Goal: Information Seeking & Learning: Learn about a topic

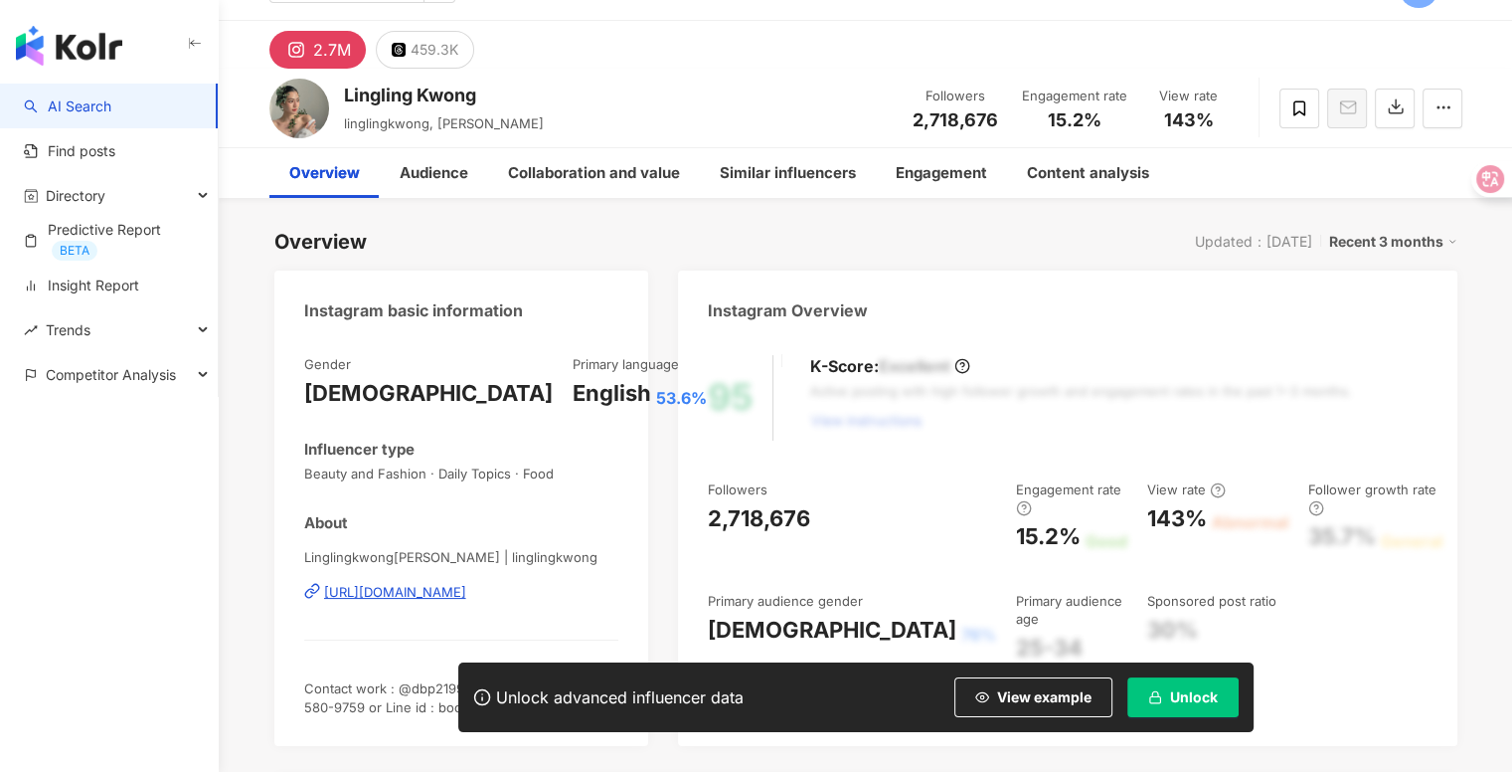
scroll to position [44, 0]
click at [183, 224] on link "Predictive Report BETA" at bounding box center [113, 240] width 178 height 41
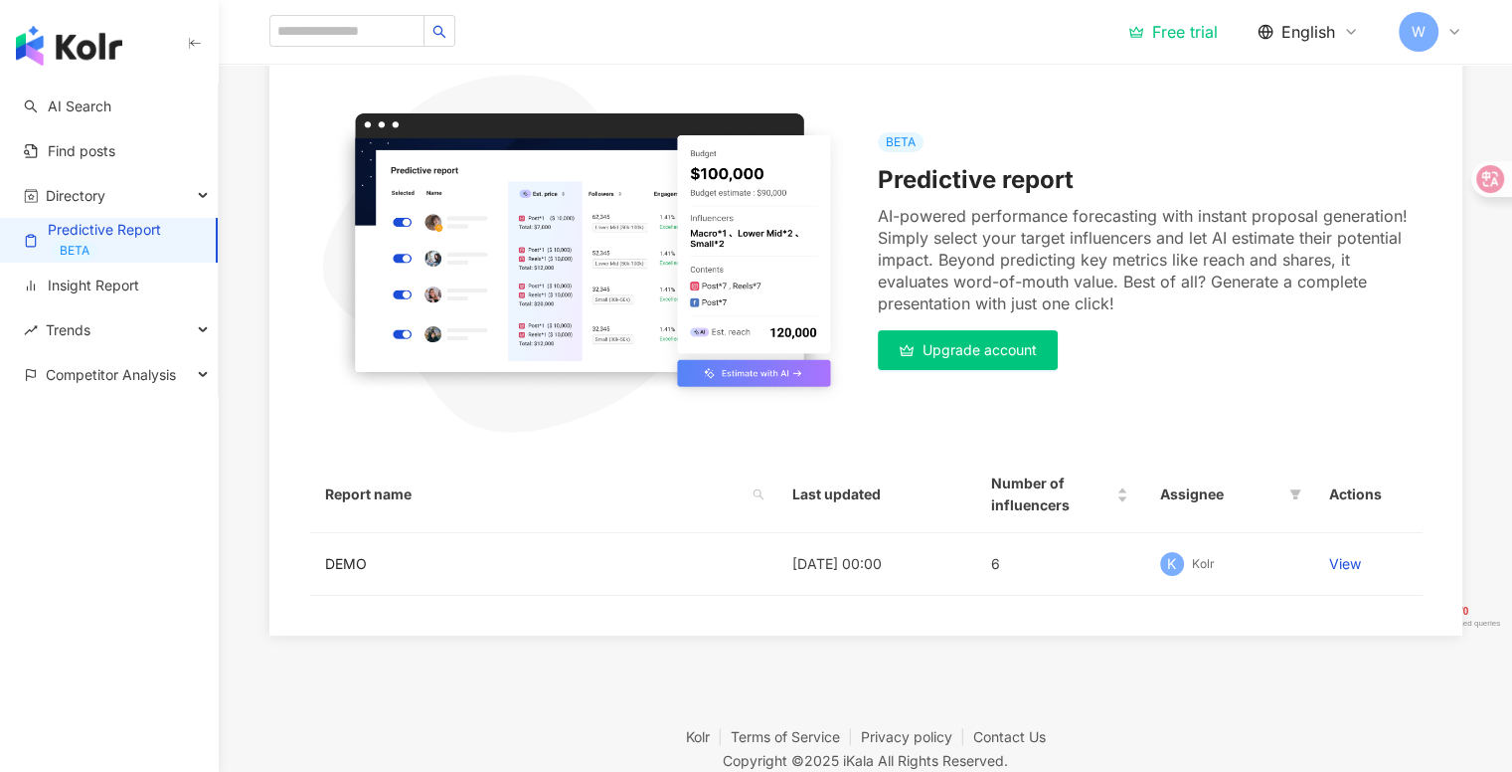
scroll to position [233, 0]
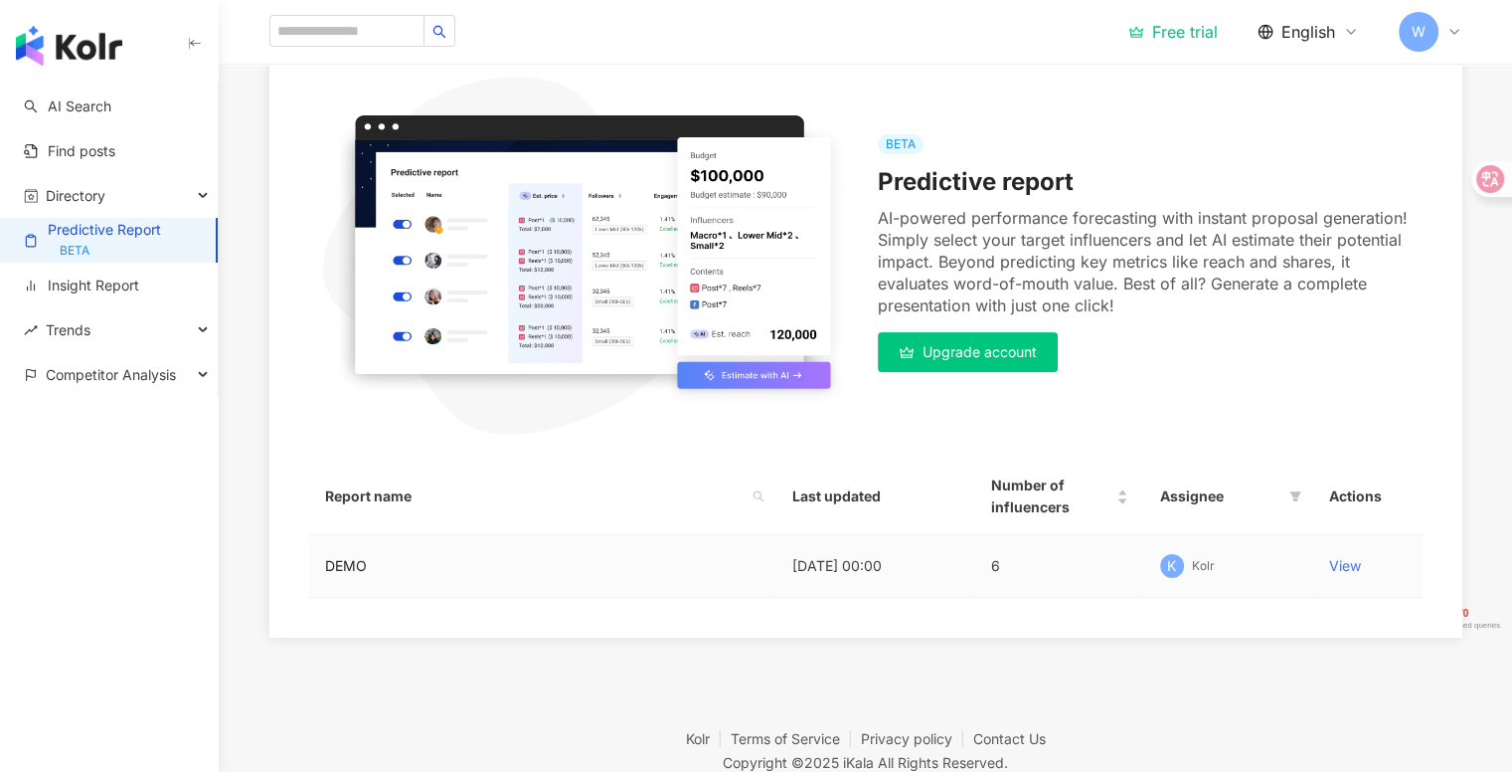
click at [1348, 567] on link "View" at bounding box center [1345, 565] width 32 height 17
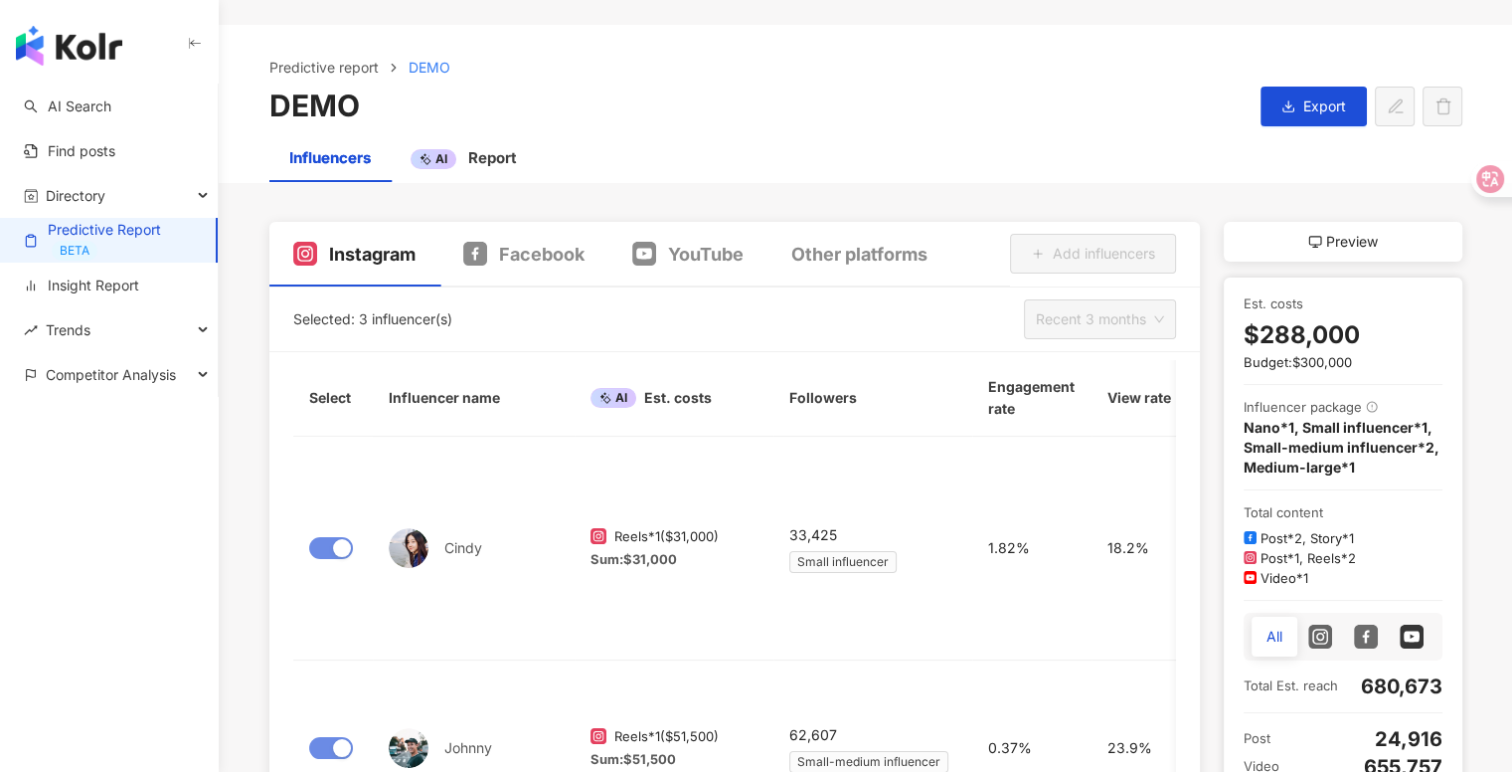
scroll to position [102, 0]
click at [149, 362] on span "Competitor Analysis" at bounding box center [111, 374] width 130 height 45
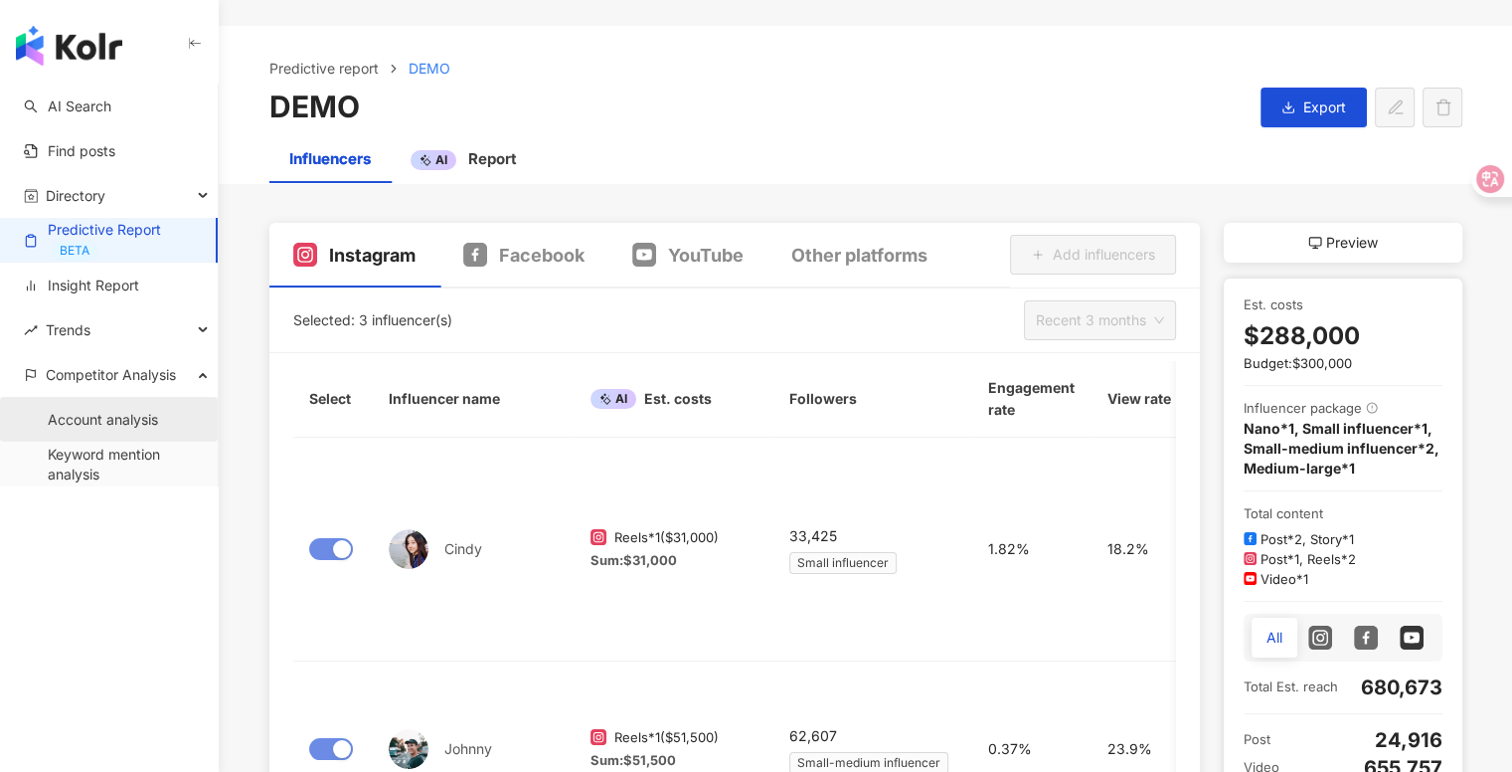
click at [153, 419] on link "Account analysis" at bounding box center [103, 420] width 110 height 20
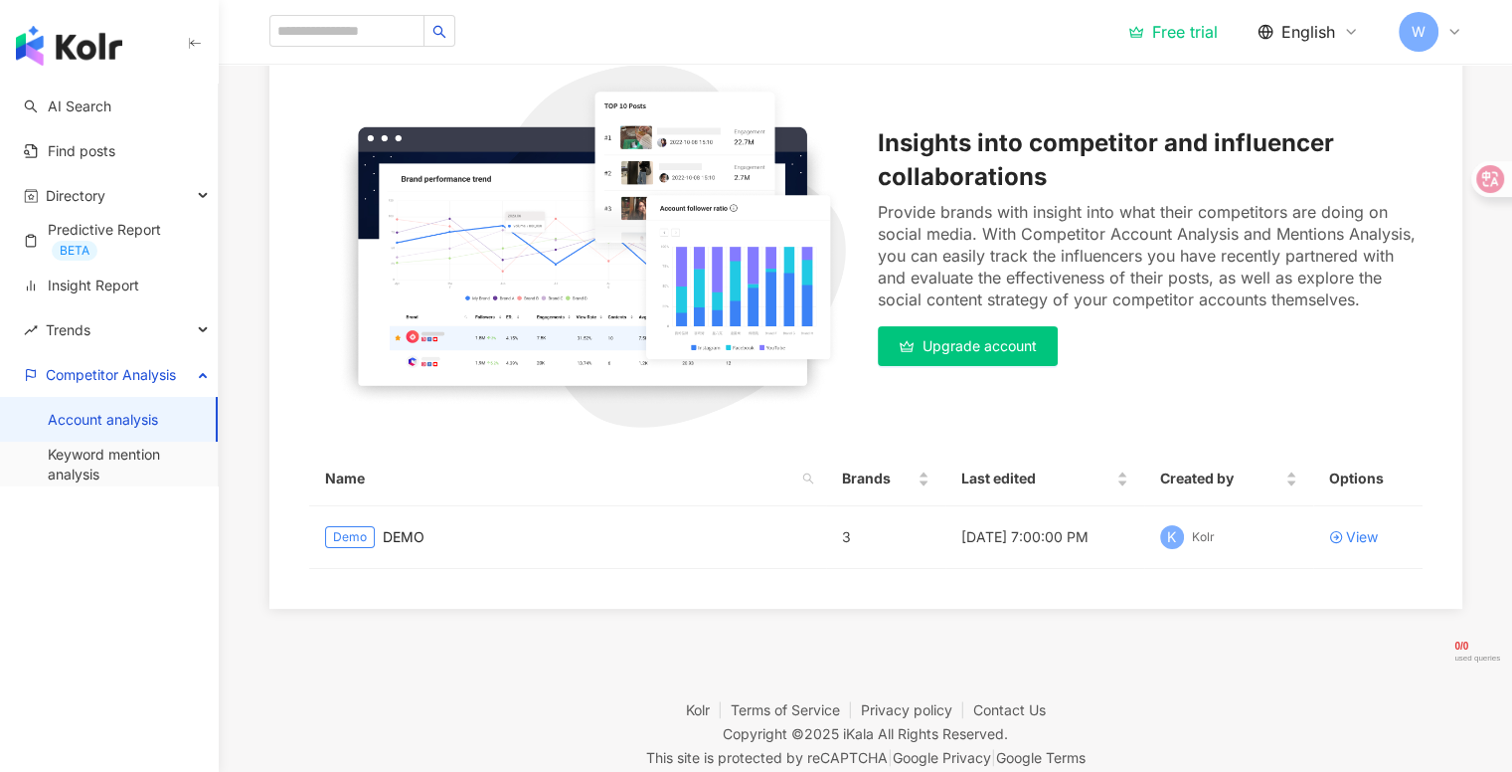
scroll to position [199, 0]
click at [1015, 344] on span "Upgrade account" at bounding box center [980, 347] width 114 height 16
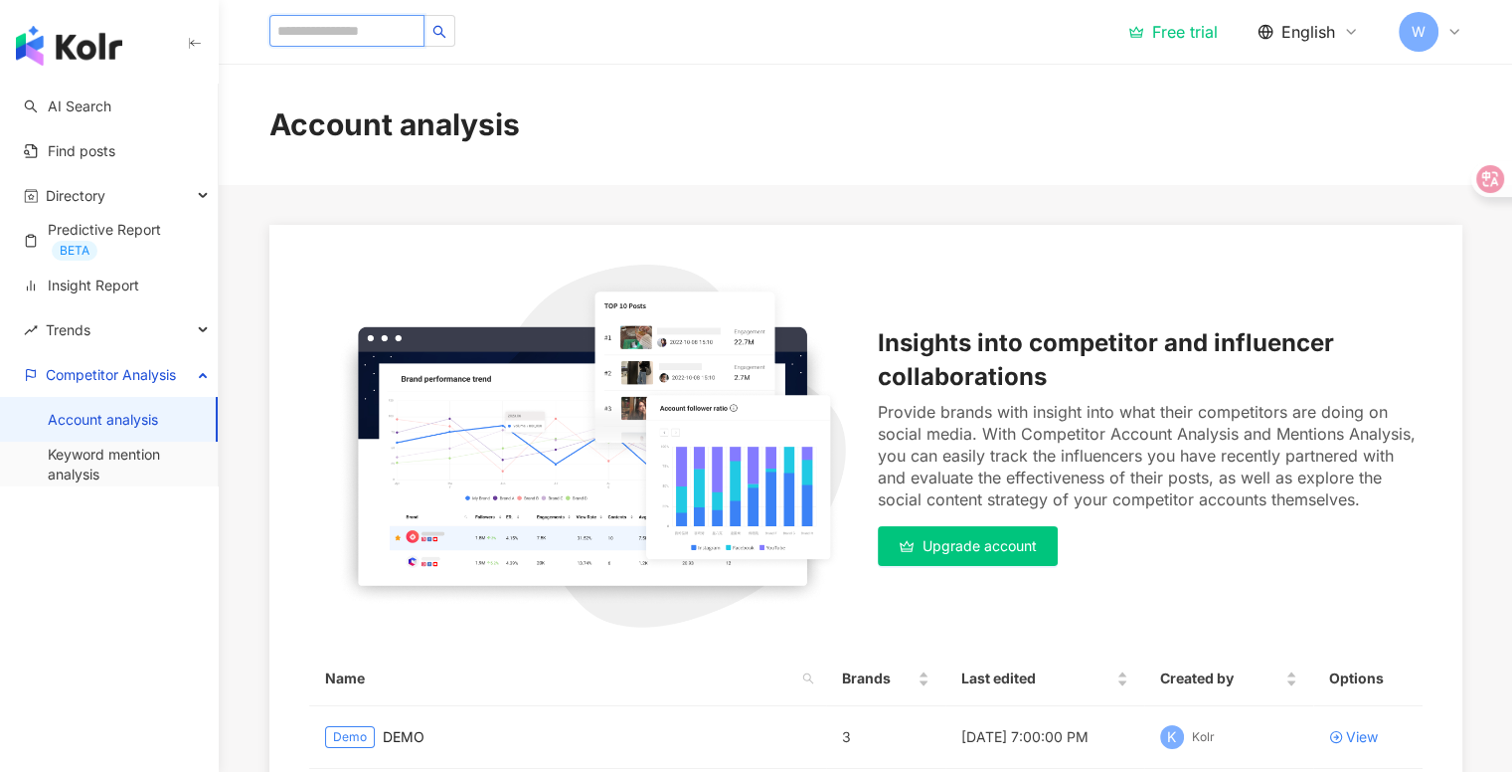
click at [337, 24] on input "search" at bounding box center [346, 31] width 155 height 32
type input "**********"
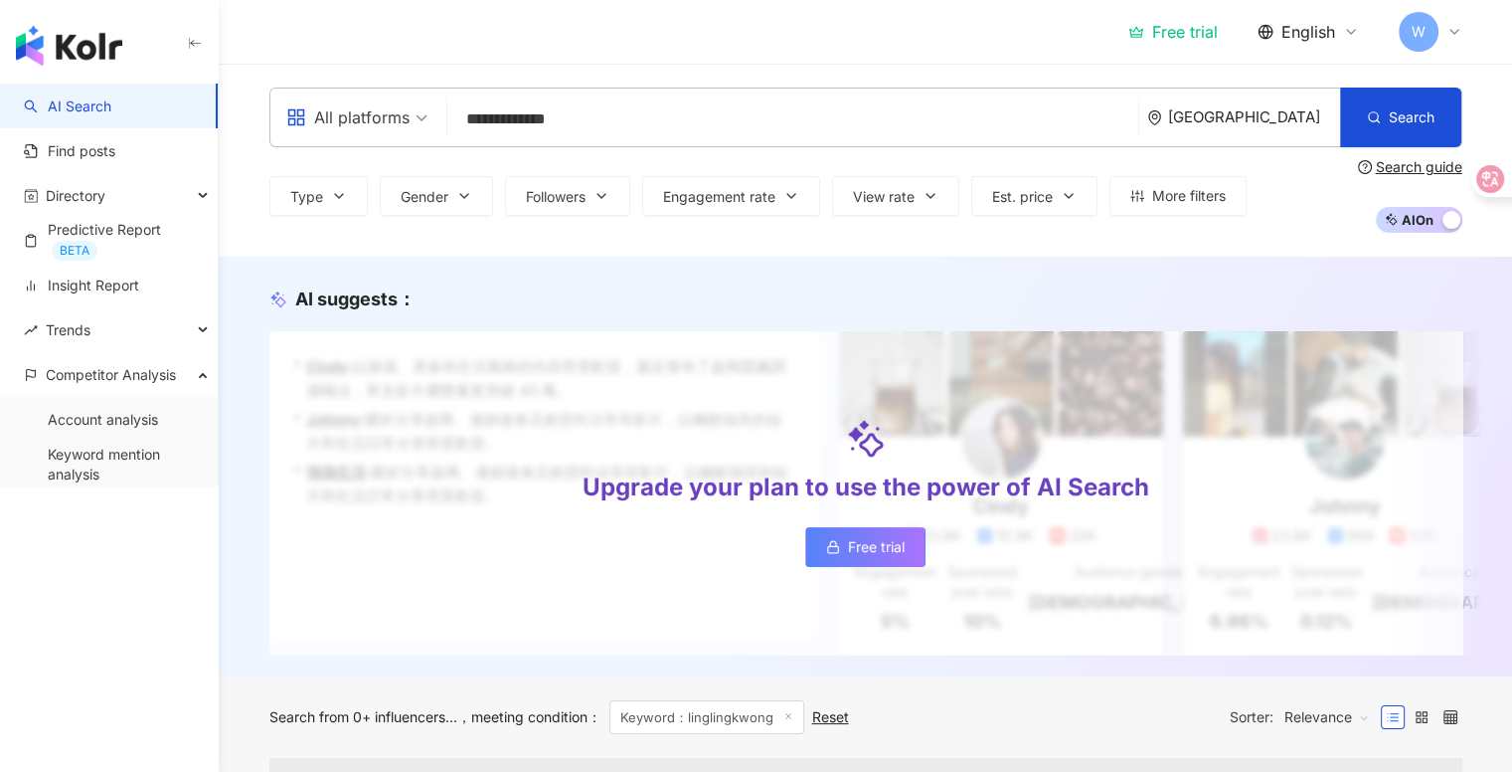
click at [111, 113] on link "AI Search" at bounding box center [67, 106] width 87 height 20
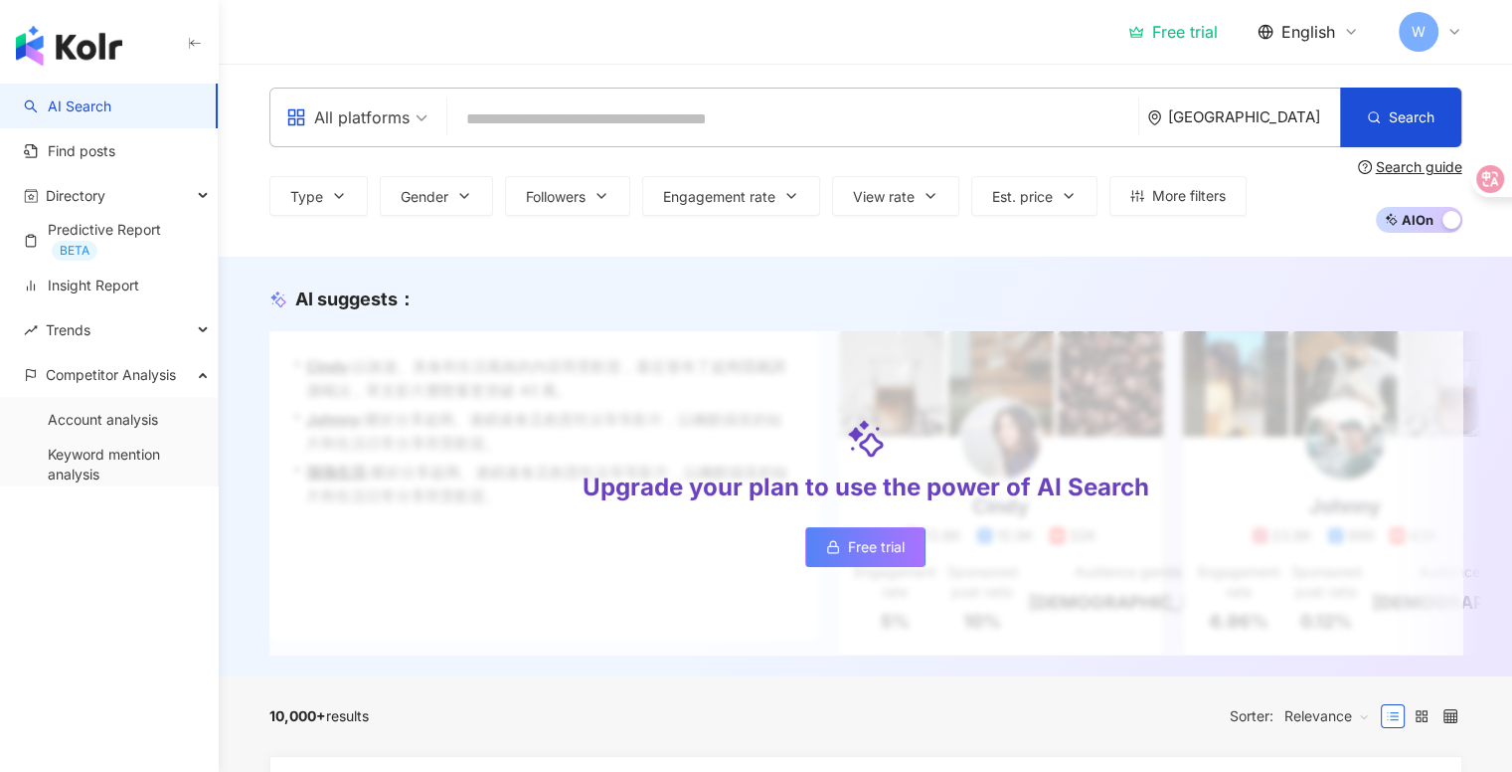
click at [608, 123] on input "search" at bounding box center [792, 119] width 675 height 38
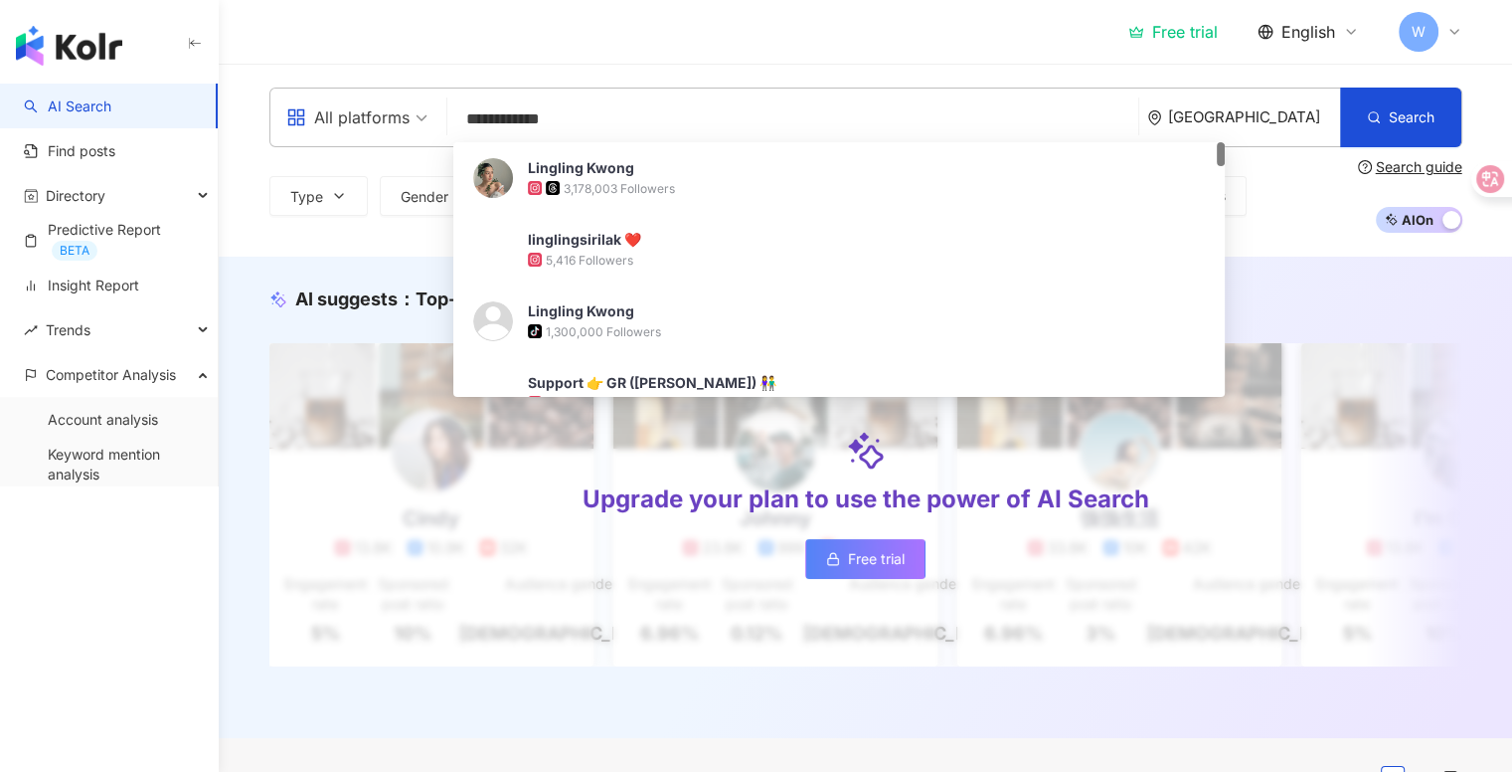
type input "**********"
click at [648, 184] on div "3,178,003 Followers" at bounding box center [619, 188] width 111 height 17
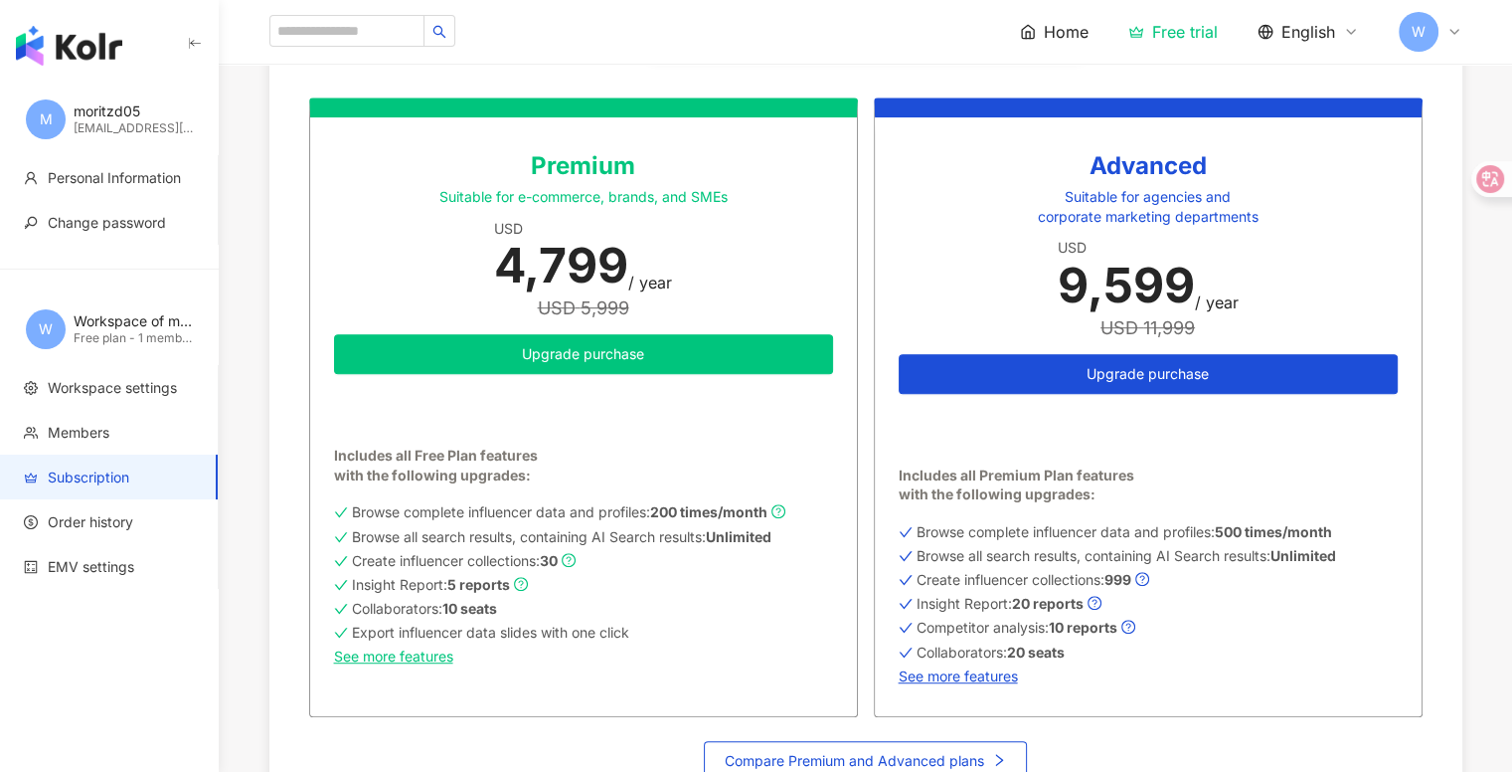
scroll to position [1024, 0]
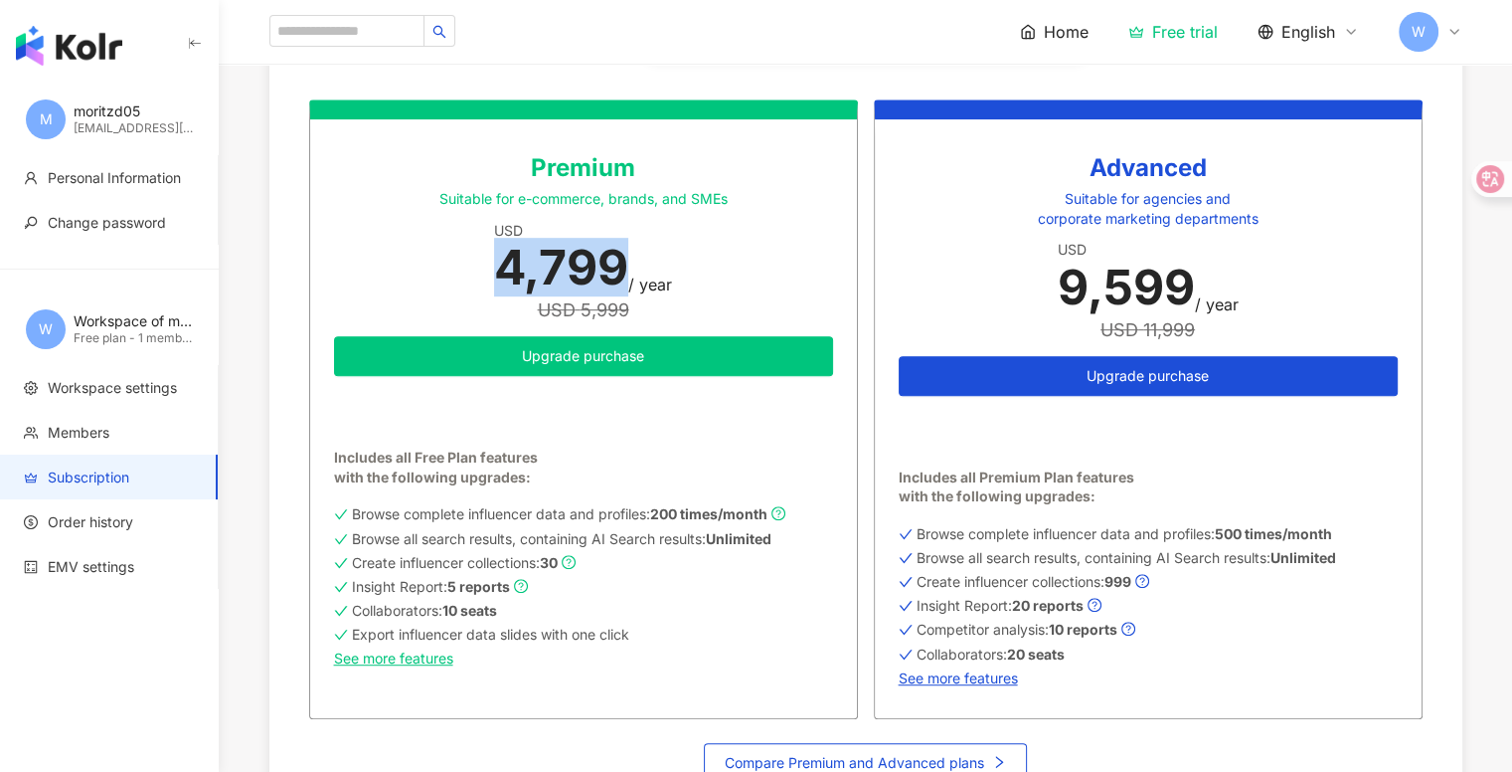
drag, startPoint x: 474, startPoint y: 278, endPoint x: 627, endPoint y: 273, distance: 153.2
click at [627, 273] on div "Premium Suitable for e-commerce, brands, and SMEs USD 4,799 / year USD 5,999 Up…" at bounding box center [583, 408] width 549 height 618
click at [627, 273] on div "4,799" at bounding box center [561, 268] width 134 height 56
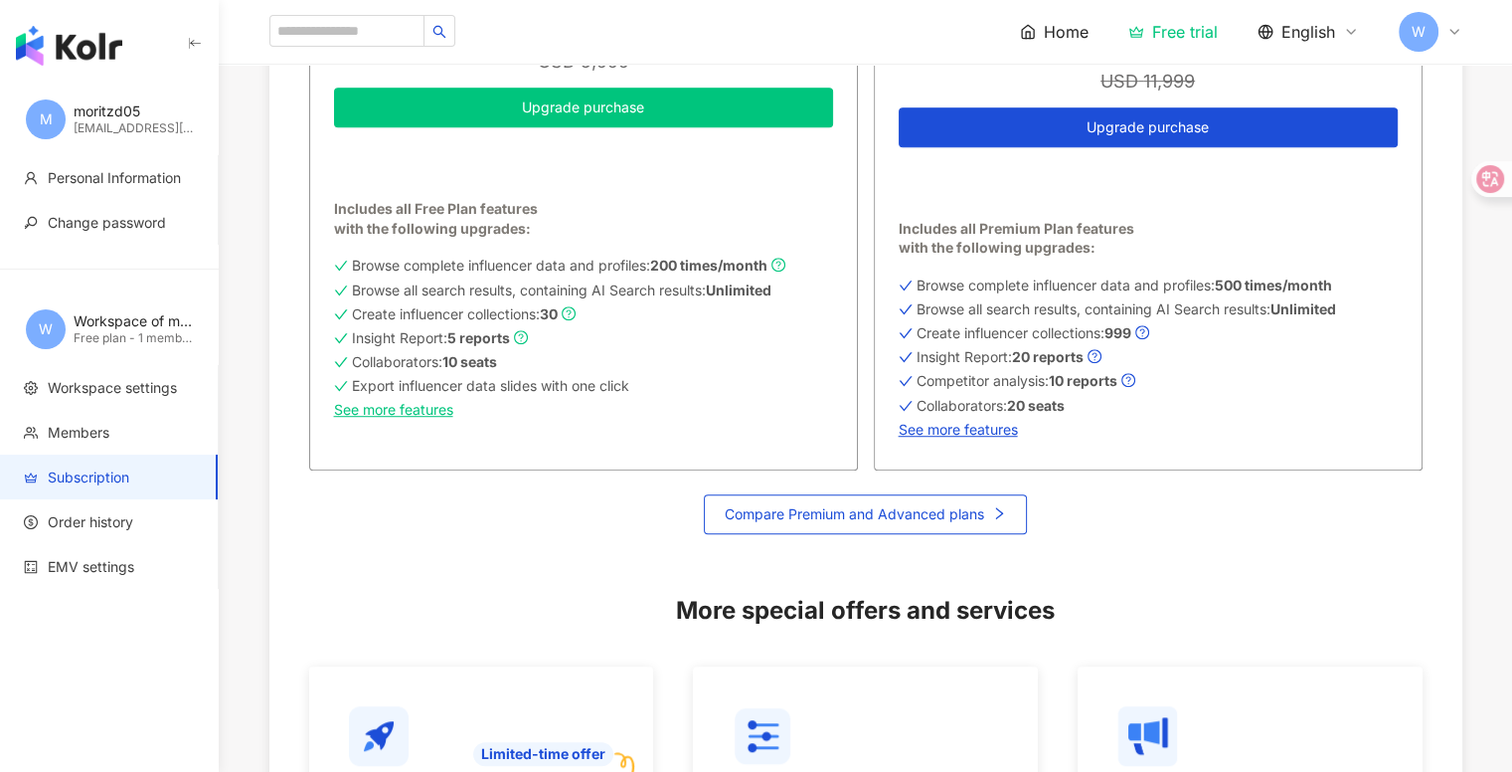
scroll to position [1272, 0]
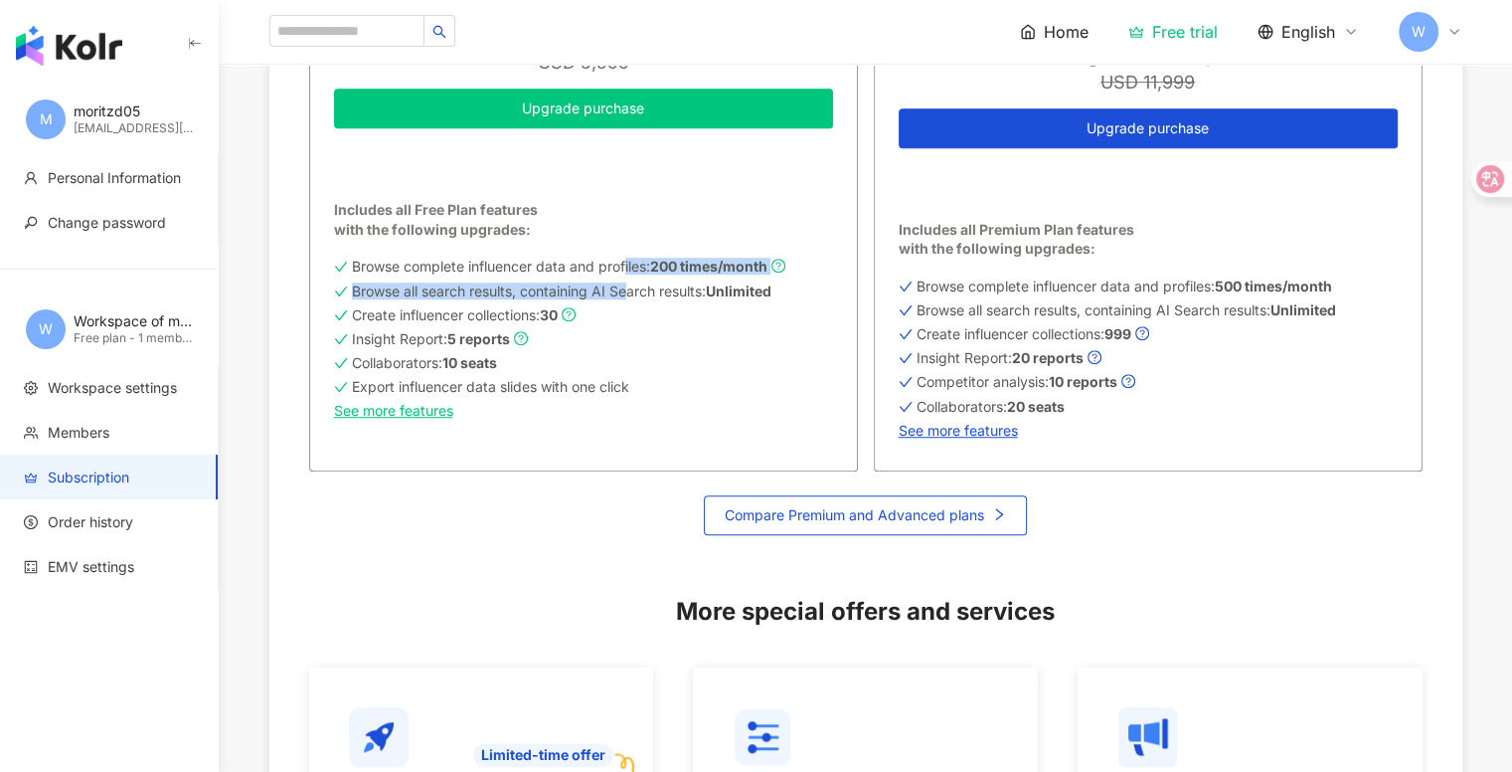
drag, startPoint x: 627, startPoint y: 273, endPoint x: 630, endPoint y: 302, distance: 29.0
click at [630, 302] on div "Browse complete influencer data and profiles: 200 times/month Browse all search…" at bounding box center [583, 337] width 499 height 164
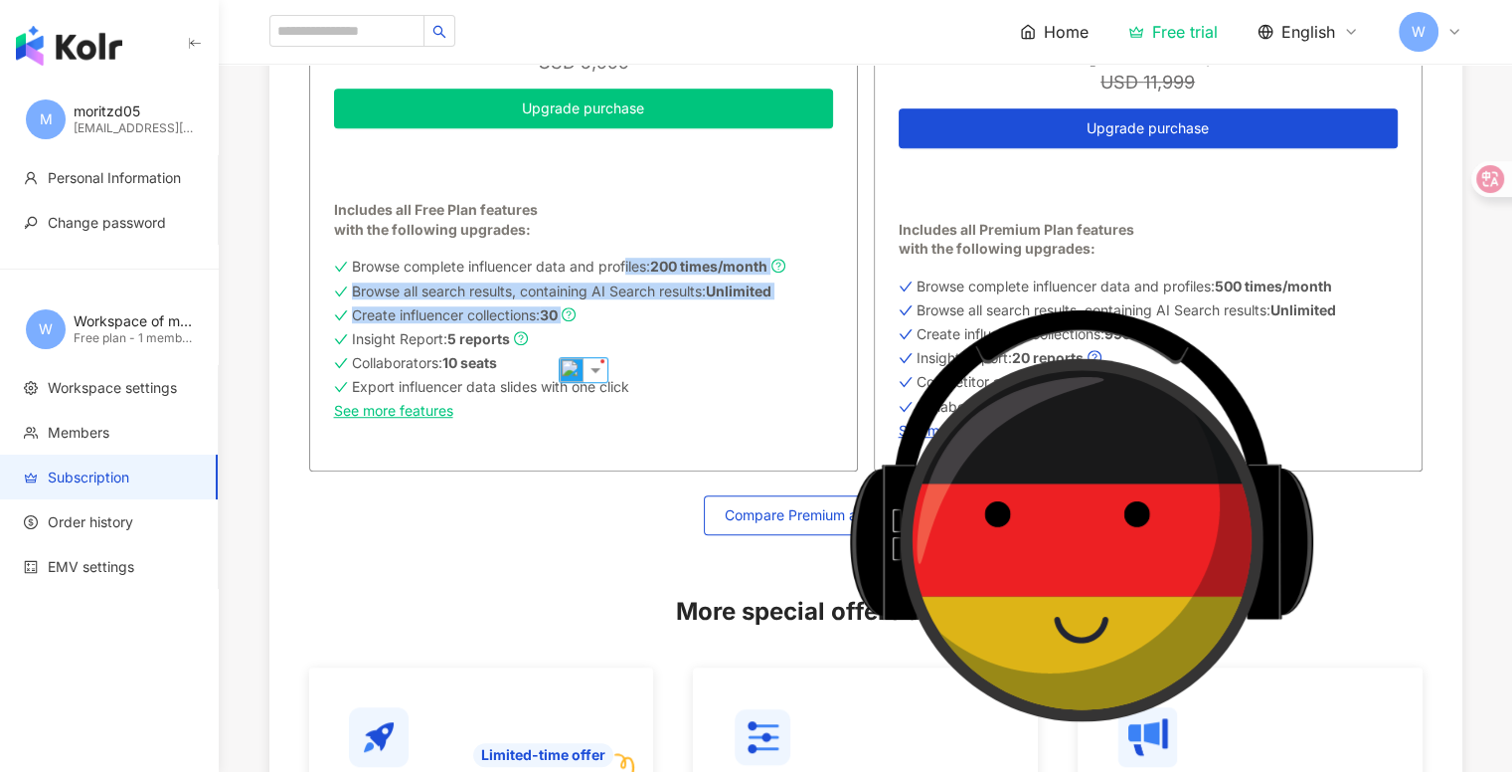
click at [630, 302] on div "Browse complete influencer data and profiles: 200 times/month Browse all search…" at bounding box center [583, 337] width 499 height 164
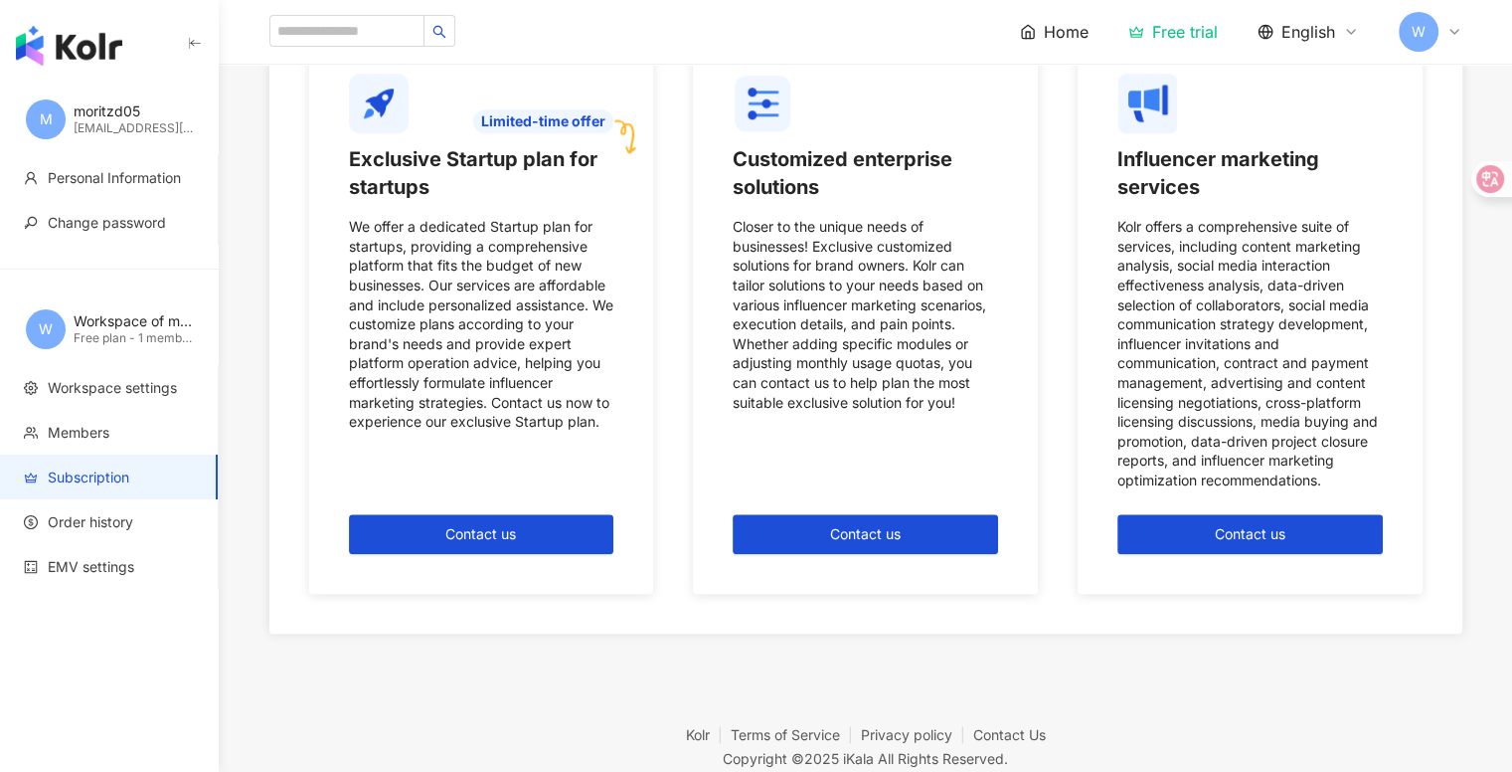
scroll to position [1987, 0]
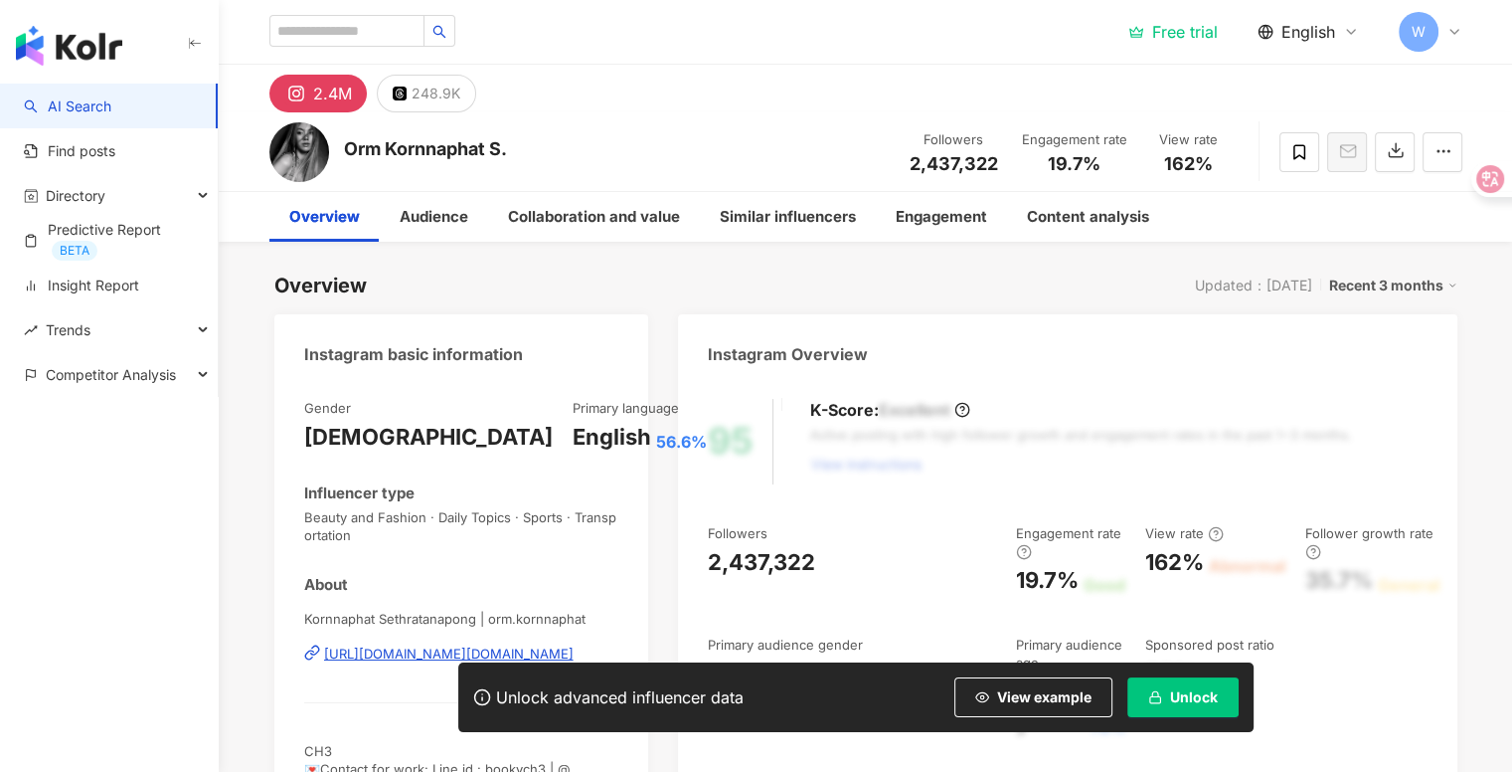
click at [1016, 544] on icon at bounding box center [1024, 552] width 16 height 16
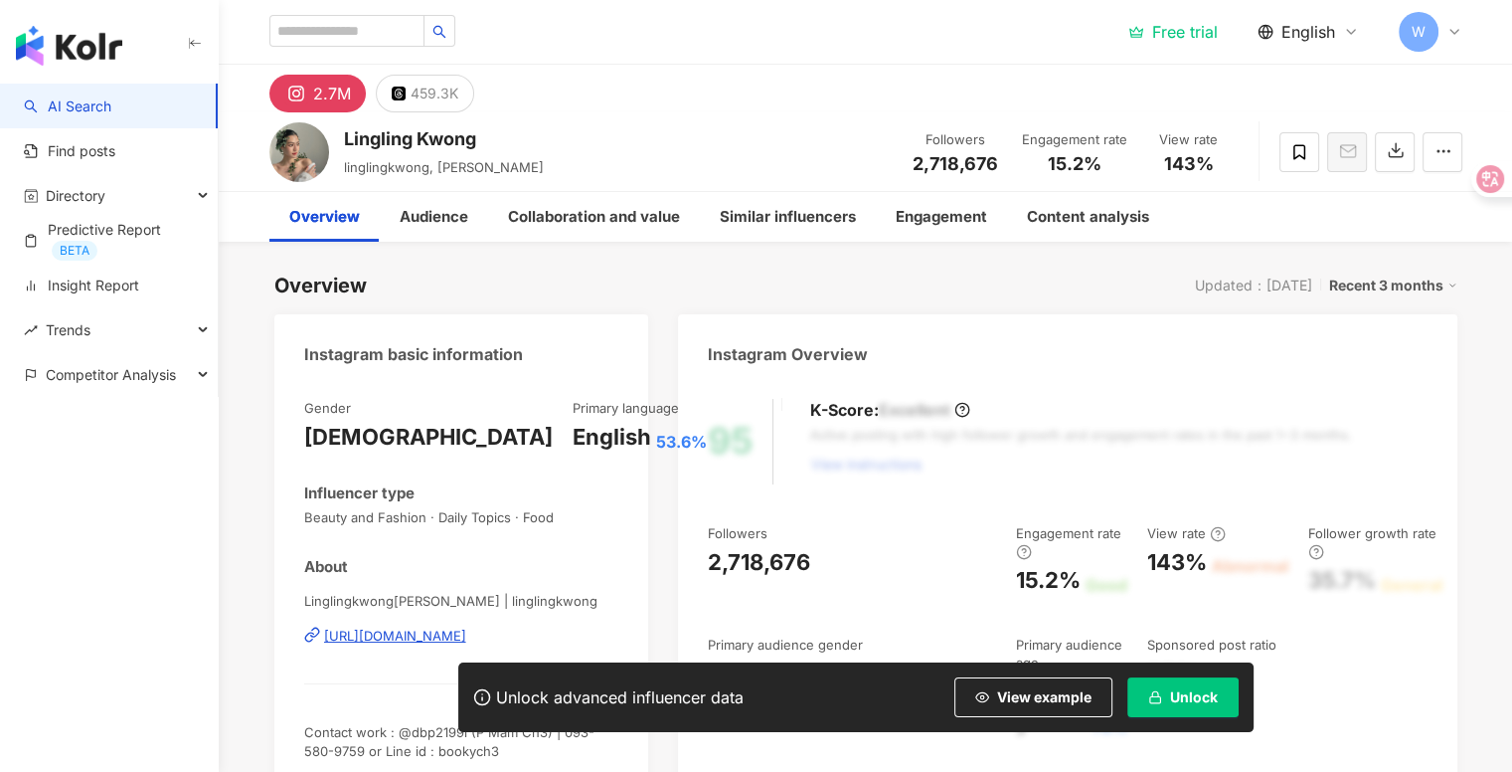
click at [1216, 531] on icon at bounding box center [1218, 534] width 4 height 7
click at [1016, 544] on icon at bounding box center [1024, 552] width 16 height 16
click at [153, 333] on div "Trends" at bounding box center [109, 329] width 218 height 45
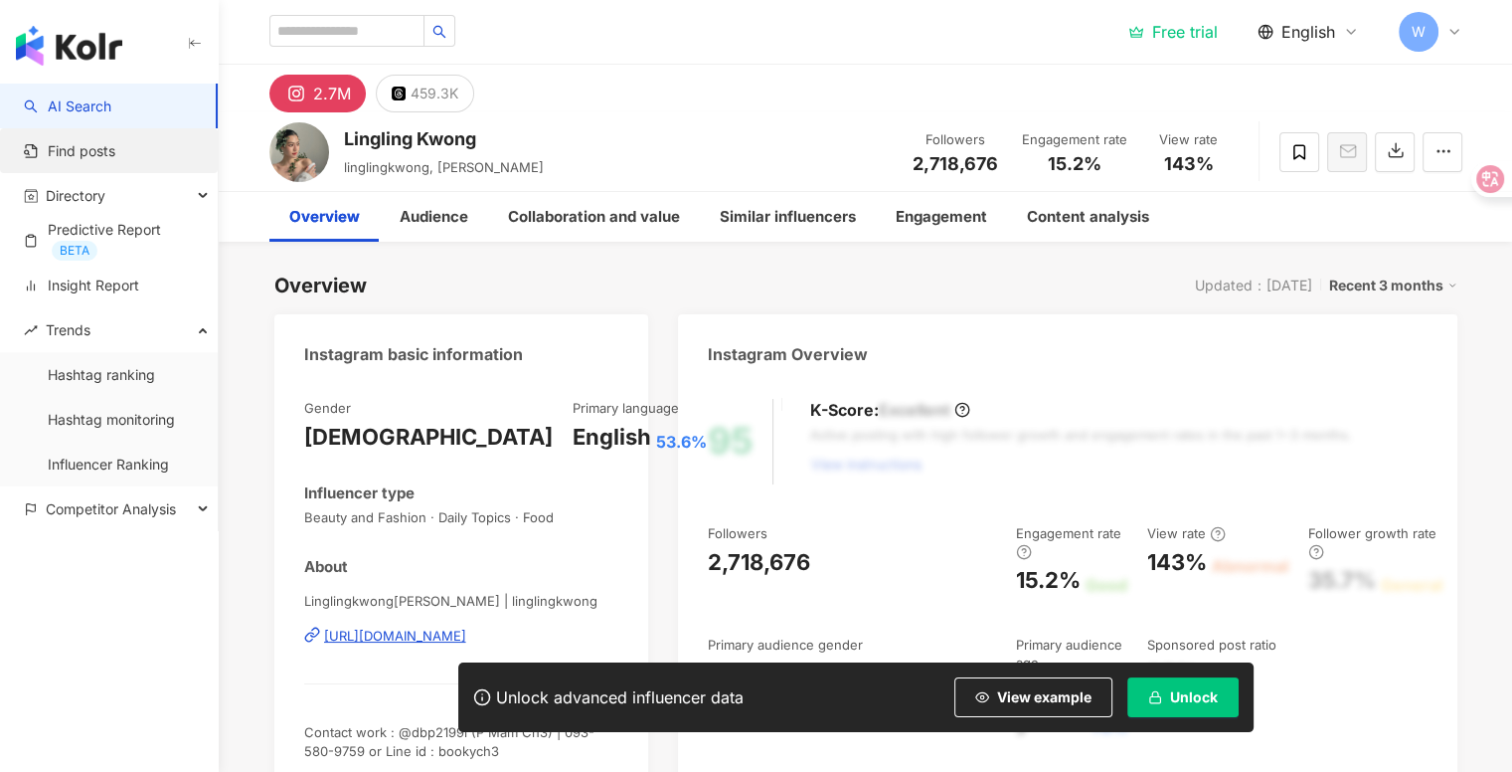
click at [115, 156] on link "Find posts" at bounding box center [69, 151] width 91 height 20
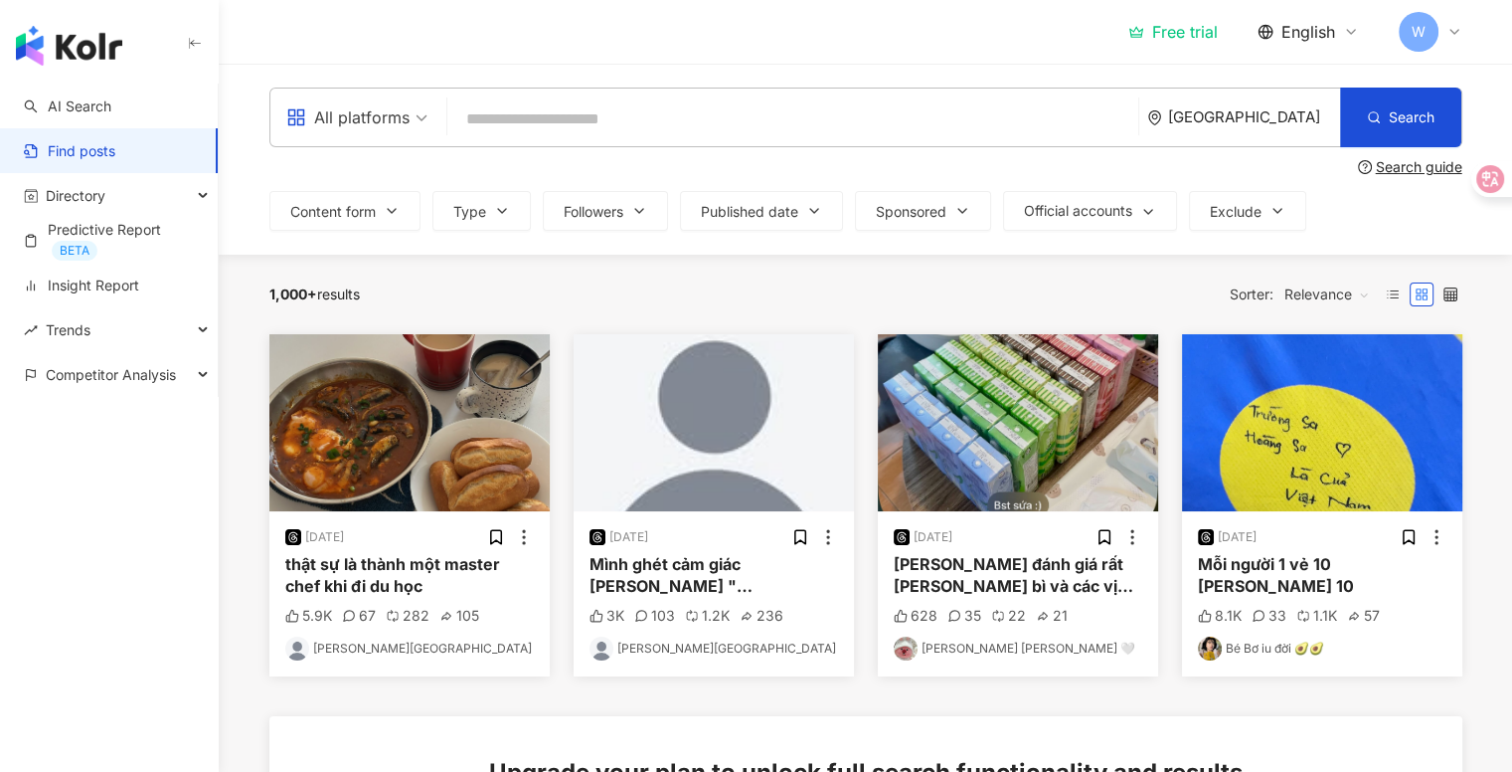
click at [115, 161] on link "Find posts" at bounding box center [69, 151] width 91 height 20
click at [203, 188] on div "Directory" at bounding box center [109, 195] width 218 height 45
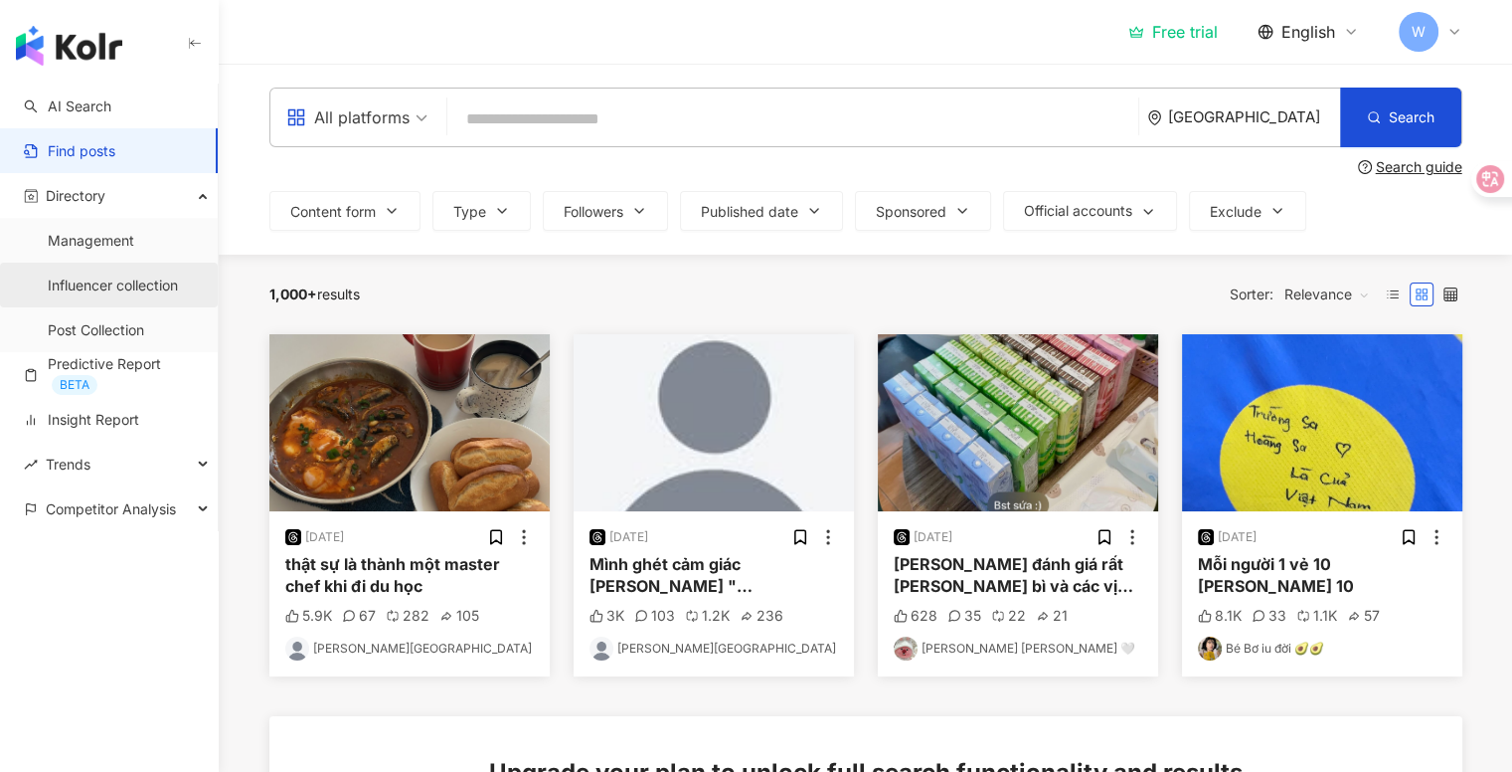
click at [176, 295] on link "Influencer collection" at bounding box center [113, 285] width 130 height 20
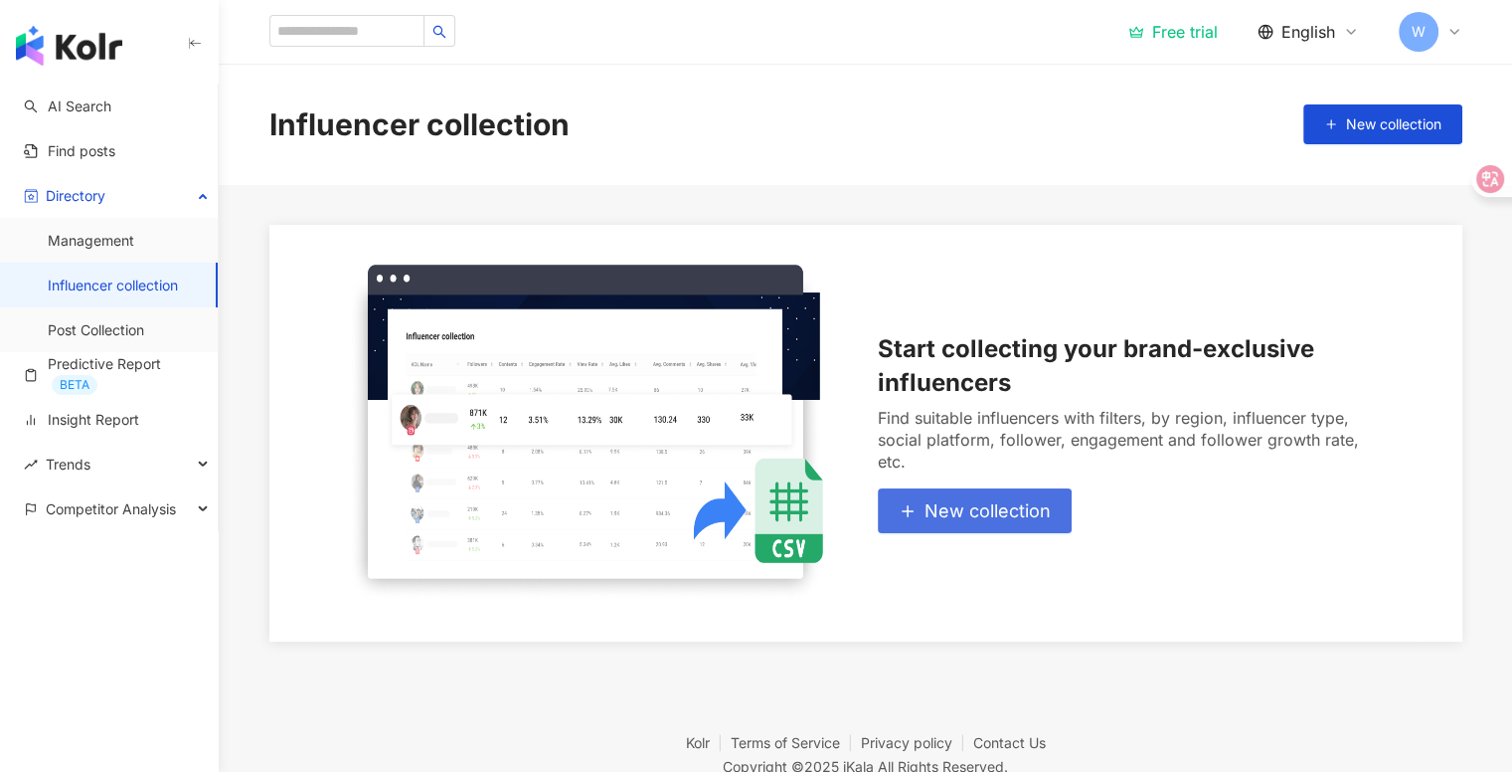
click at [986, 506] on span "New collection" at bounding box center [988, 511] width 126 height 22
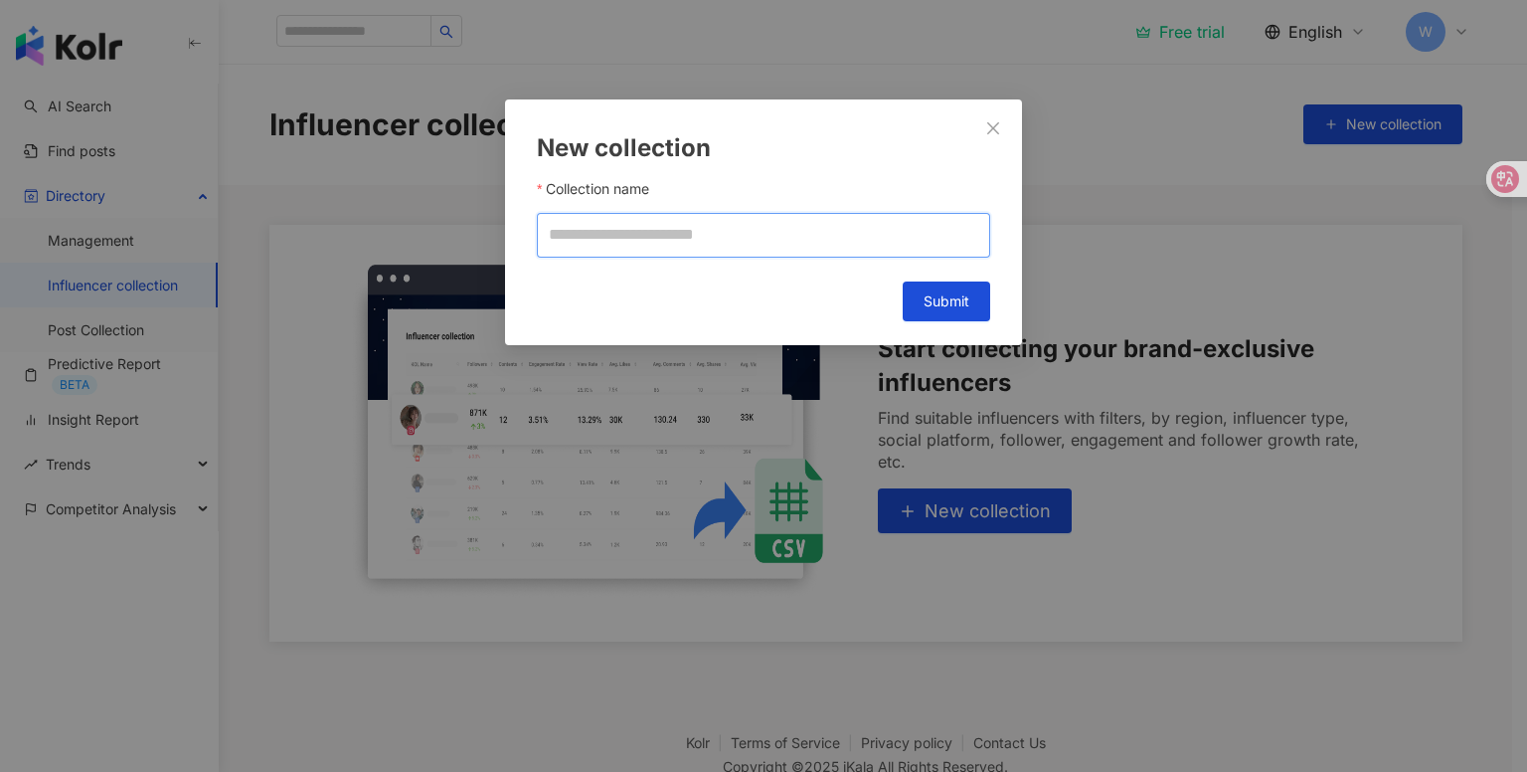
click at [787, 228] on input "Collection name" at bounding box center [763, 235] width 453 height 45
type input "*******"
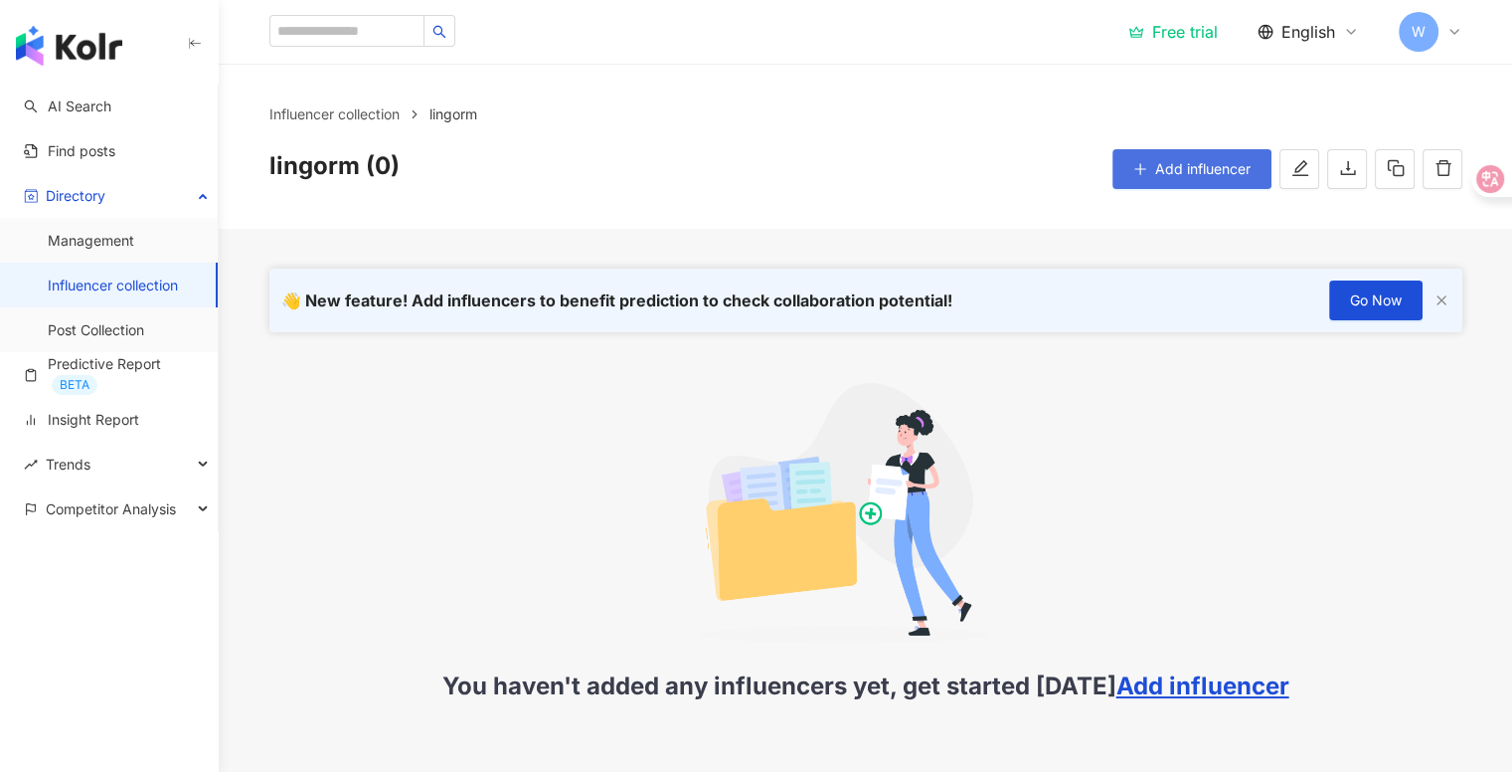
click at [1190, 165] on span "Add influencer" at bounding box center [1202, 169] width 95 height 16
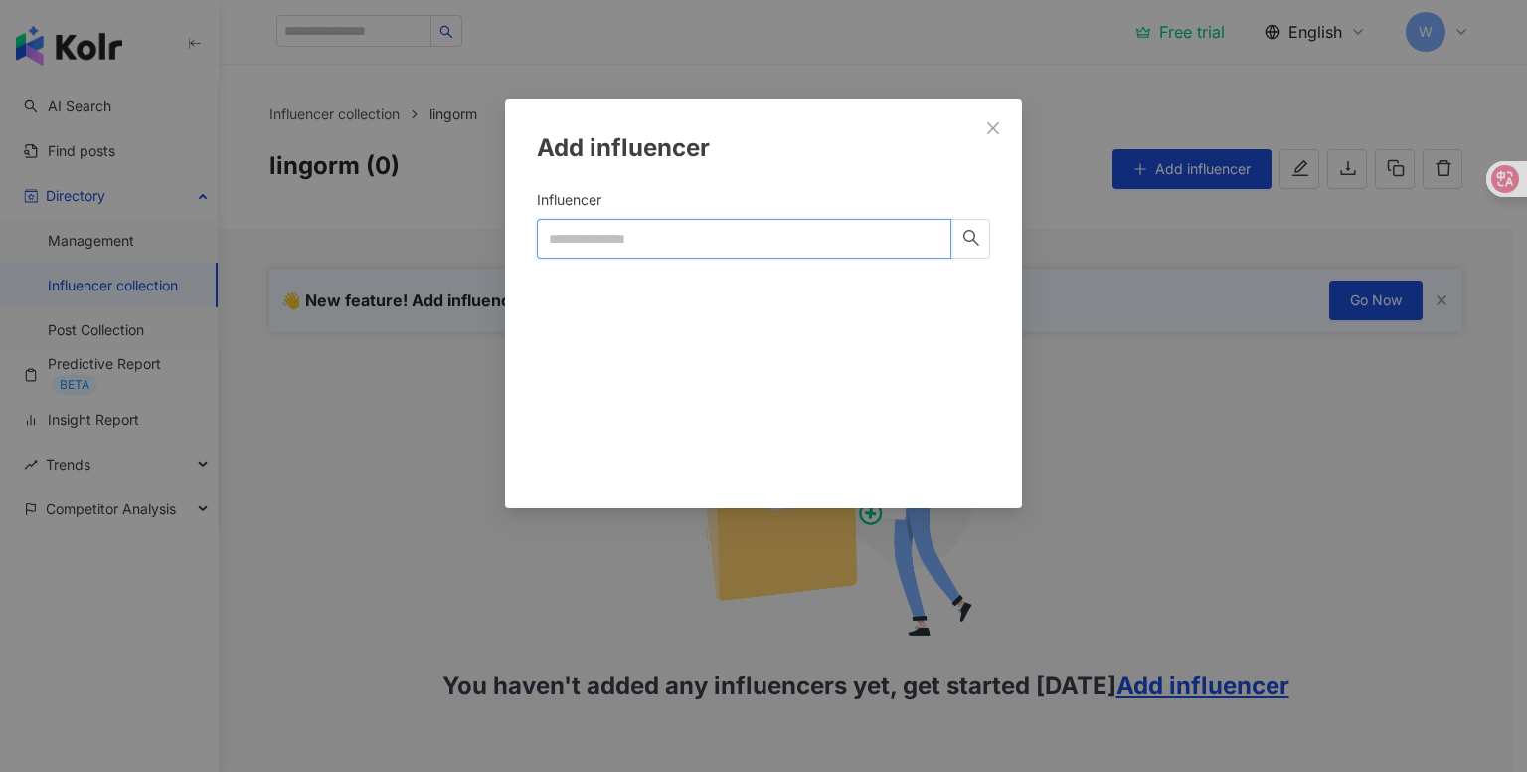
click at [819, 248] on input "Influencer" at bounding box center [744, 239] width 415 height 40
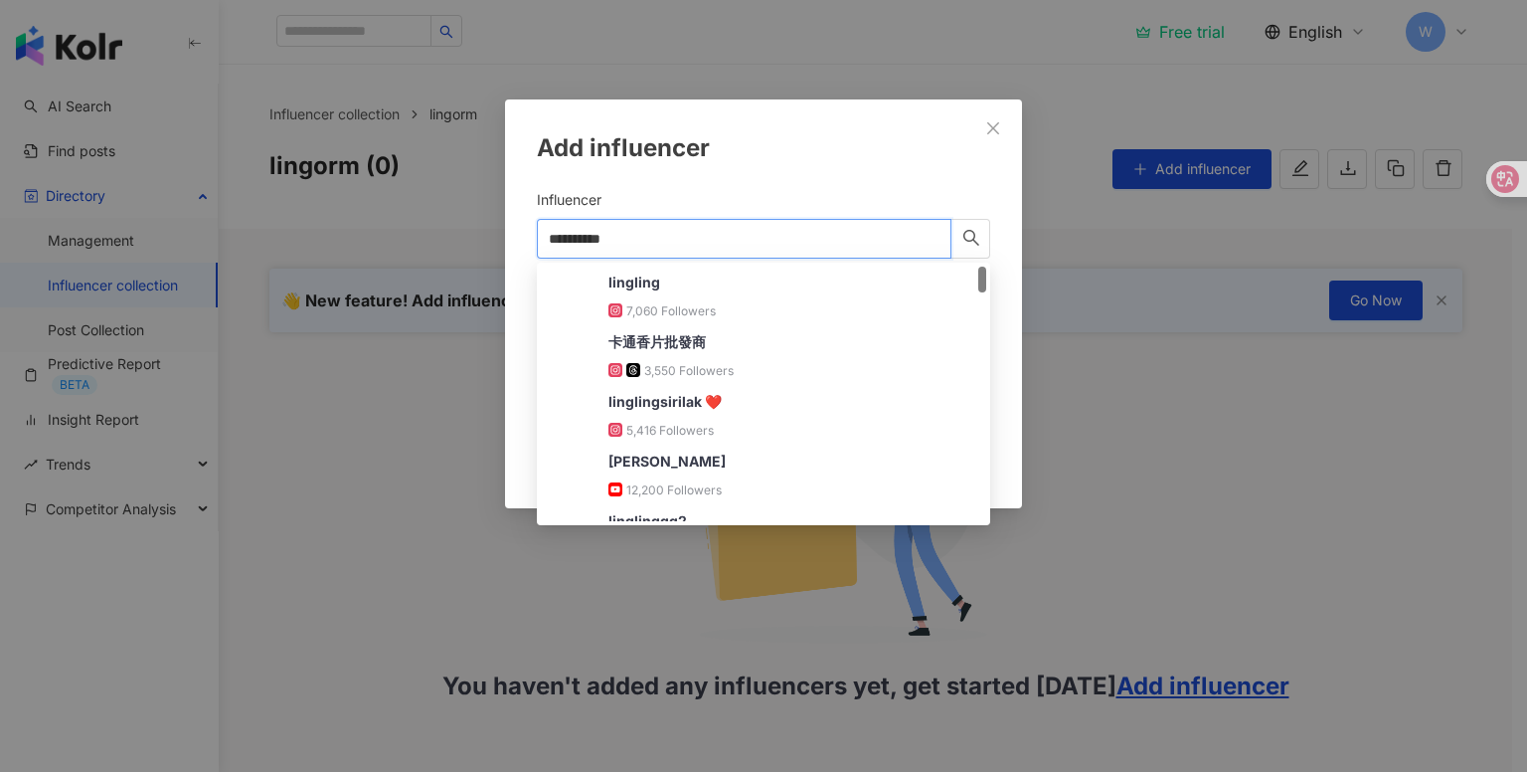
type input "**********"
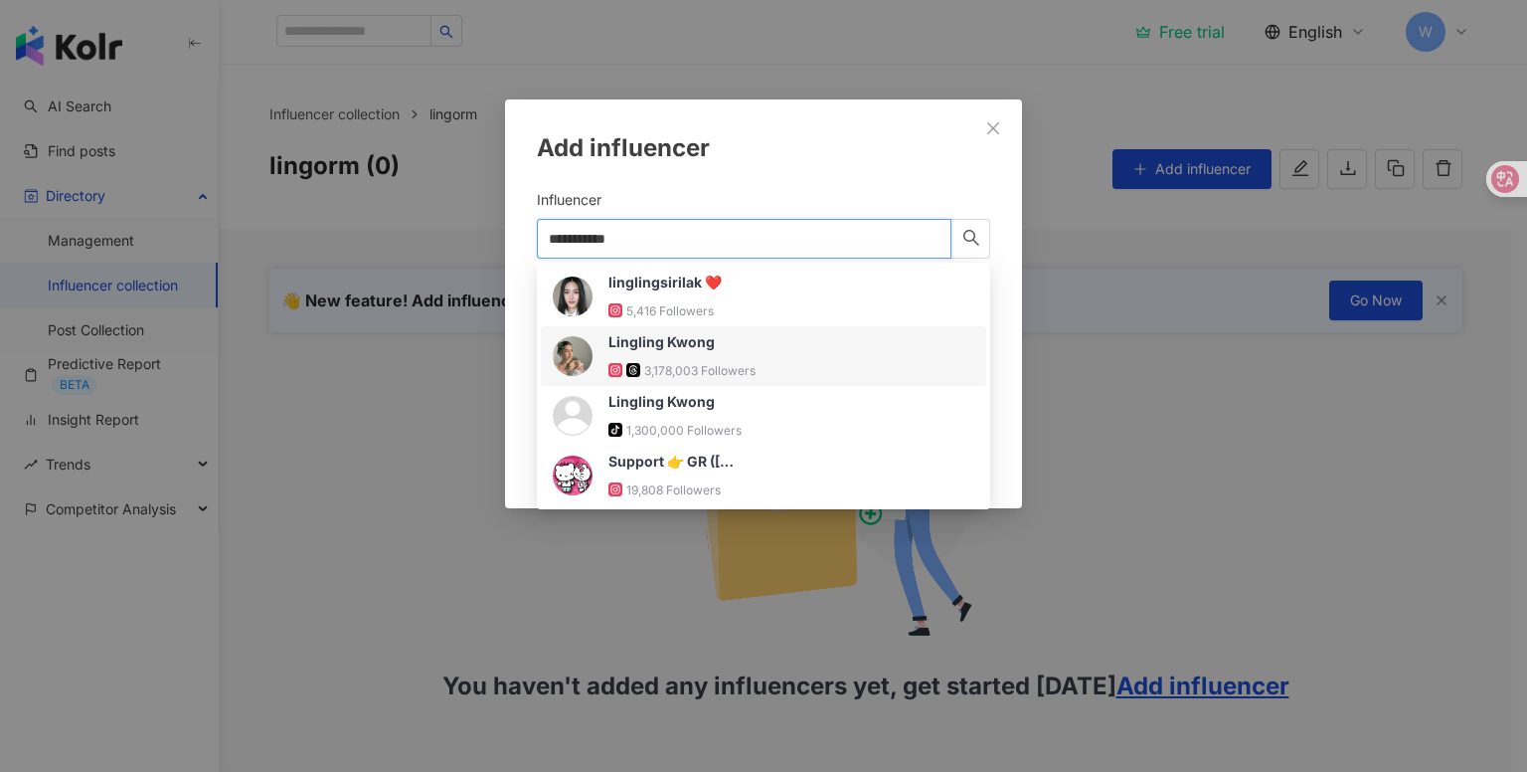
click at [791, 349] on div "Lingling Kwong 3,178,003 Followers" at bounding box center [764, 356] width 422 height 48
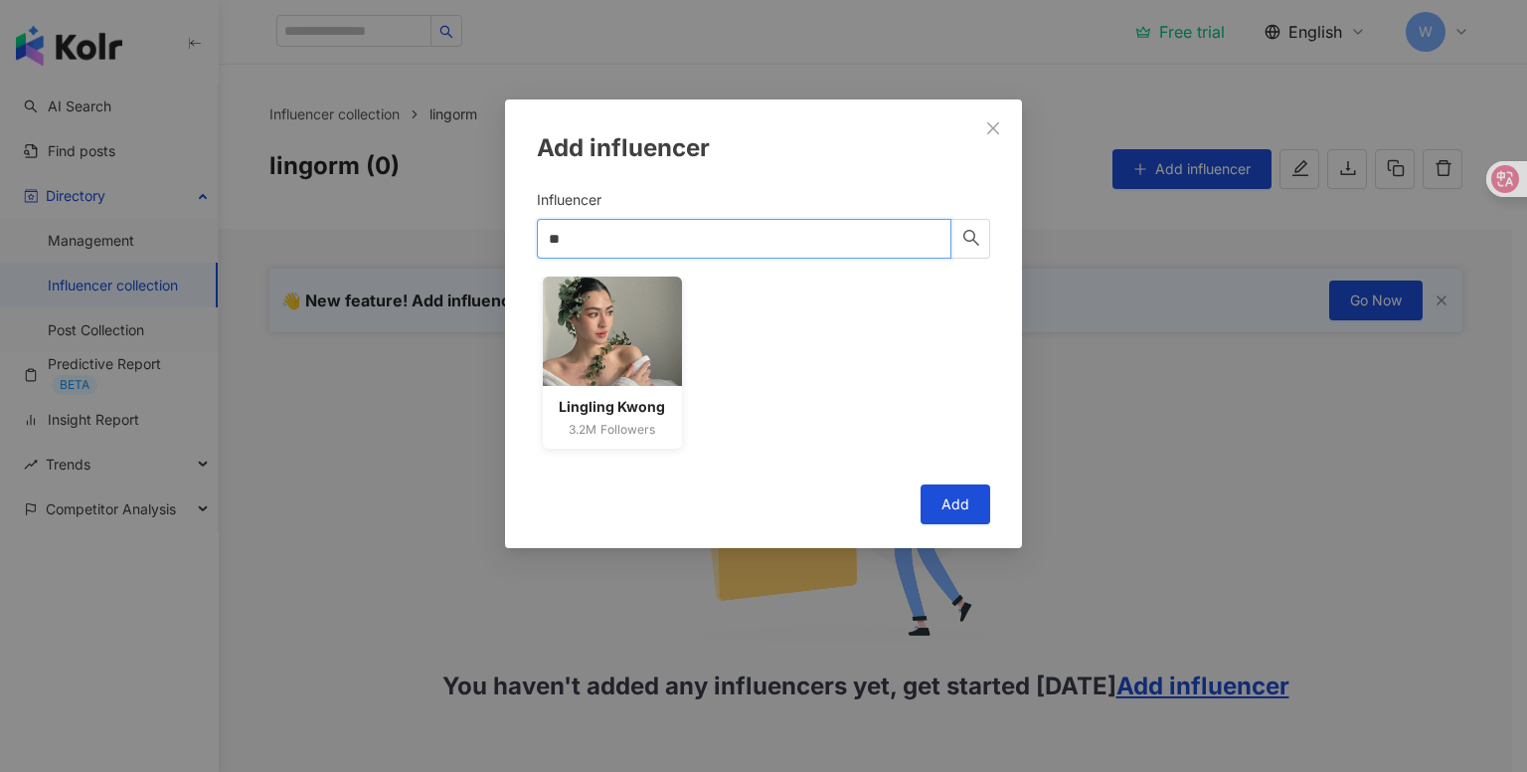
type input "*"
type input "**********"
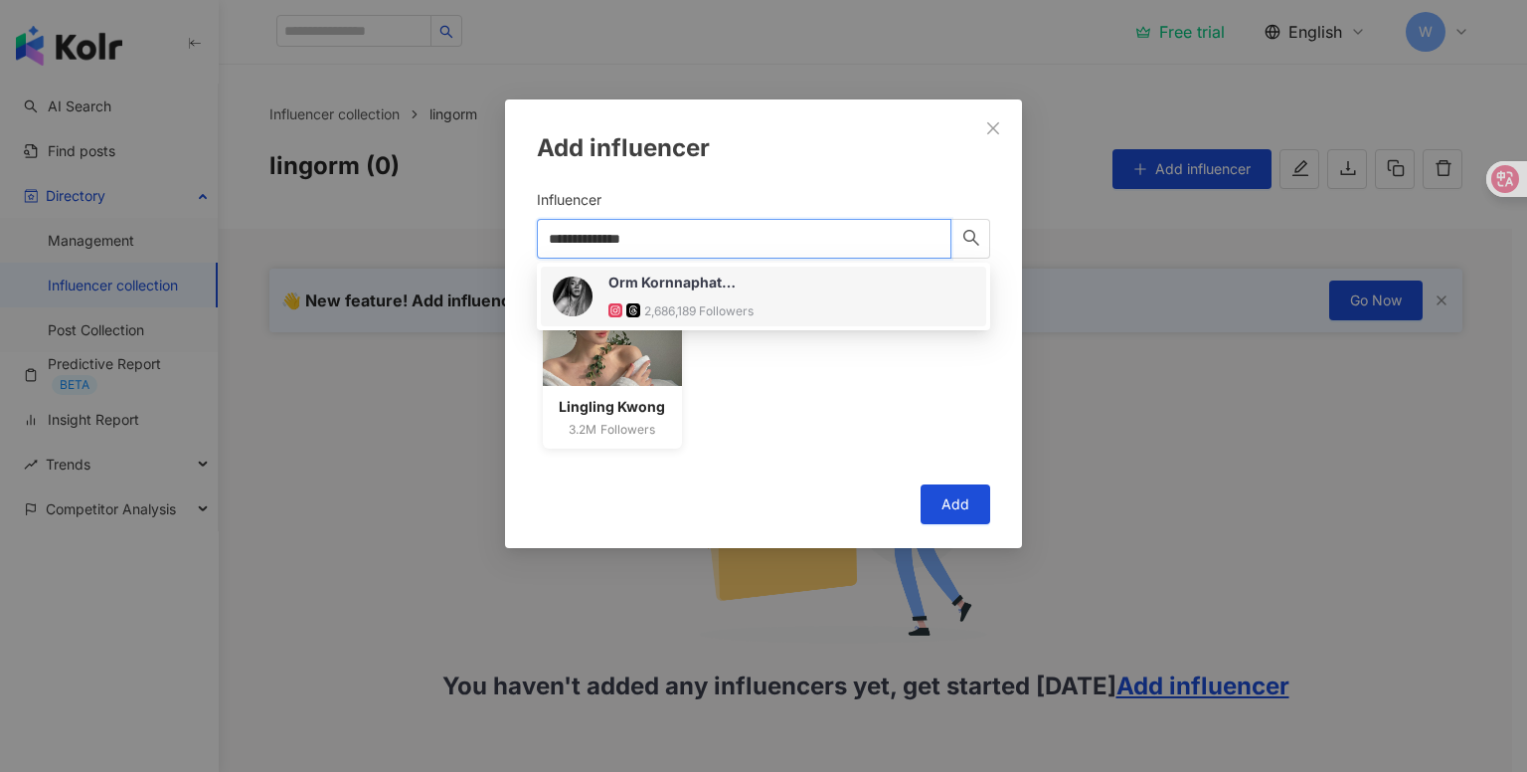
click at [807, 307] on div "Orm Kornnaphat S. 2,686,189 Followers" at bounding box center [764, 296] width 422 height 48
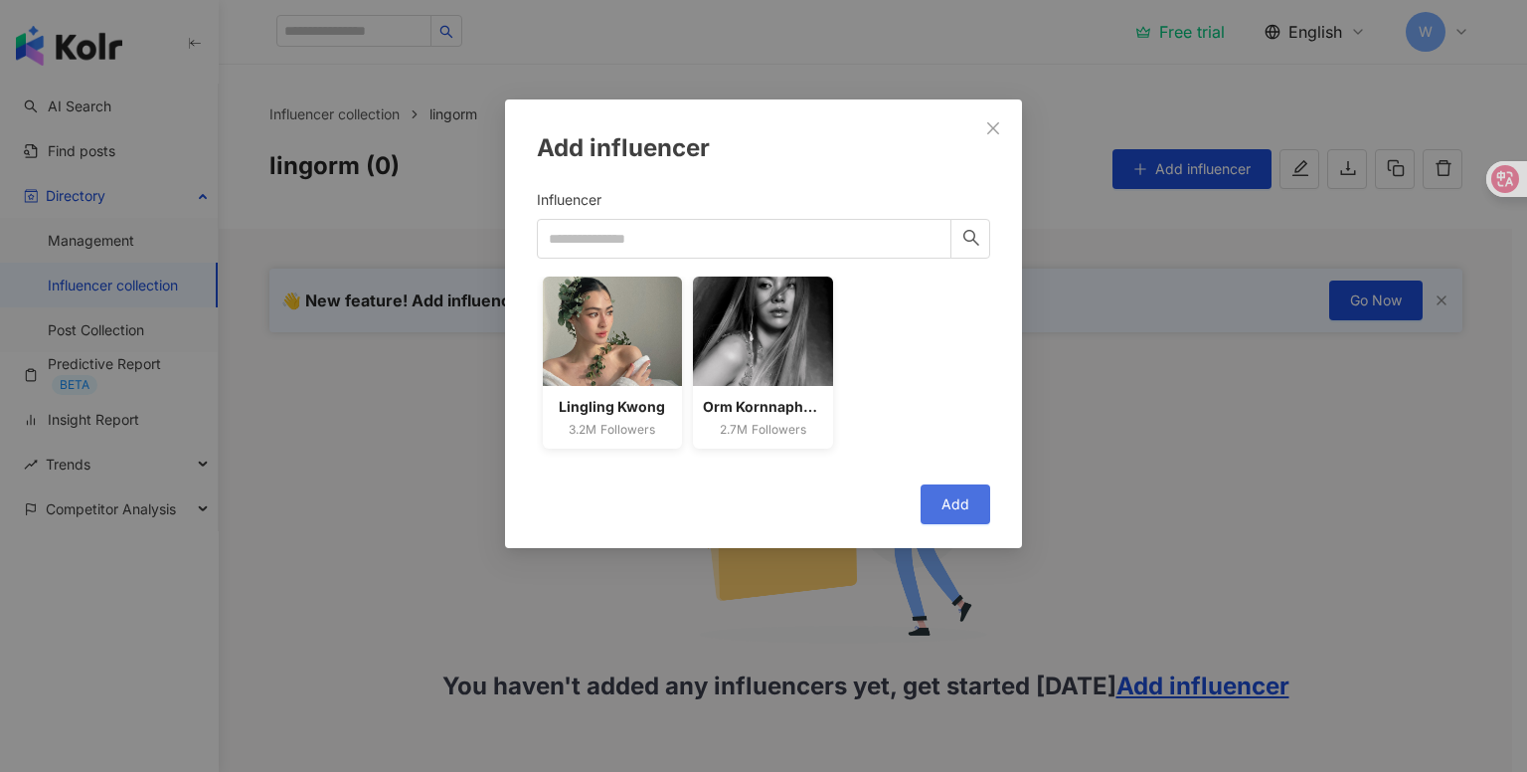
click at [948, 510] on span "Add" at bounding box center [956, 504] width 28 height 16
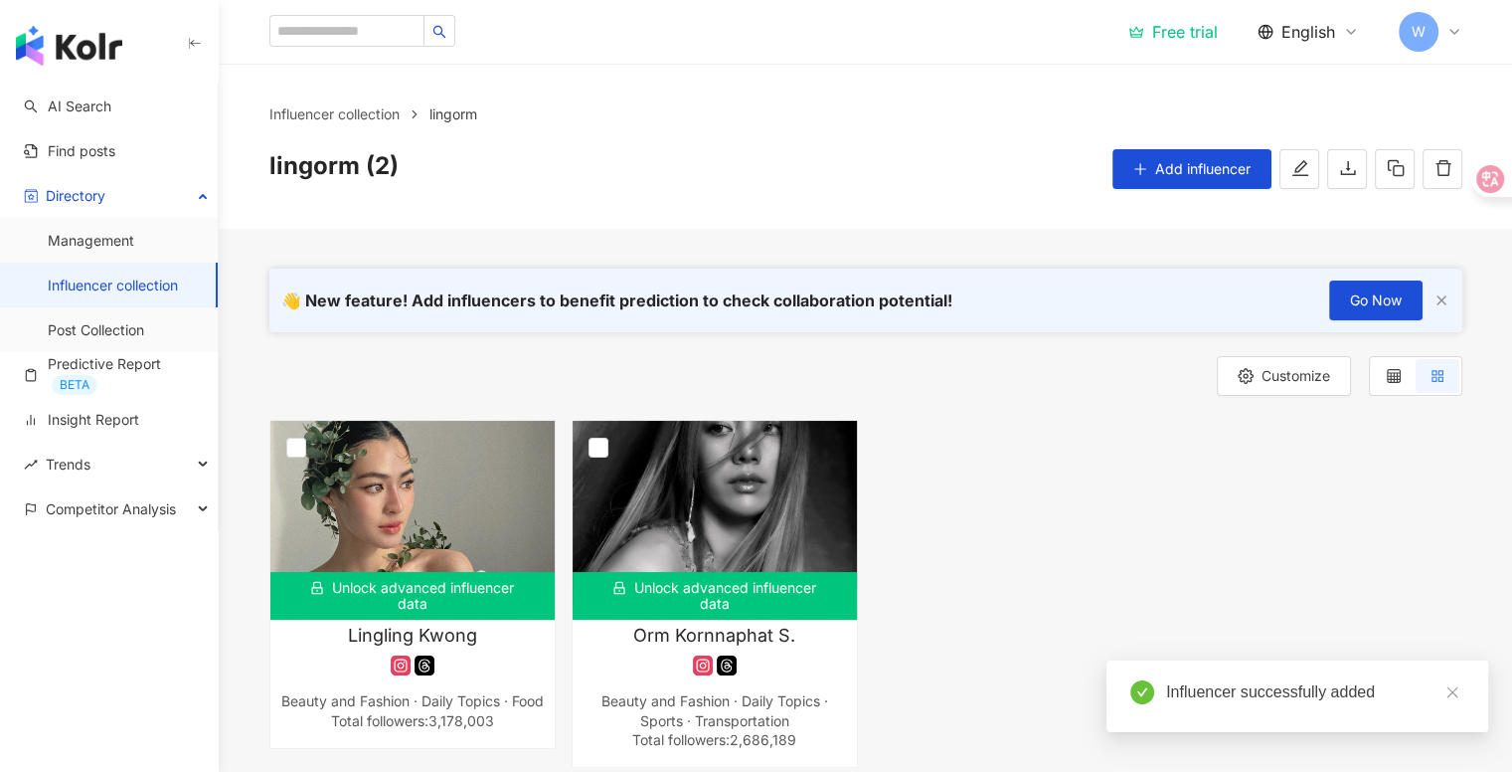
drag, startPoint x: 1110, startPoint y: 437, endPoint x: 998, endPoint y: 335, distance: 151.3
click at [998, 335] on div "👋 New feature! Add influencers to benefit prediction to check collaboration pot…" at bounding box center [866, 498] width 1294 height 539
click at [997, 480] on div "Unlock advanced influencer data Lingling Kwong Beauty and Fashion · Daily Topic…" at bounding box center [865, 594] width 1209 height 348
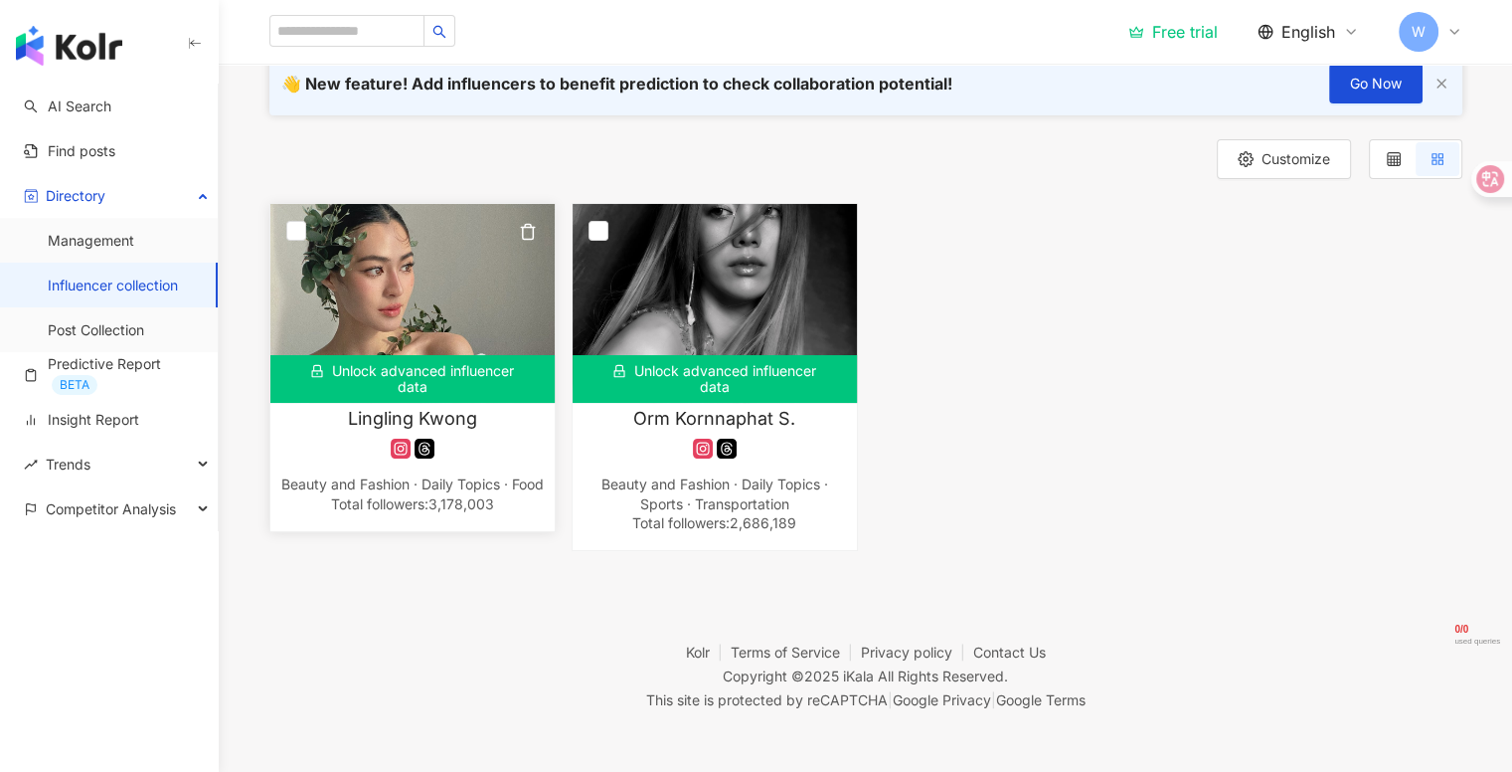
click at [453, 374] on div "Unlock advanced influencer data" at bounding box center [412, 379] width 284 height 48
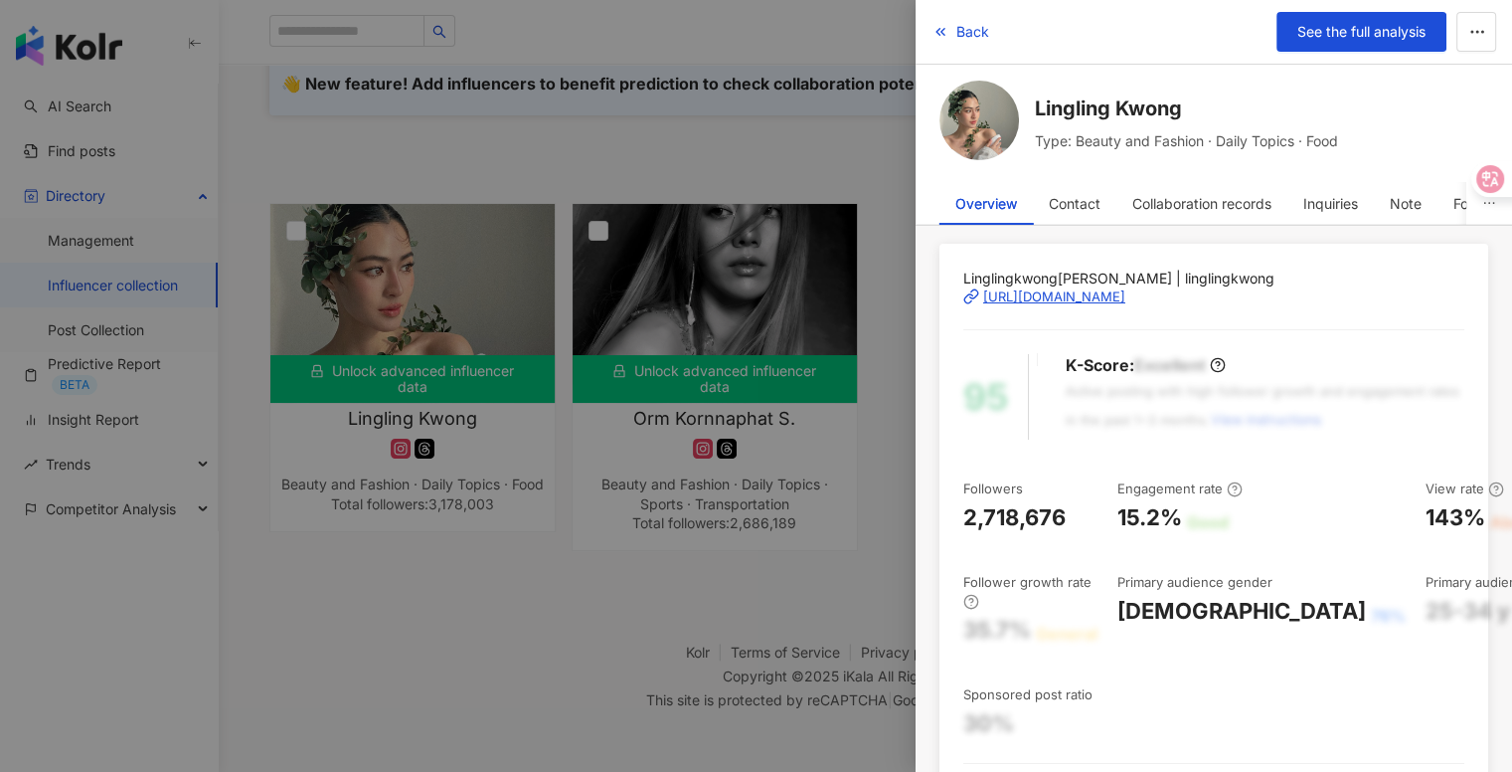
scroll to position [68, 0]
click at [772, 469] on div at bounding box center [756, 386] width 1512 height 772
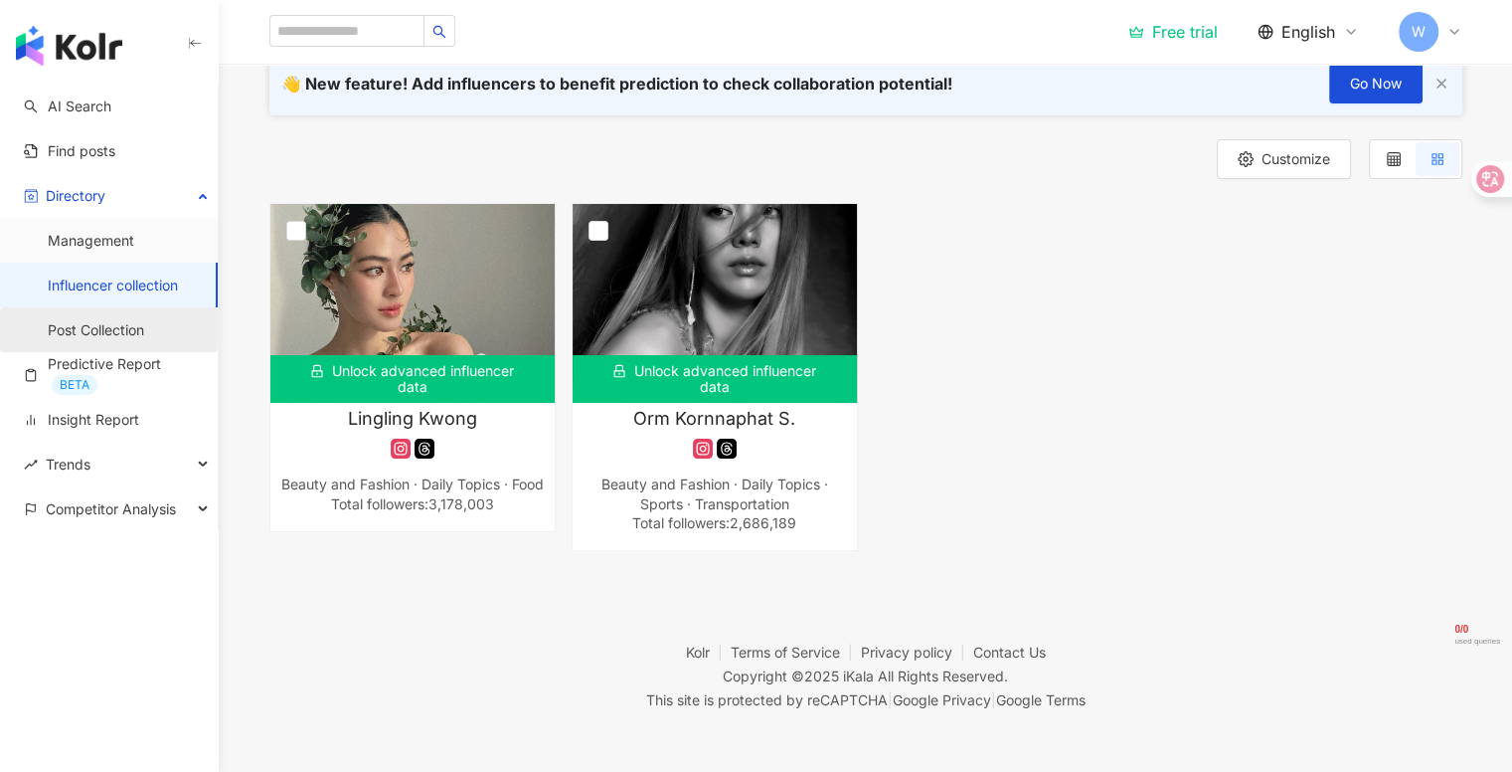
click at [144, 340] on link "Post Collection" at bounding box center [96, 330] width 96 height 20
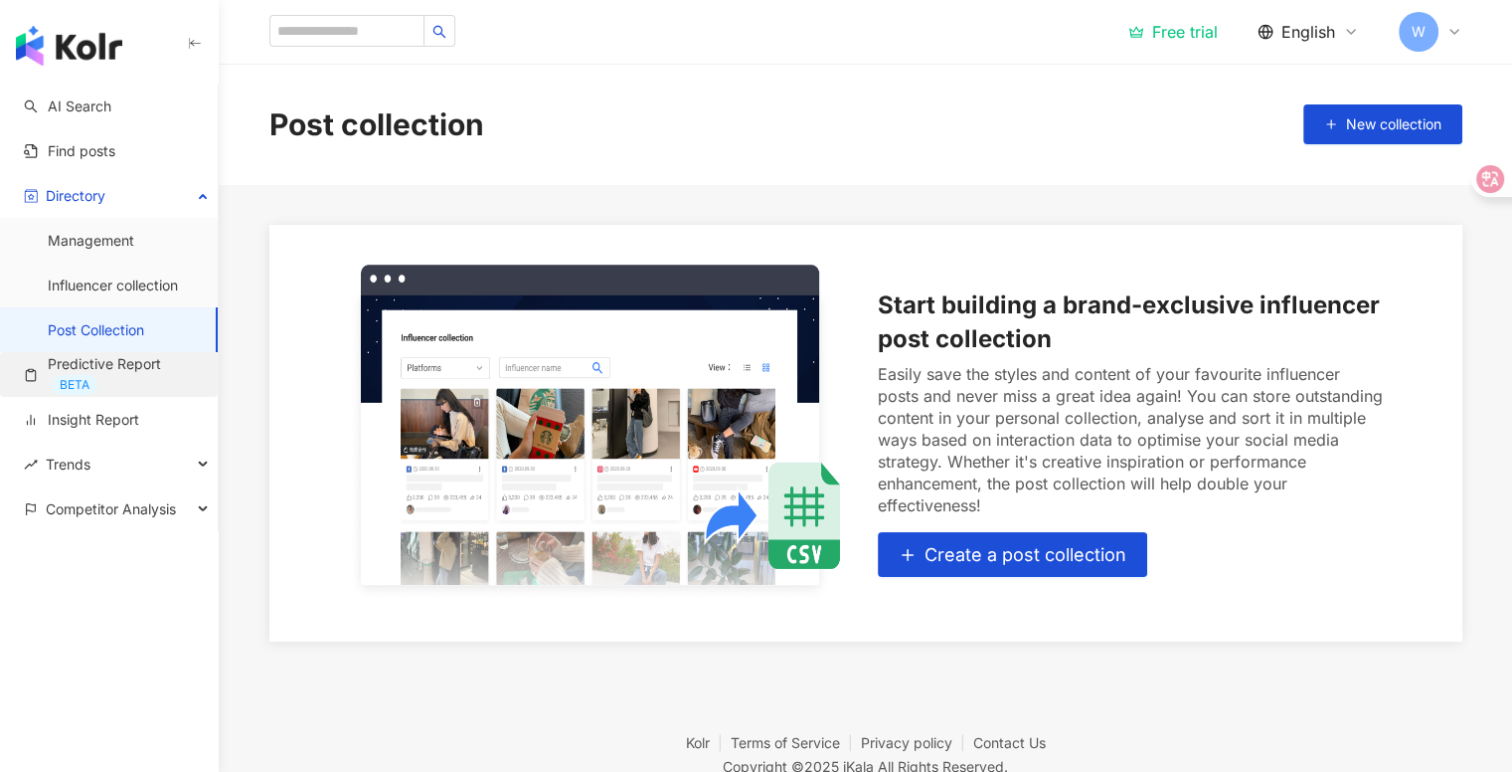
click at [167, 378] on link "Predictive Report BETA" at bounding box center [113, 374] width 178 height 41
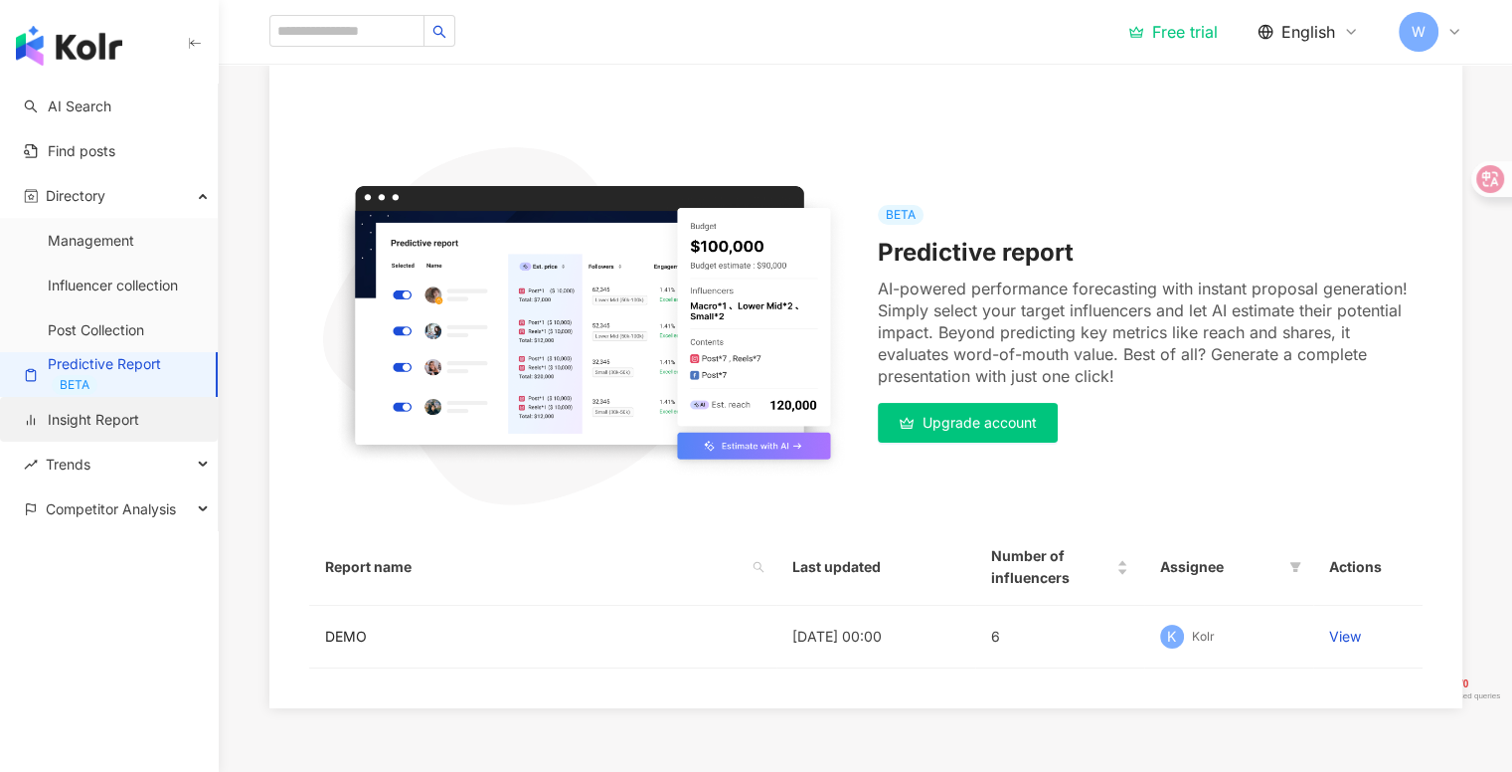
scroll to position [161, 0]
click at [139, 428] on link "Insight Report" at bounding box center [81, 420] width 115 height 20
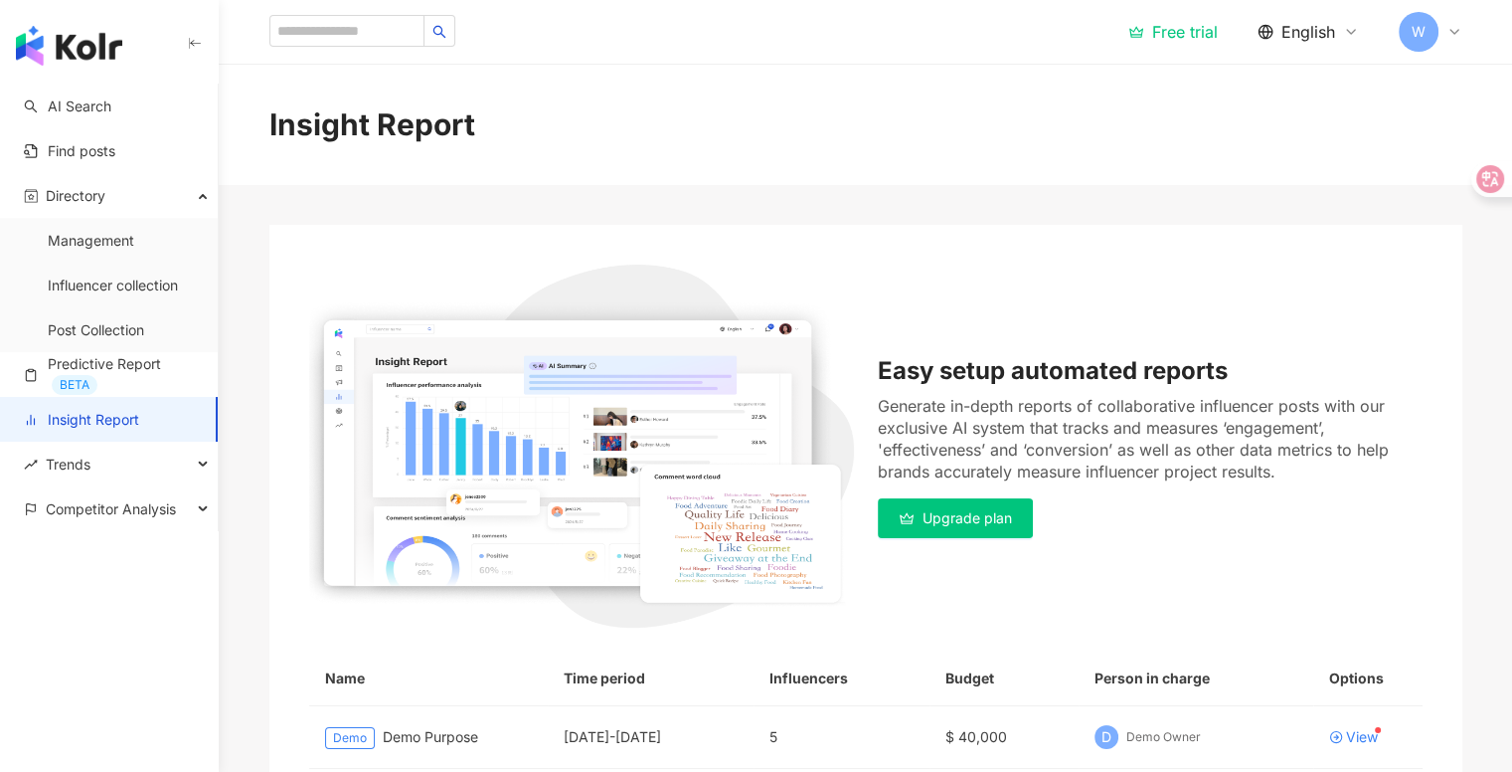
scroll to position [258, 0]
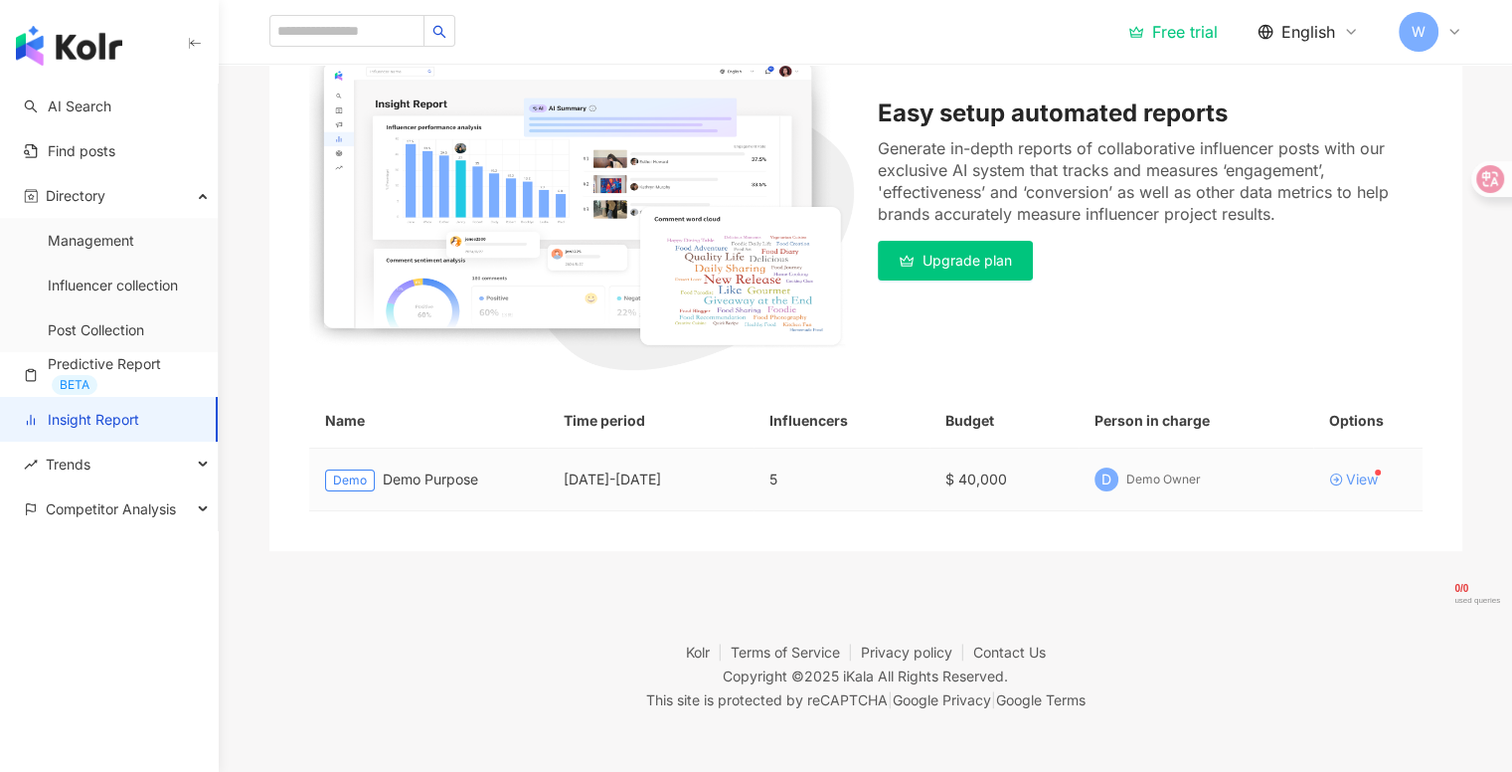
click at [1384, 477] on div "View" at bounding box center [1368, 479] width 78 height 14
click at [1348, 480] on div "View" at bounding box center [1362, 479] width 32 height 14
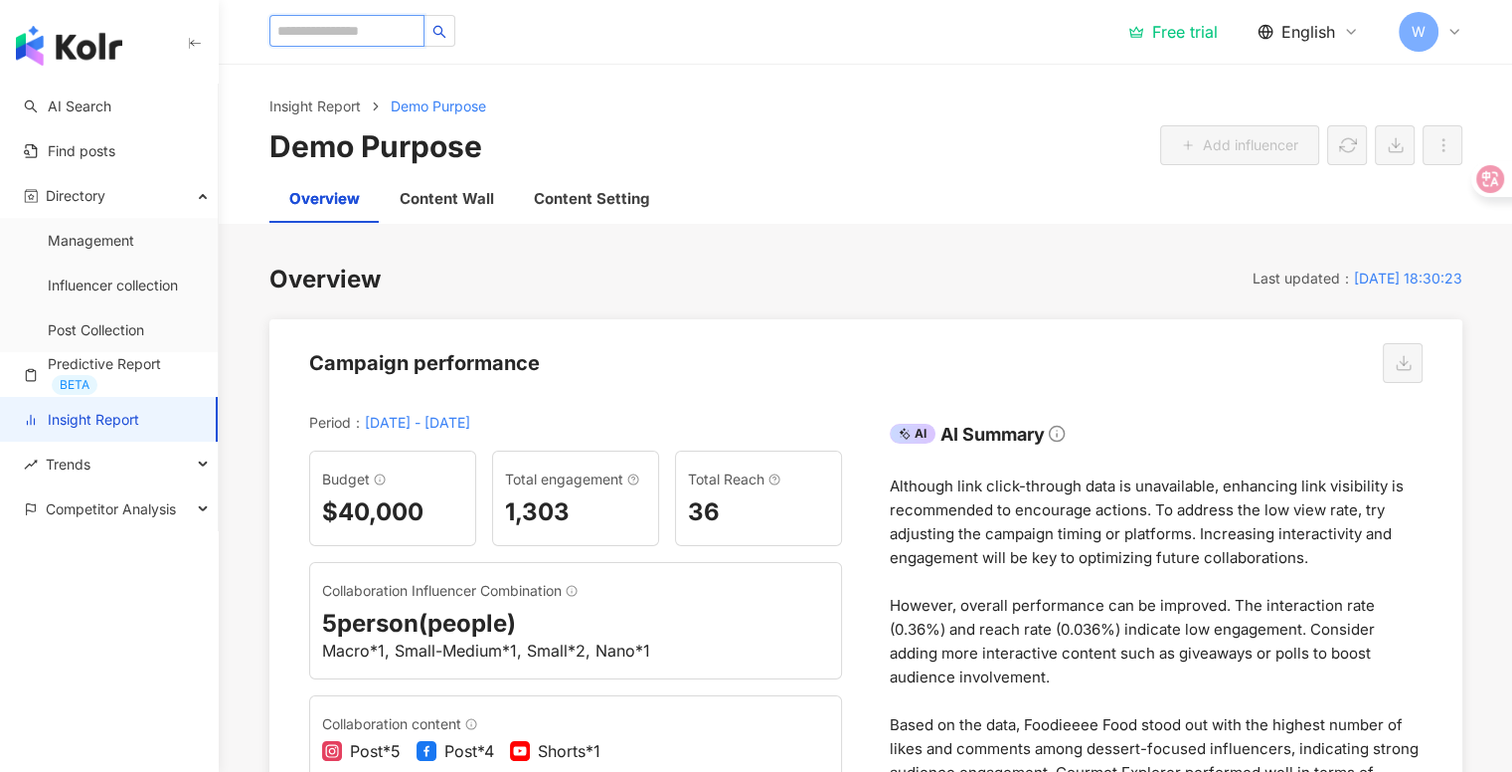
click at [425, 38] on input "search" at bounding box center [346, 31] width 155 height 32
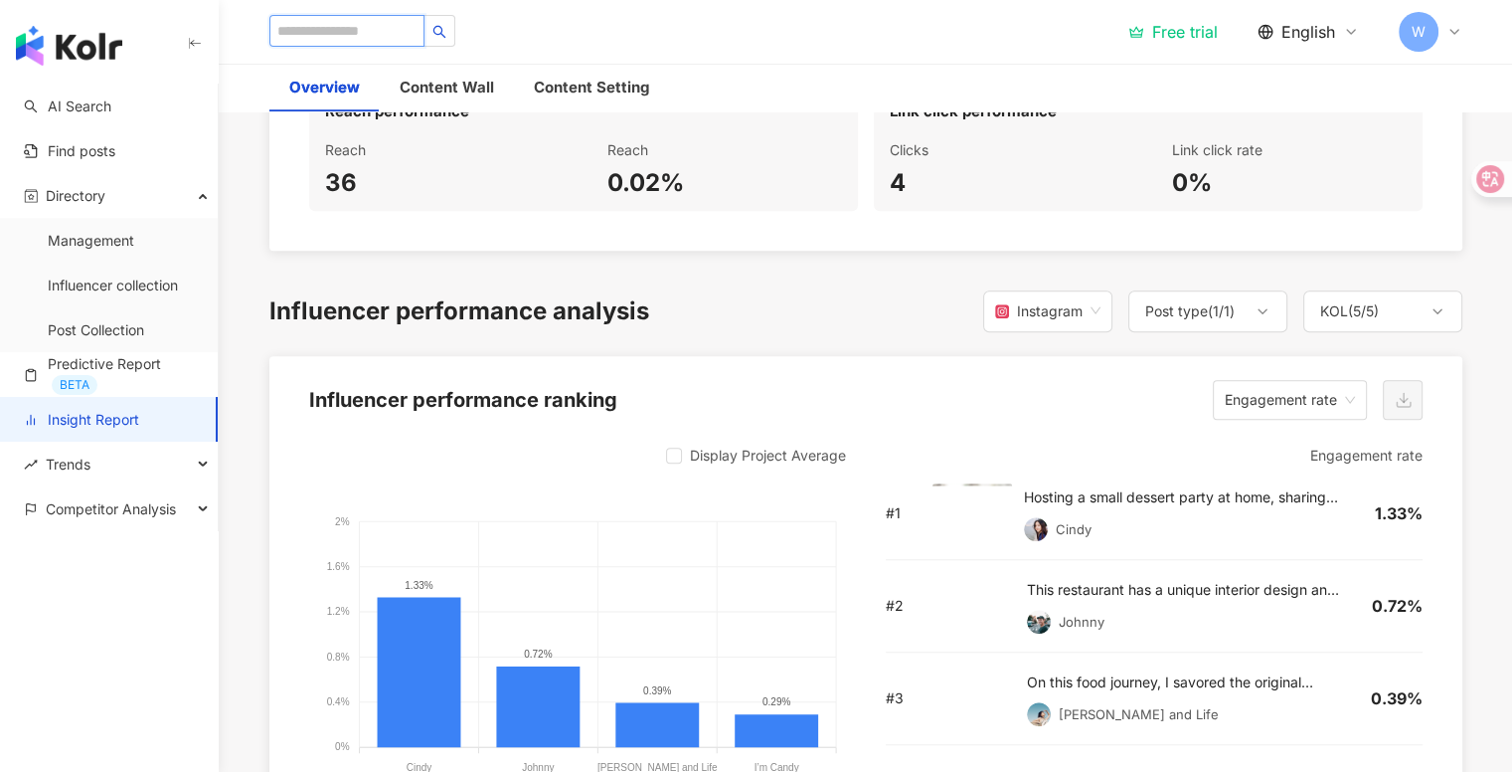
scroll to position [1422, 0]
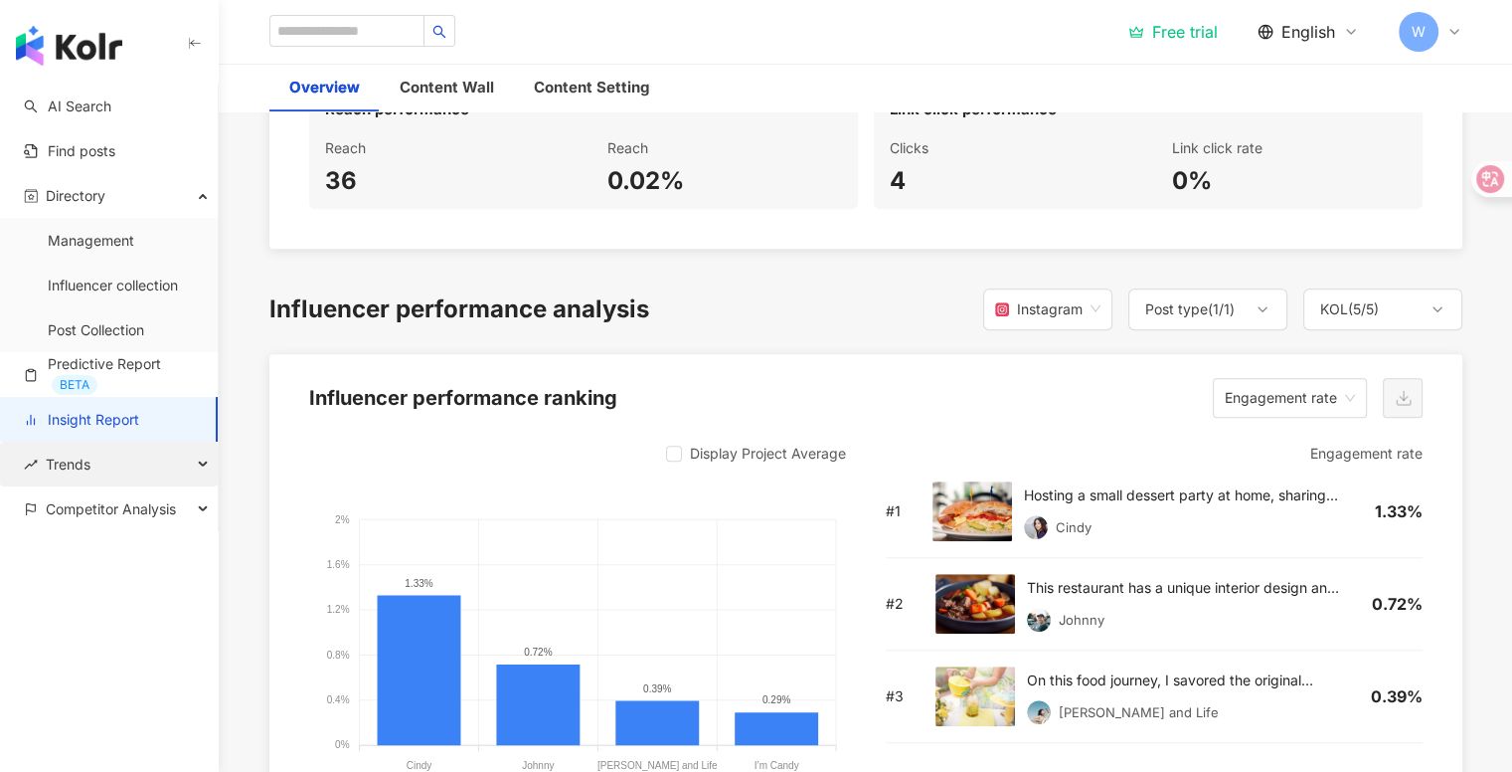
click at [171, 474] on div "Trends" at bounding box center [109, 463] width 218 height 45
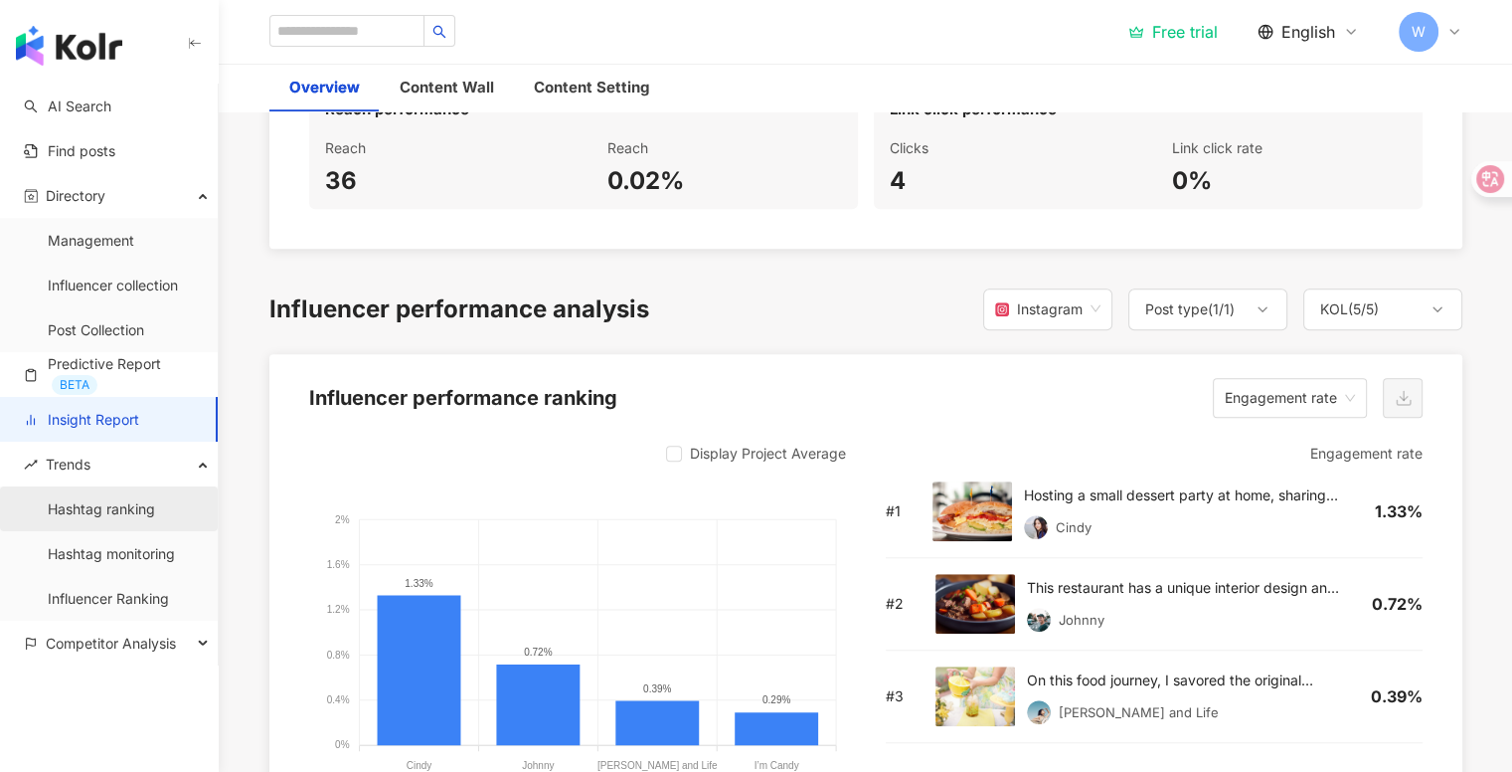
click at [155, 505] on link "Hashtag ranking" at bounding box center [101, 509] width 107 height 20
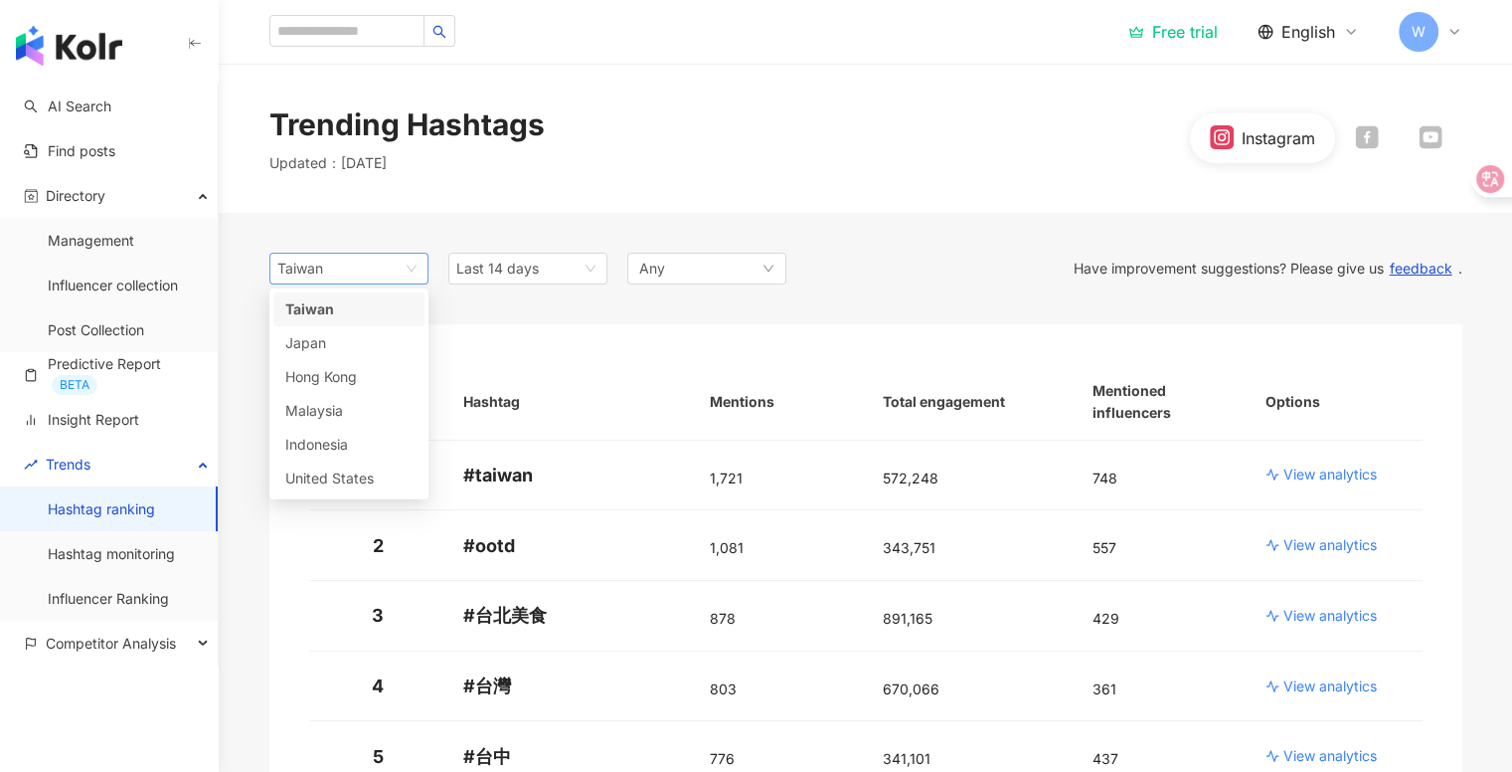
click at [378, 277] on span "Taiwan" at bounding box center [348, 269] width 143 height 30
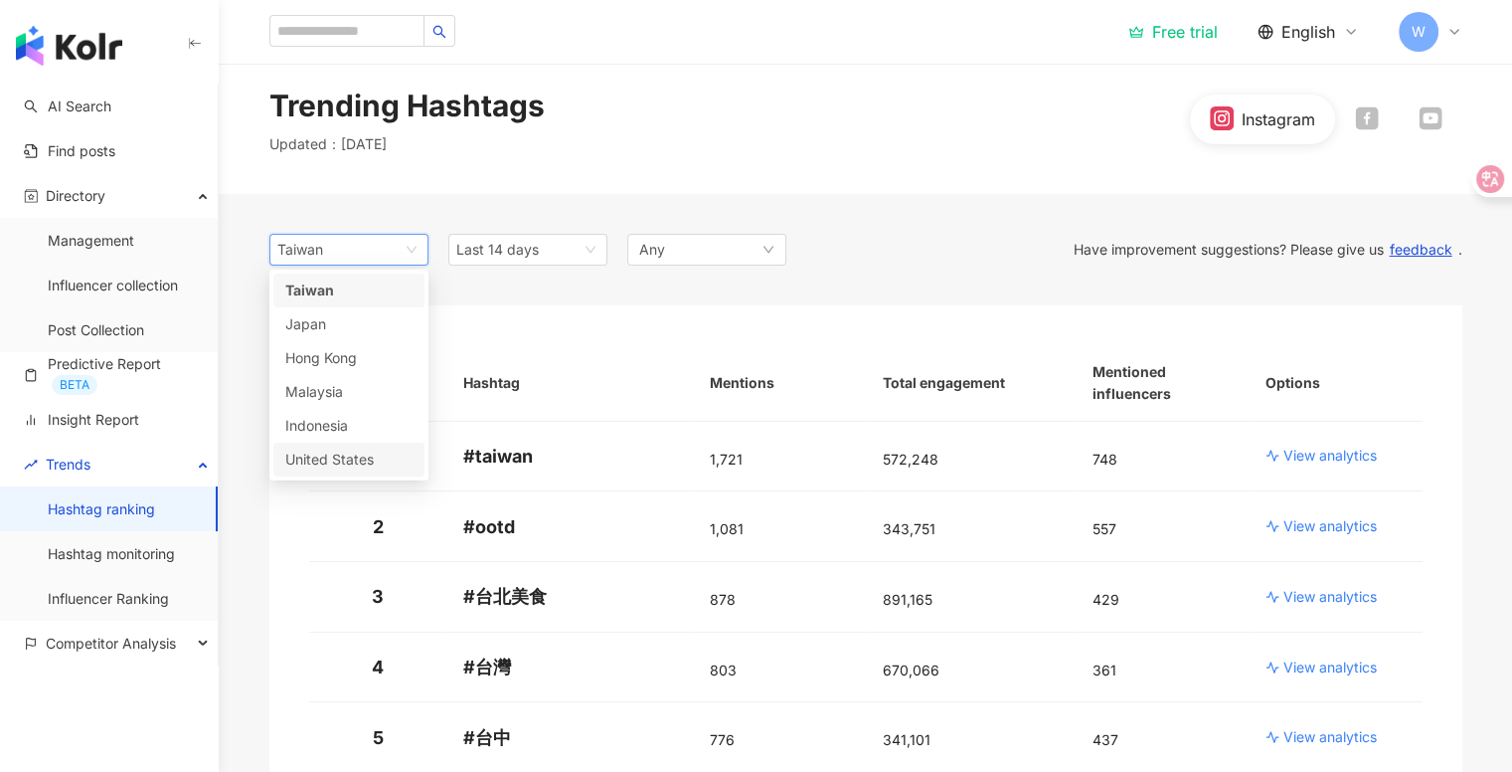
scroll to position [20, 0]
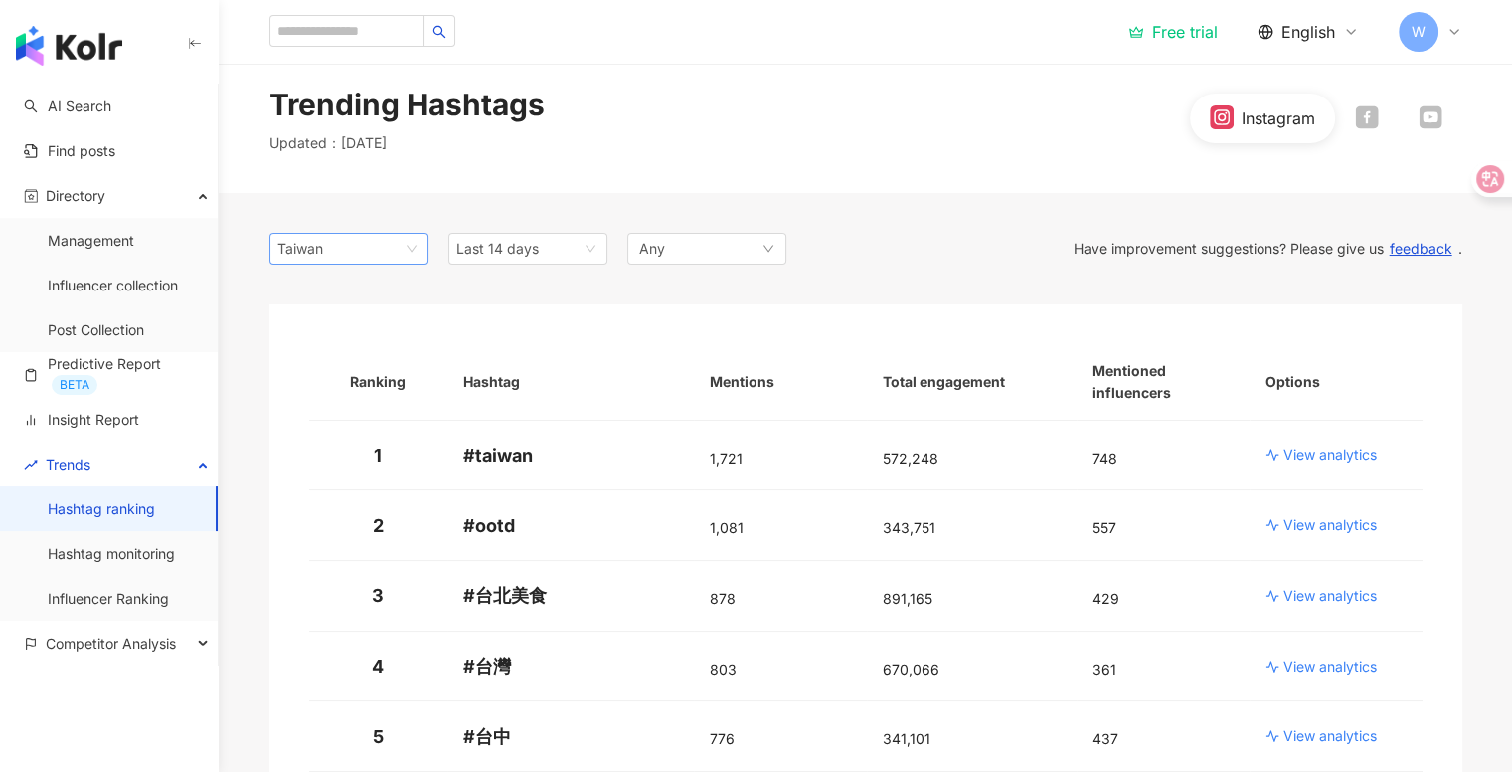
click at [337, 248] on div "Taiwan" at bounding box center [309, 249] width 65 height 30
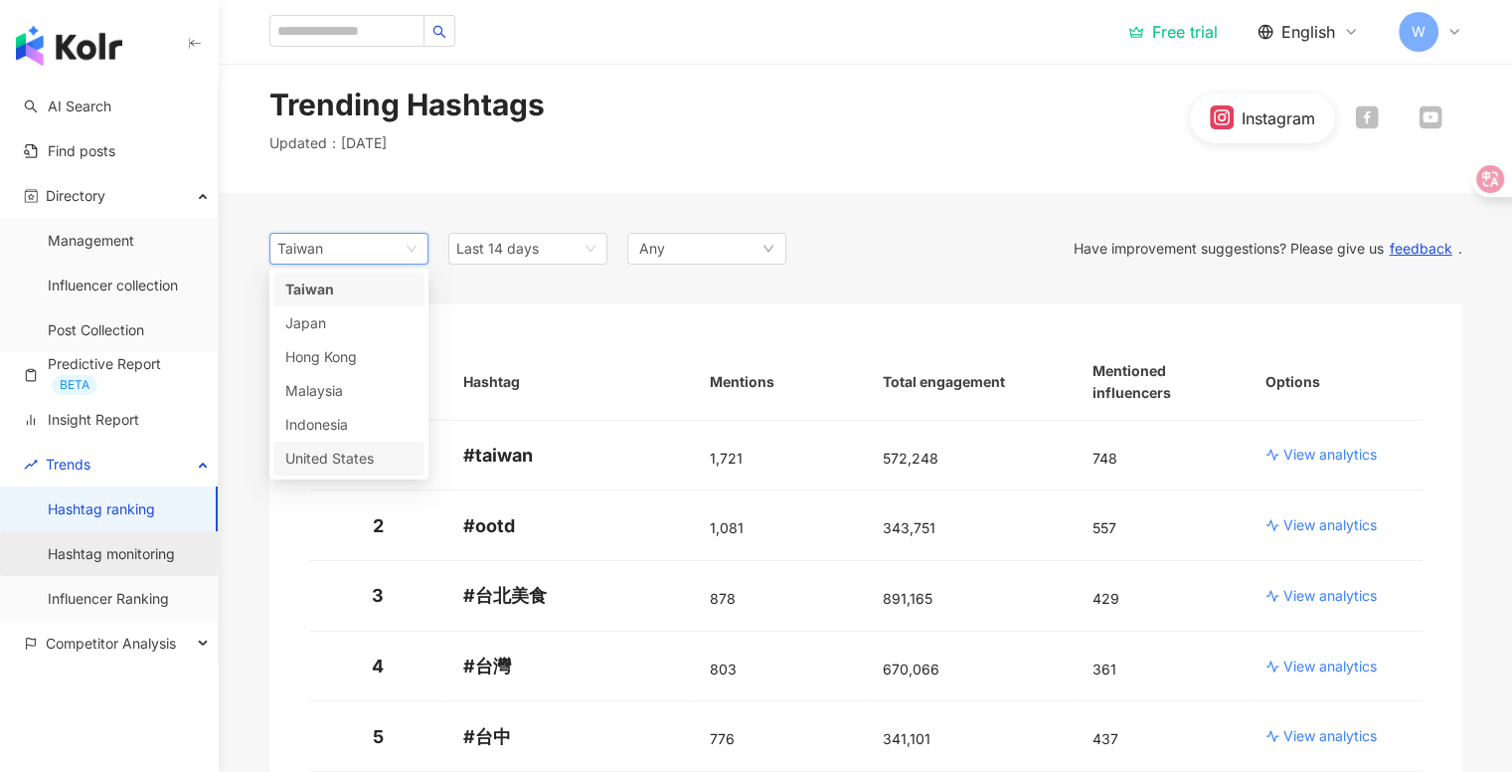
click at [165, 544] on link "Hashtag monitoring" at bounding box center [111, 554] width 127 height 20
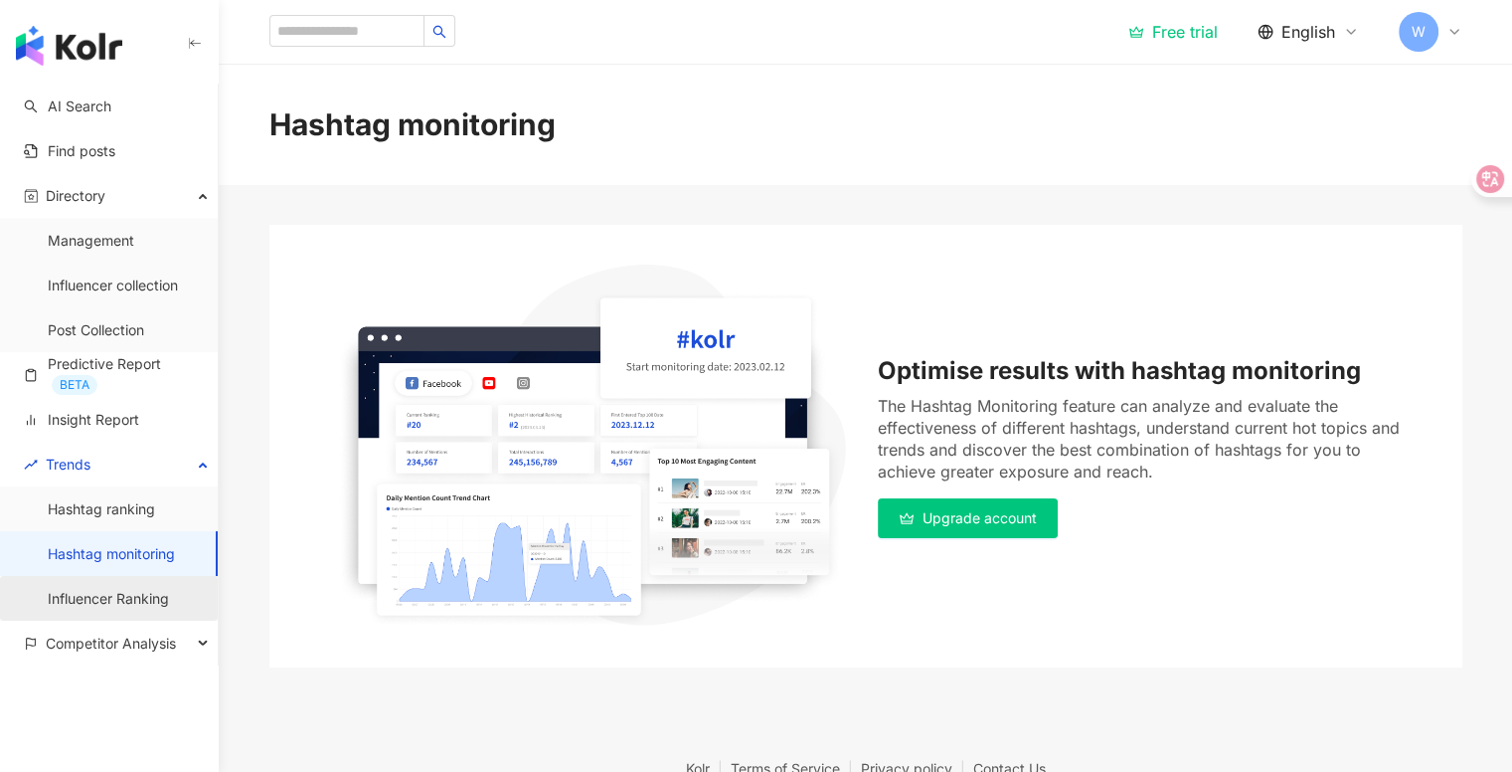
click at [144, 602] on link "Influencer Ranking" at bounding box center [108, 599] width 121 height 20
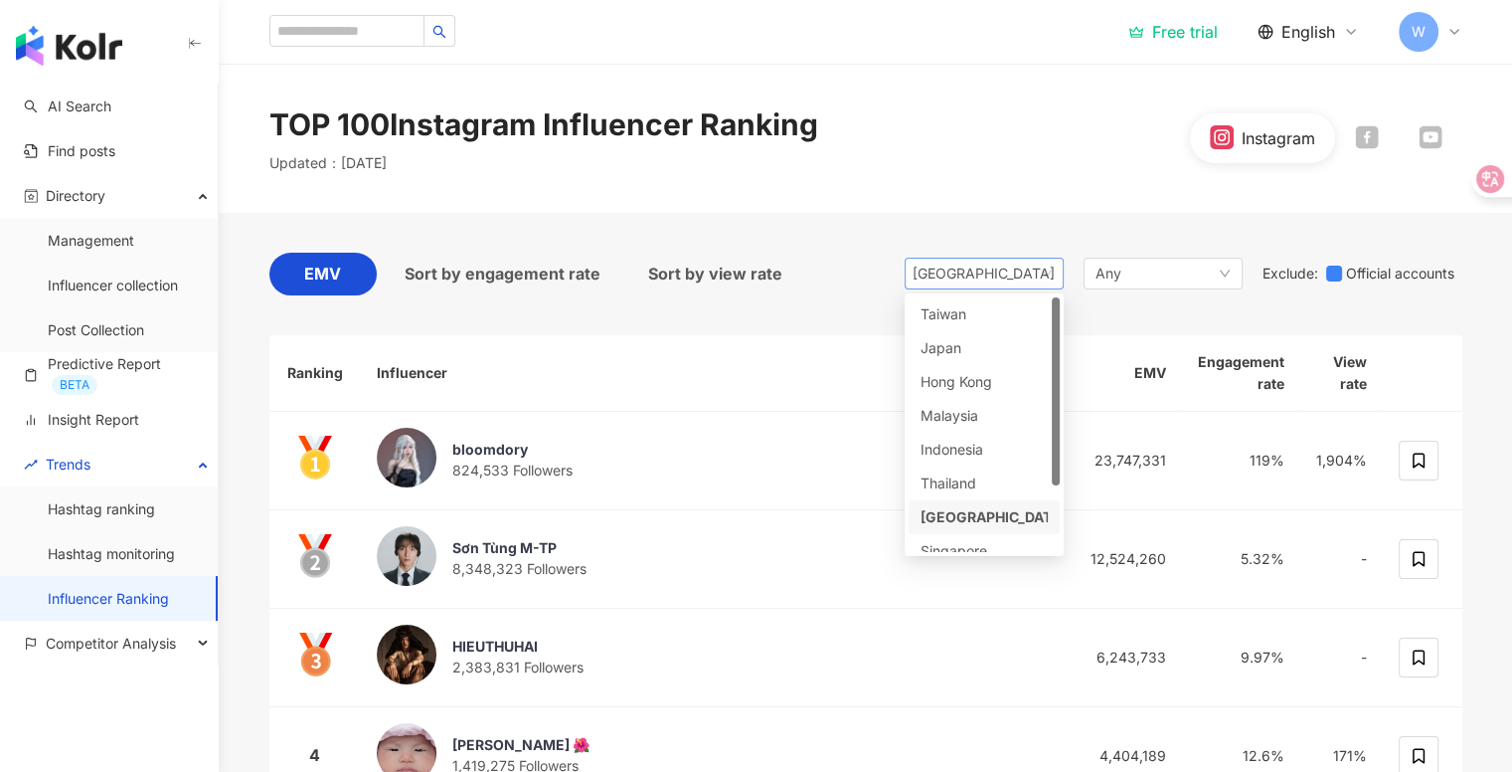
click at [1014, 275] on span "[GEOGRAPHIC_DATA]" at bounding box center [984, 274] width 143 height 30
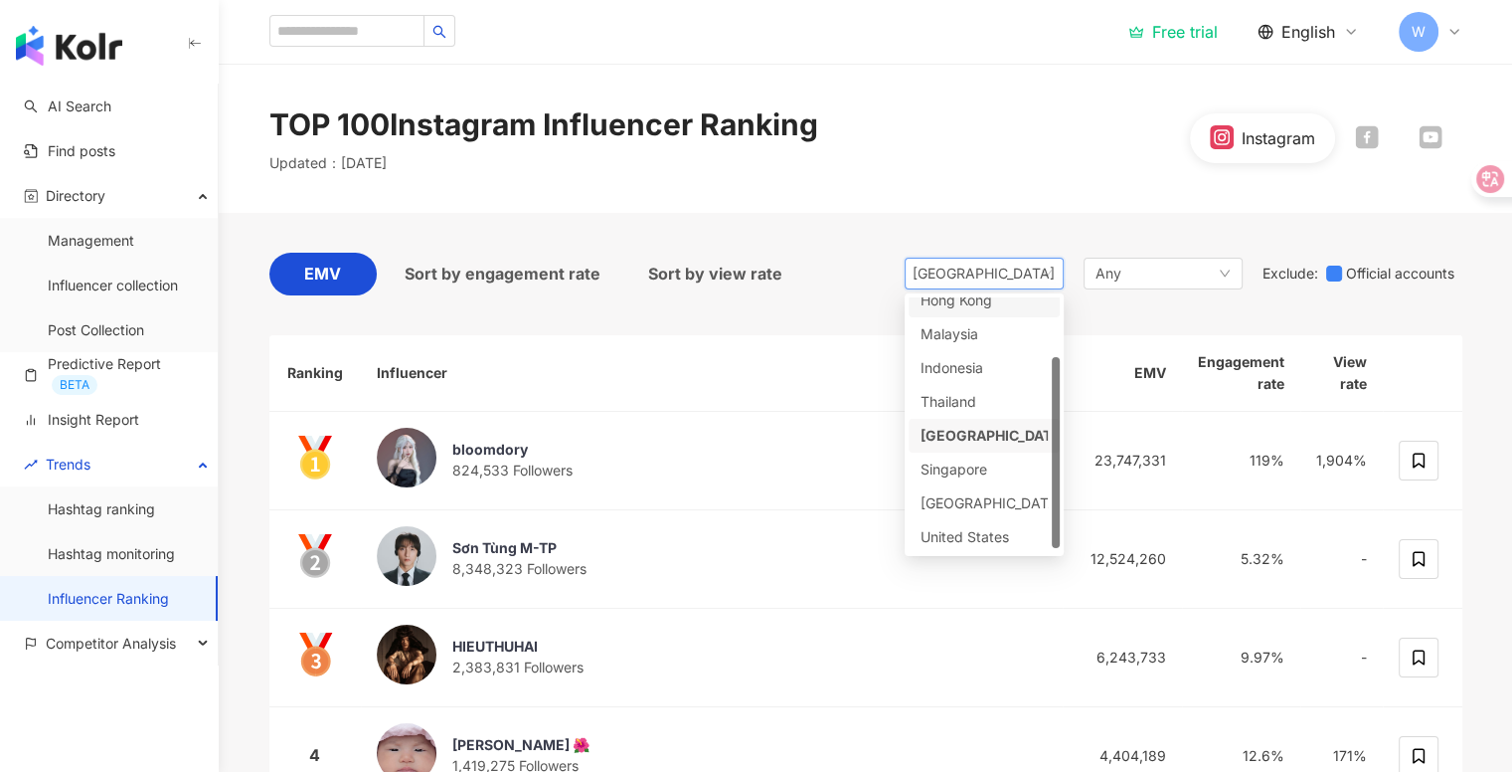
scroll to position [84, 0]
click at [990, 387] on div "Thailand" at bounding box center [984, 400] width 151 height 34
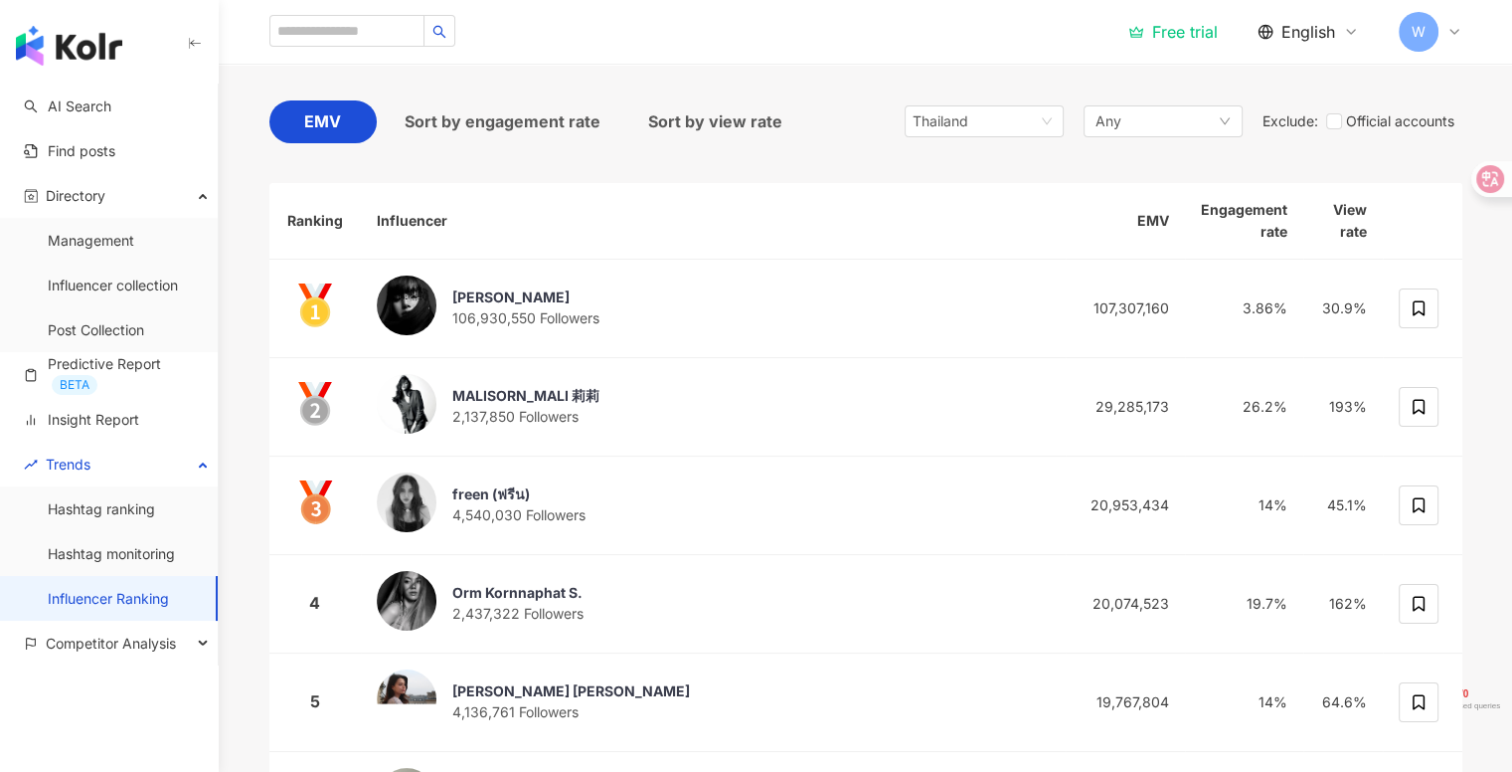
scroll to position [153, 0]
click at [1191, 129] on div "Any" at bounding box center [1163, 120] width 159 height 32
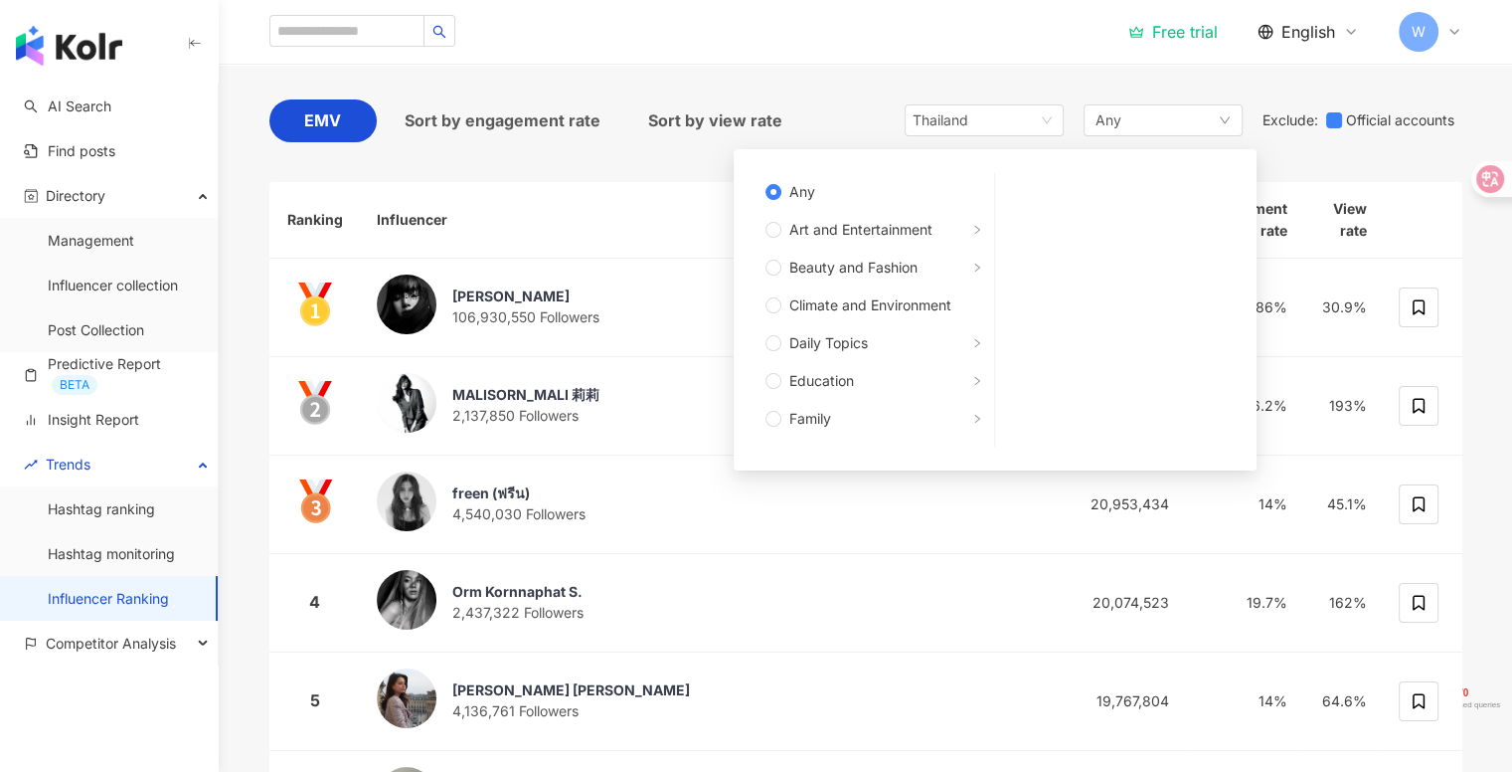
click at [670, 156] on div "EMV Sort by engagement rate Sort by view rate Thailand id th vn Hong Kong Malay…" at bounding box center [865, 671] width 1193 height 1223
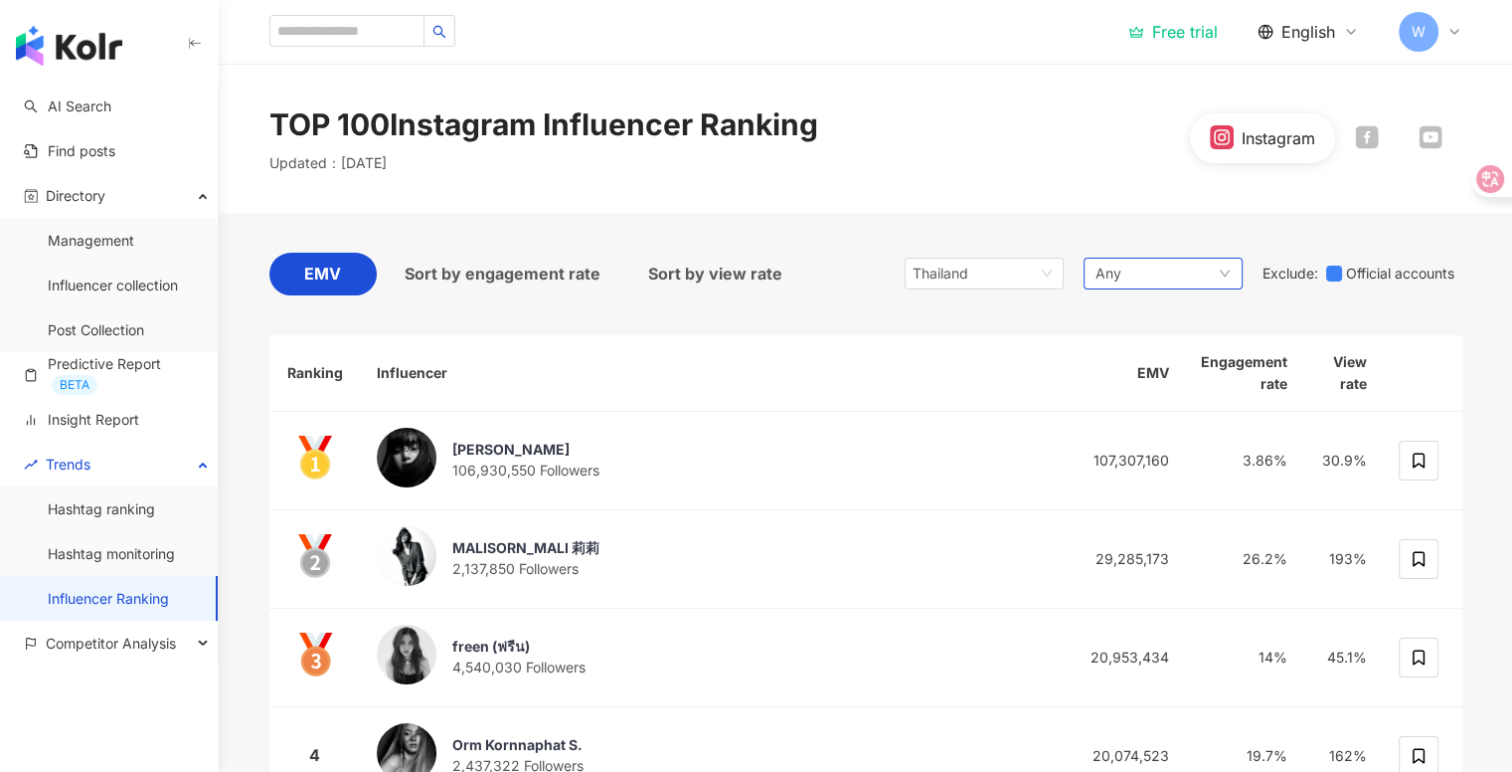
click at [1186, 275] on div "Any" at bounding box center [1163, 274] width 159 height 32
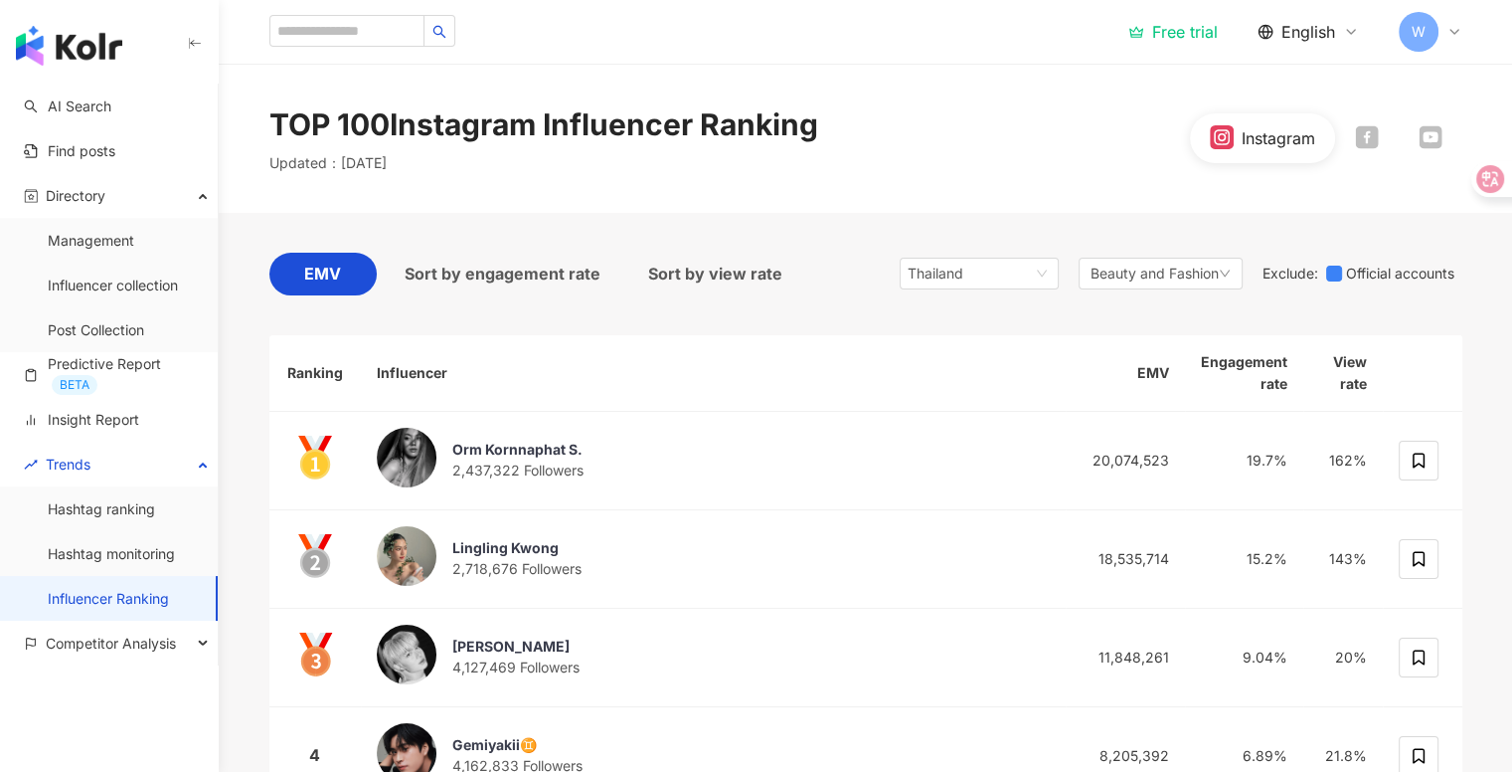
click at [387, 166] on p "Updated ： October 2025" at bounding box center [327, 163] width 117 height 20
drag, startPoint x: 303, startPoint y: 166, endPoint x: 416, endPoint y: 166, distance: 112.4
click at [387, 166] on p "Updated ： October 2025" at bounding box center [327, 163] width 117 height 20
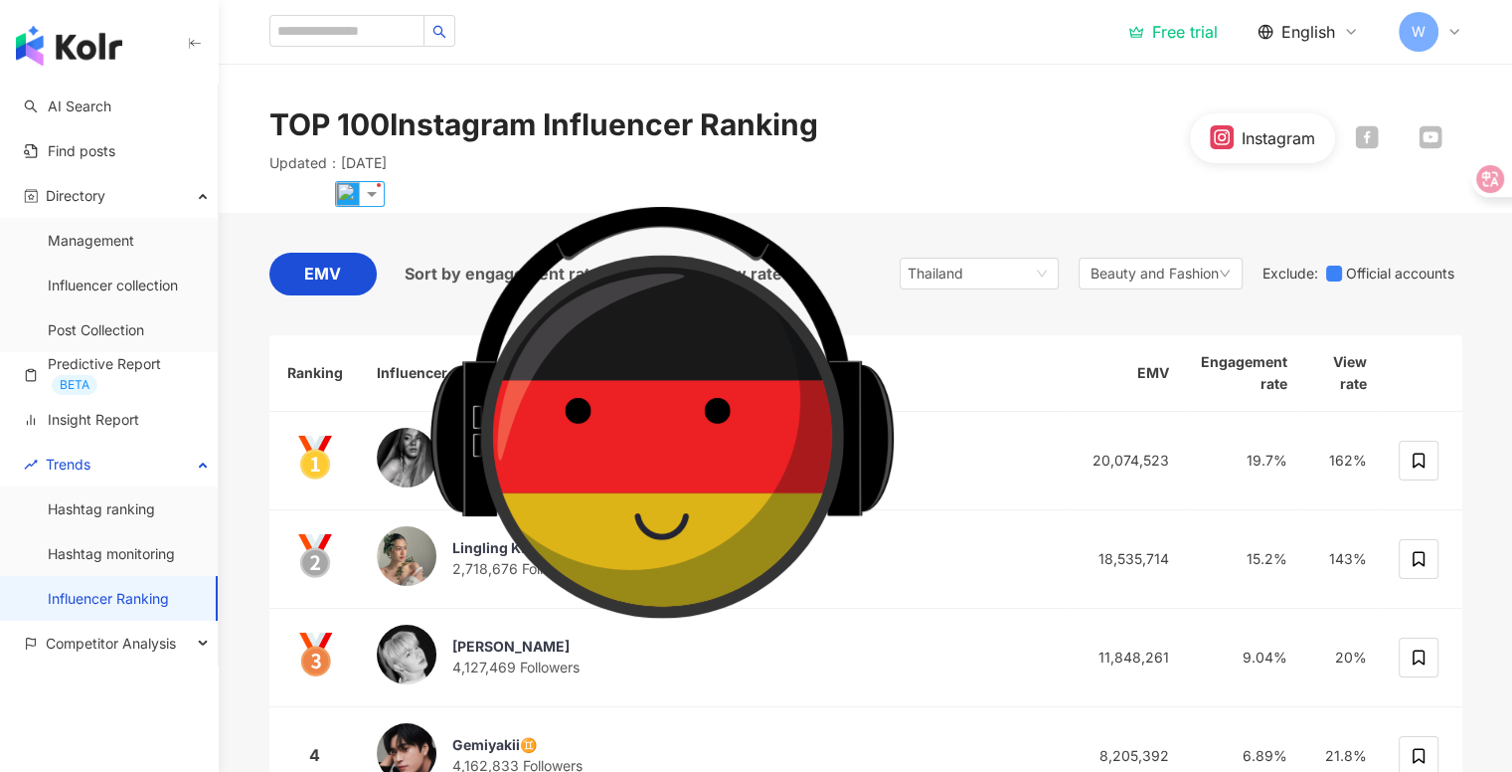
click at [417, 166] on img at bounding box center [662, 402] width 497 height 497
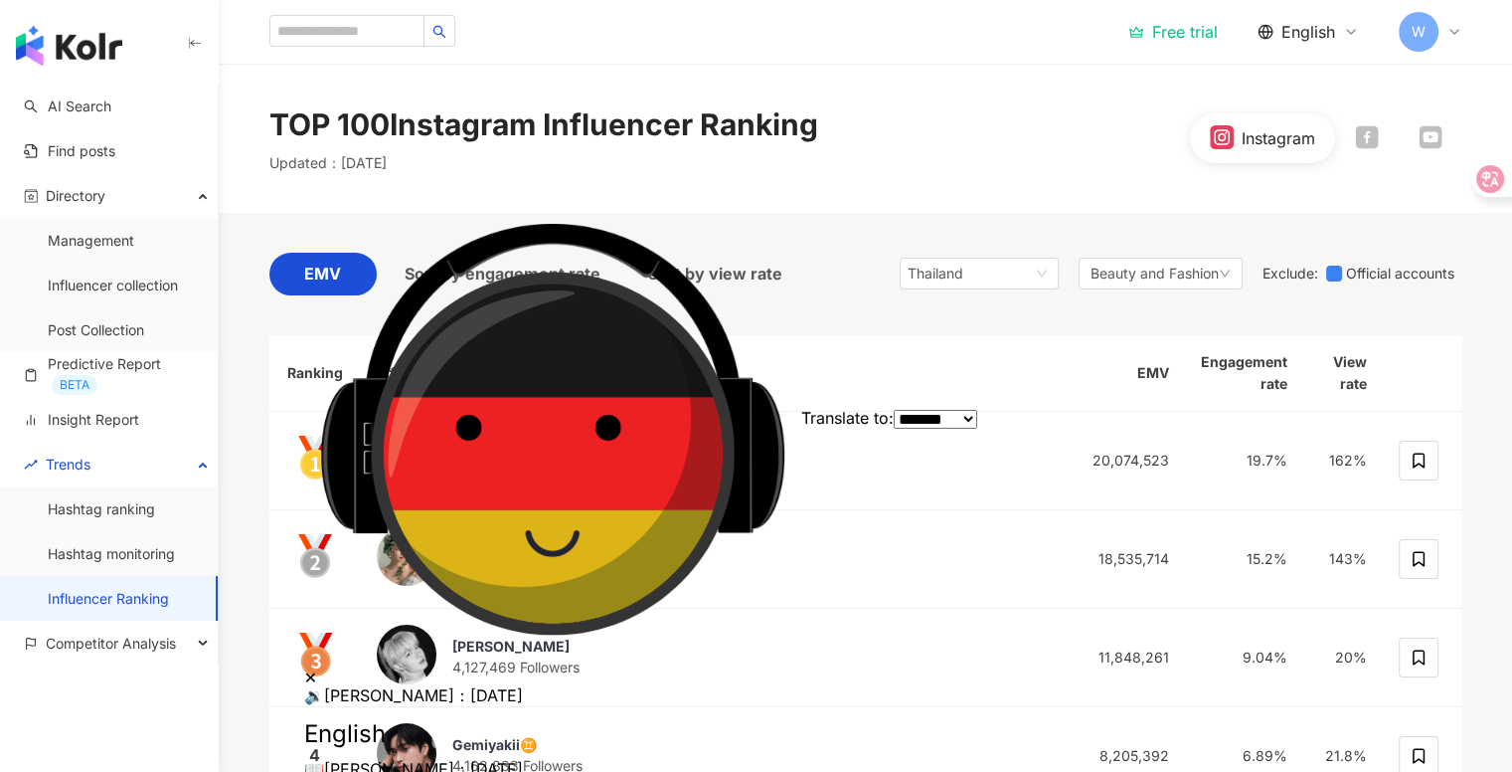
click at [385, 153] on p "Updated ： October 2025" at bounding box center [327, 163] width 117 height 20
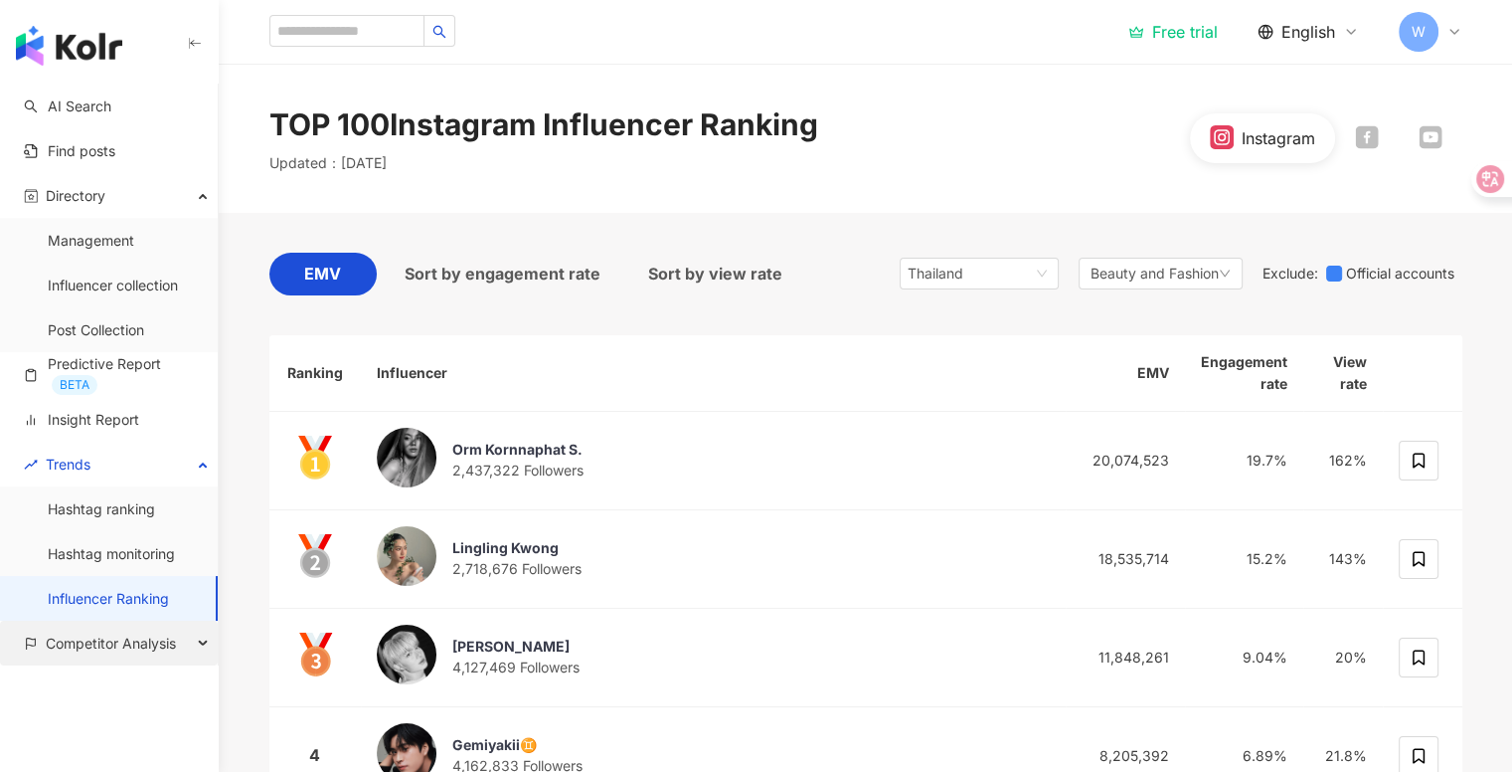
click at [186, 653] on div "Competitor Analysis" at bounding box center [109, 642] width 218 height 45
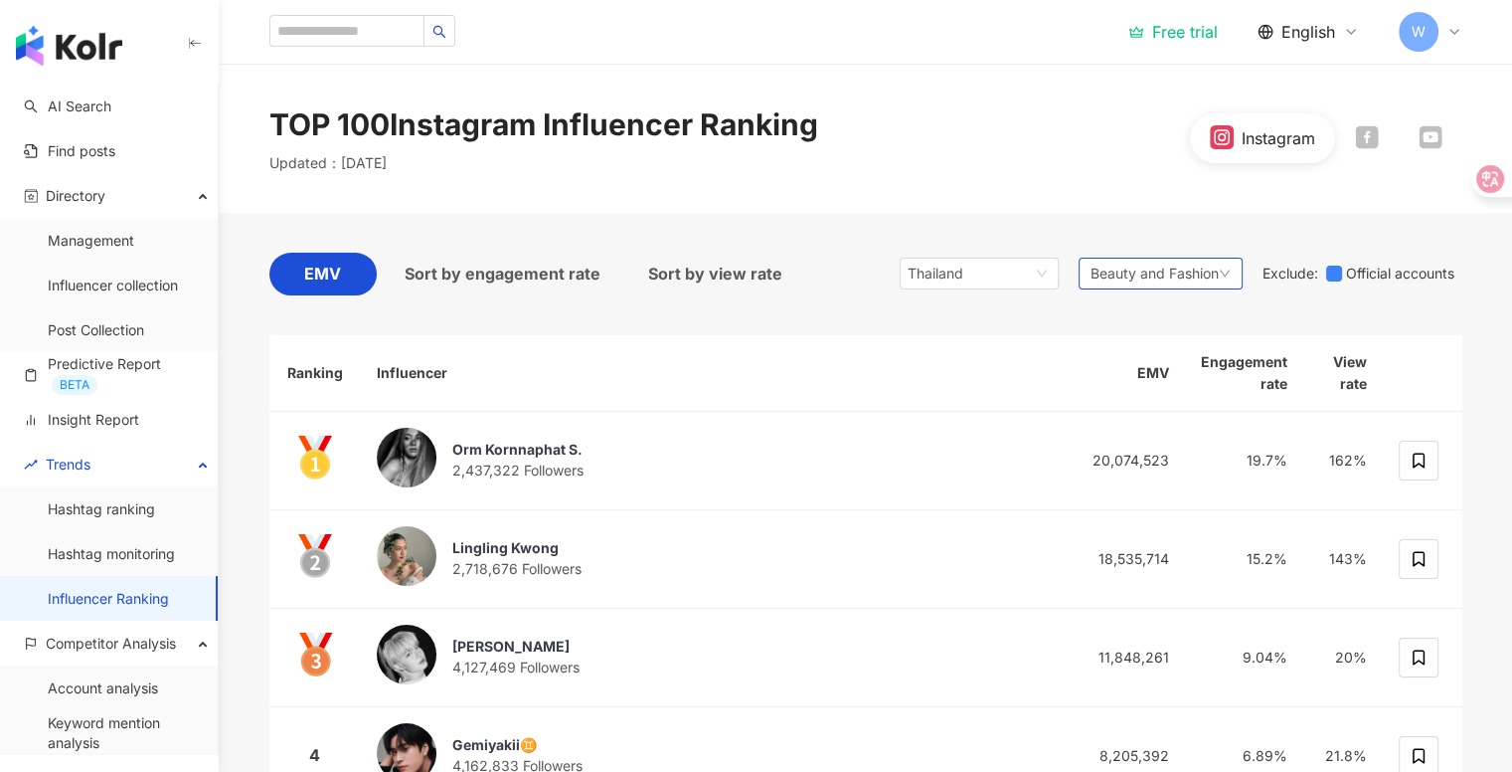
click at [1129, 270] on span "Beauty and Fashion" at bounding box center [1155, 273] width 128 height 22
click at [1043, 123] on div "TOP 100 Instagram Influencer Ranking Updated ： October 2025 Instagram" at bounding box center [866, 138] width 1273 height 70
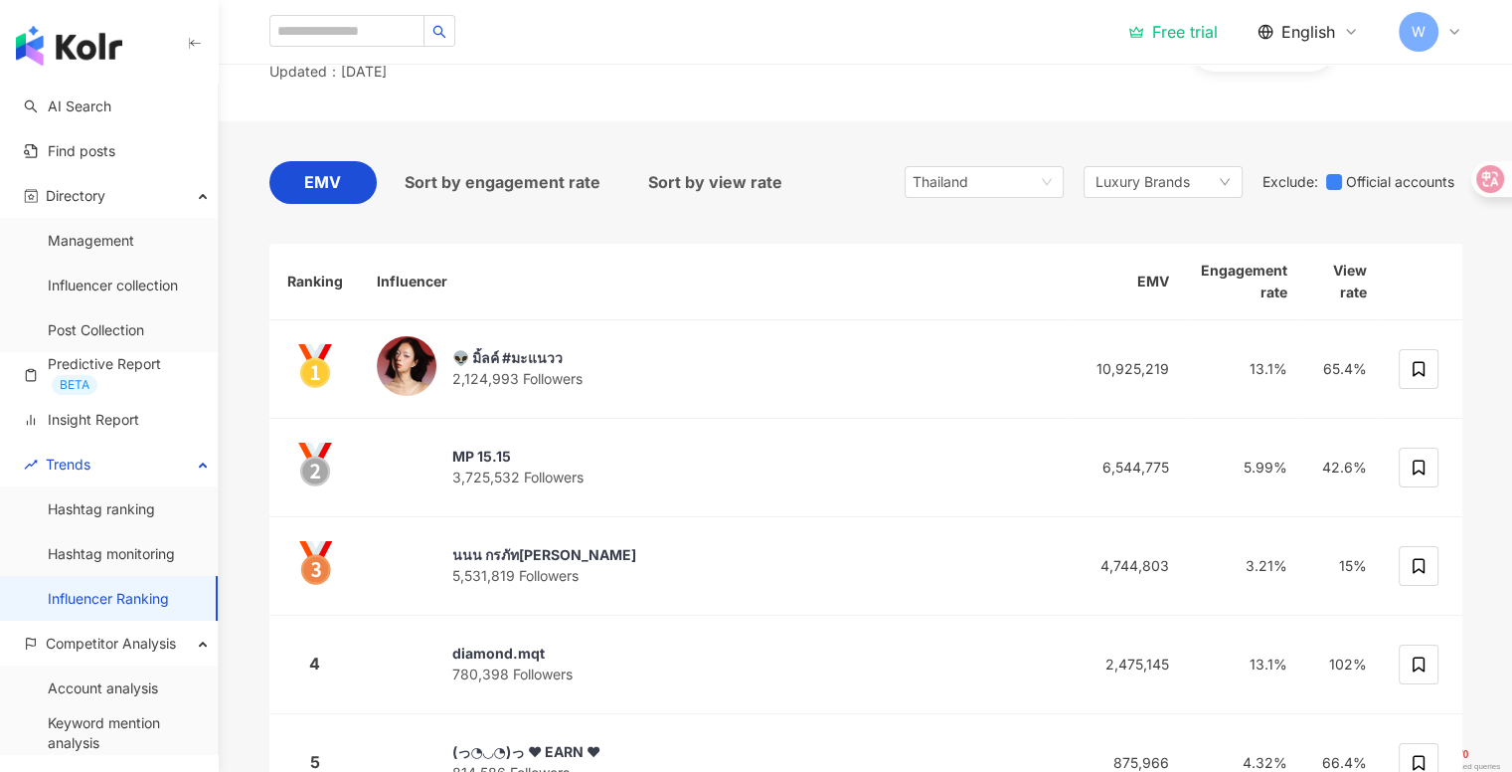
scroll to position [71, 0]
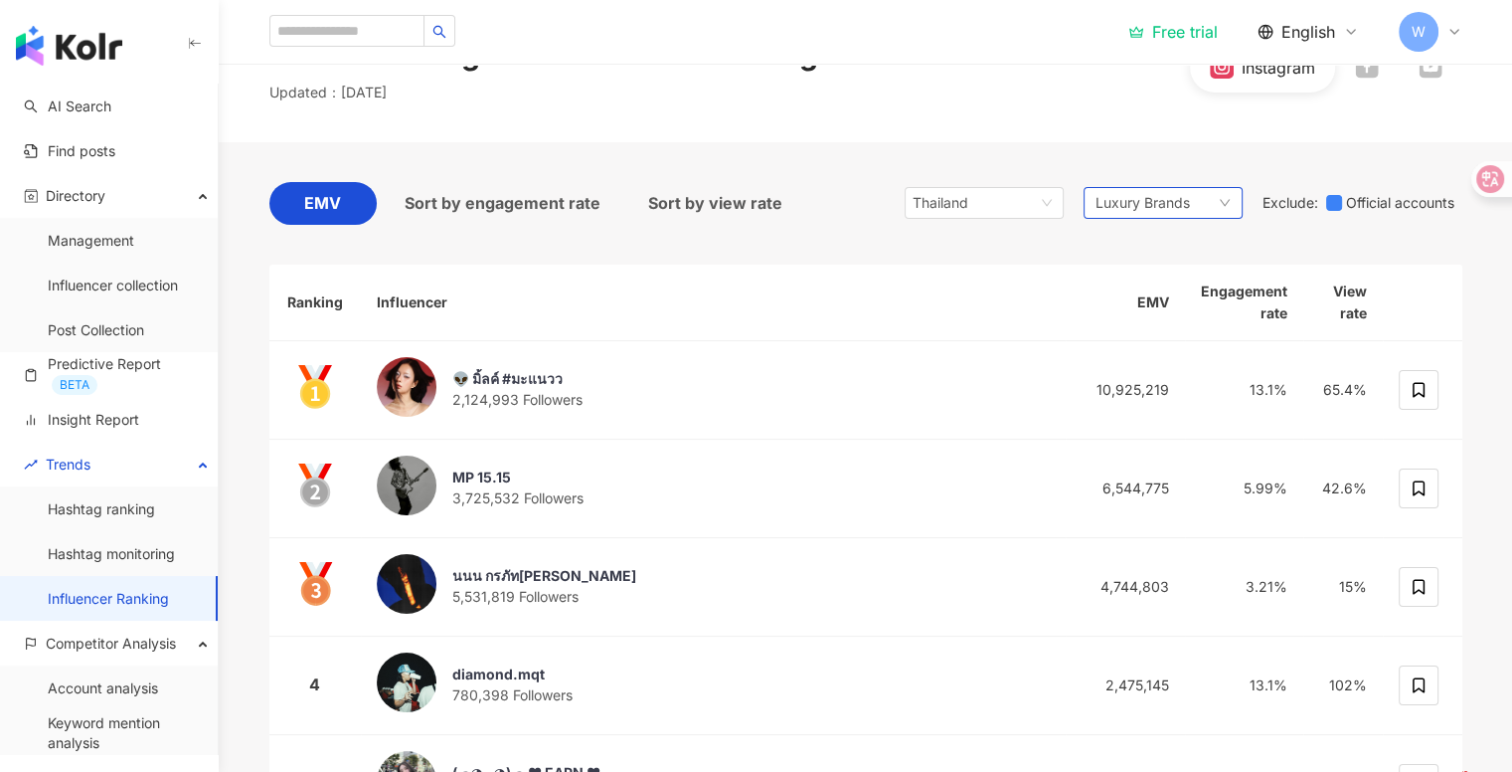
click at [1136, 210] on span "Luxury Brands" at bounding box center [1143, 203] width 94 height 22
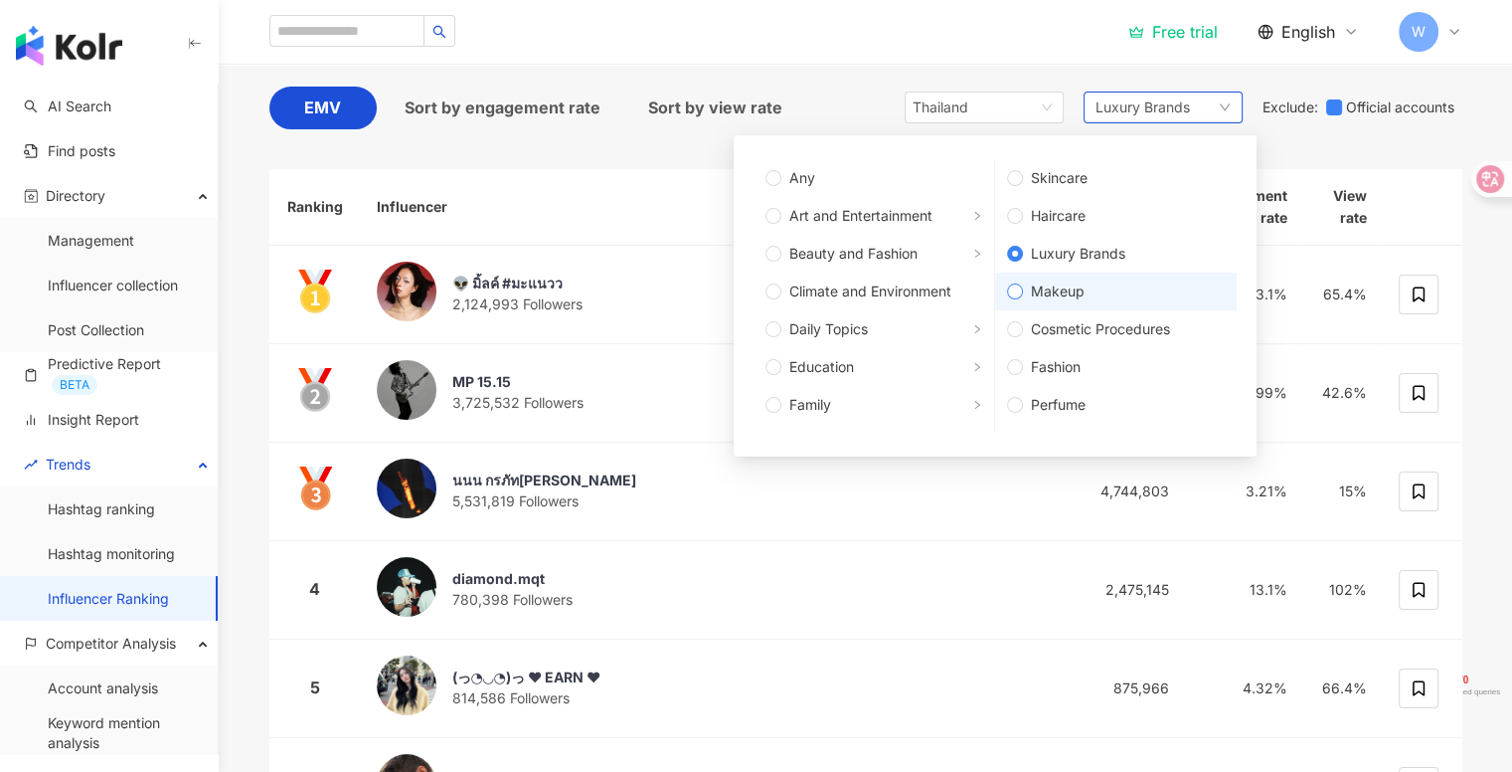
scroll to position [159, 0]
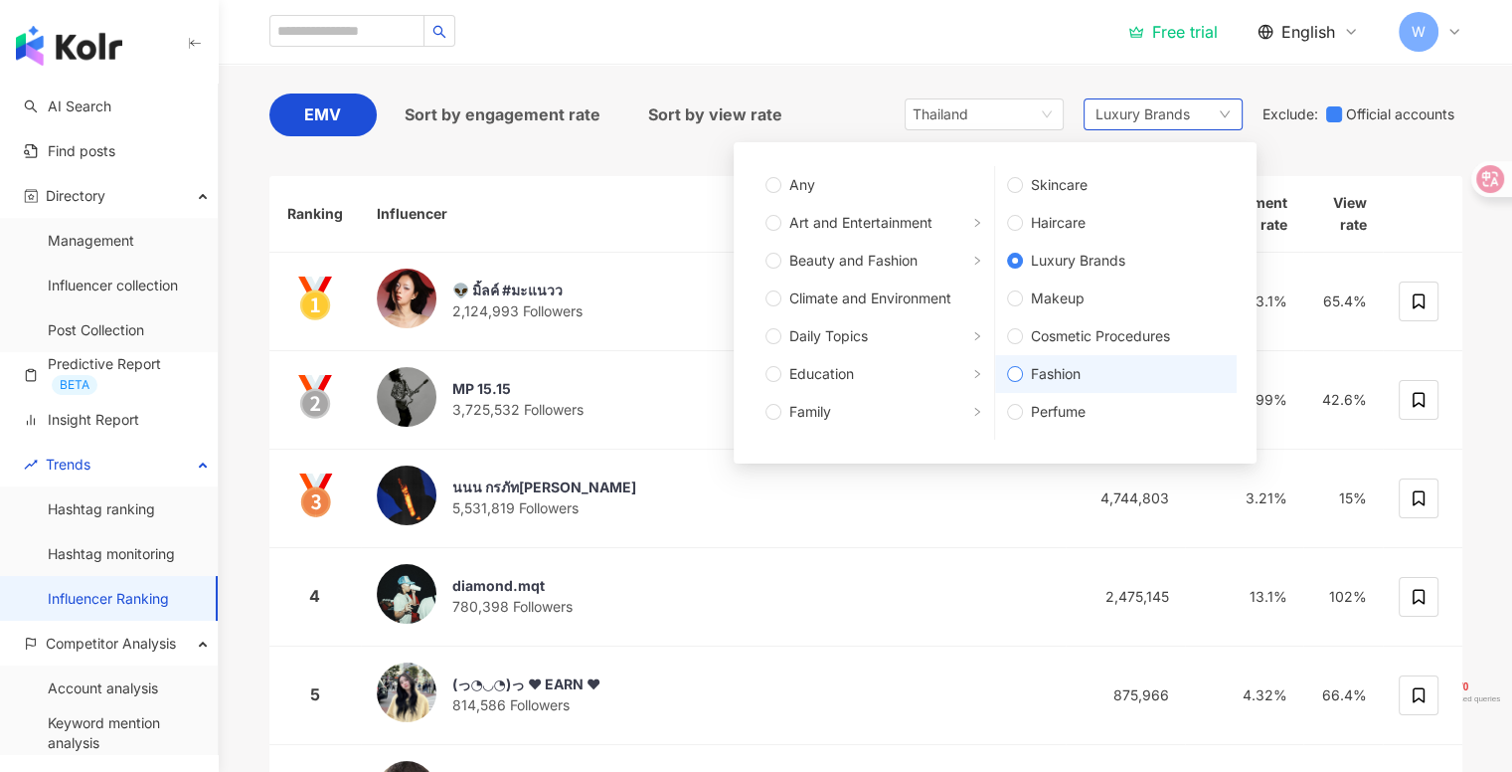
click at [1098, 383] on span "Fashion" at bounding box center [1124, 374] width 202 height 22
click at [968, 58] on div "Free trial English W" at bounding box center [865, 32] width 1193 height 64
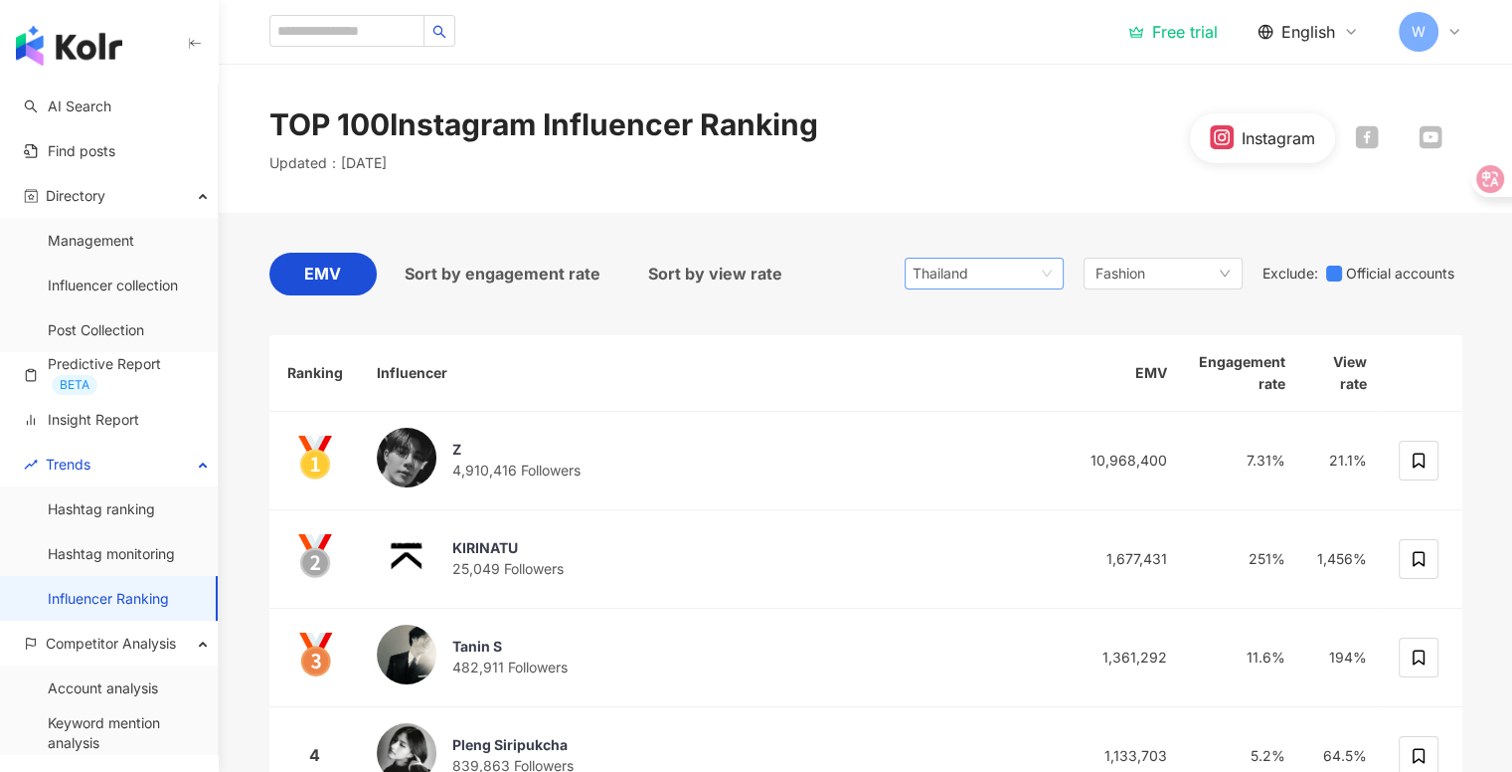
click at [1005, 276] on span "Thailand" at bounding box center [984, 274] width 143 height 30
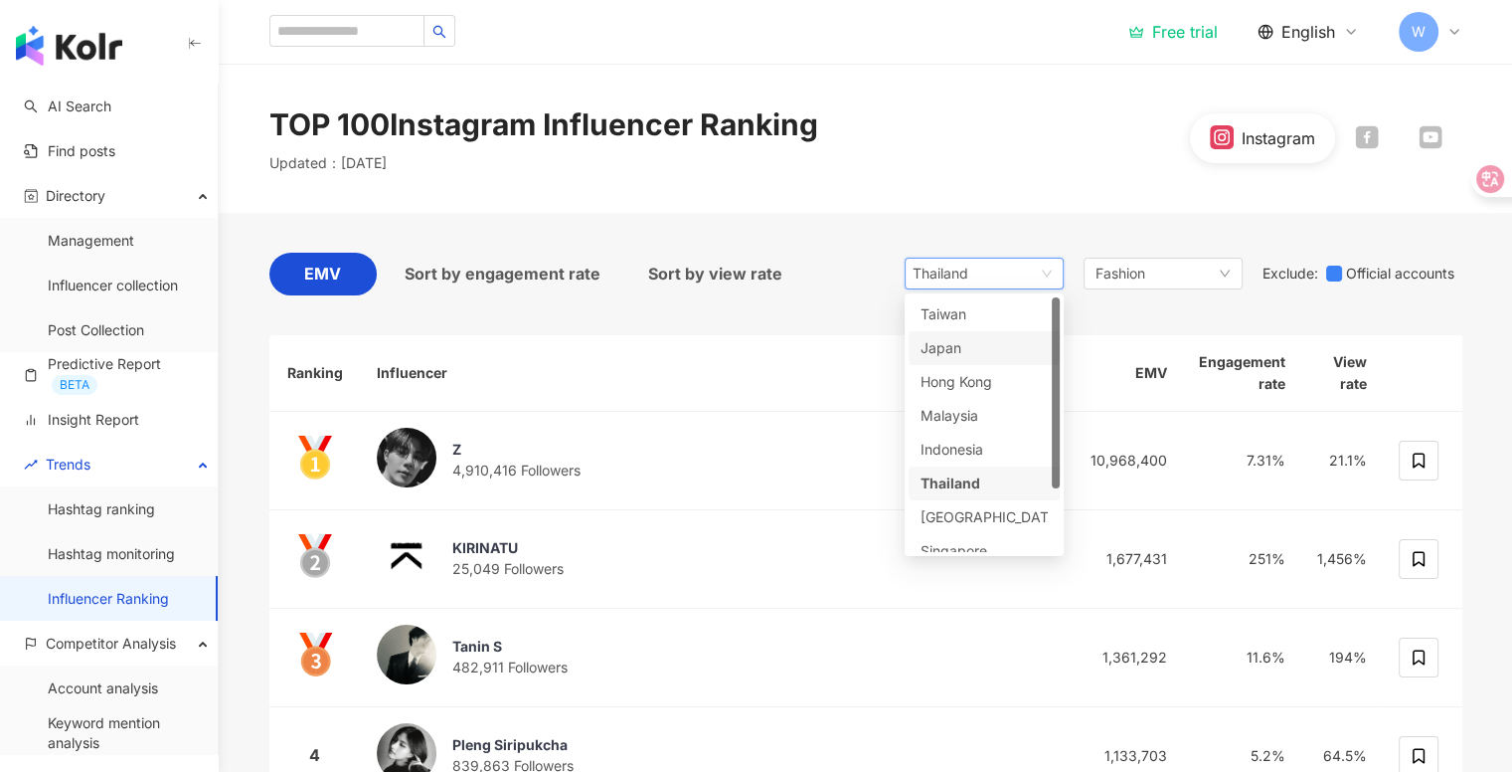
click at [579, 190] on div "TOP 100 Instagram Influencer Ranking Updated ： [DATE] Instagram" at bounding box center [866, 138] width 1294 height 149
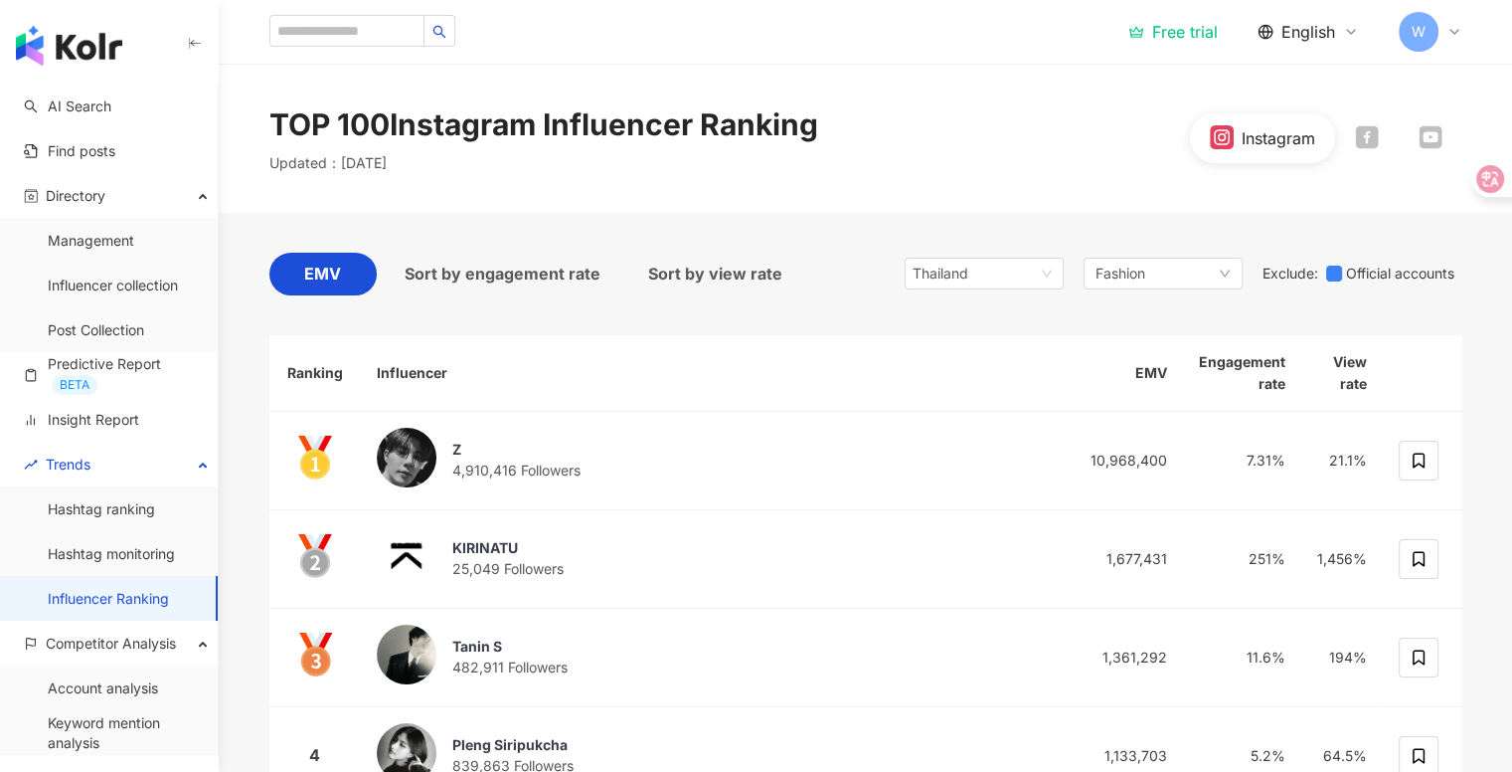
click at [1182, 39] on div "Free trial" at bounding box center [1173, 32] width 89 height 20
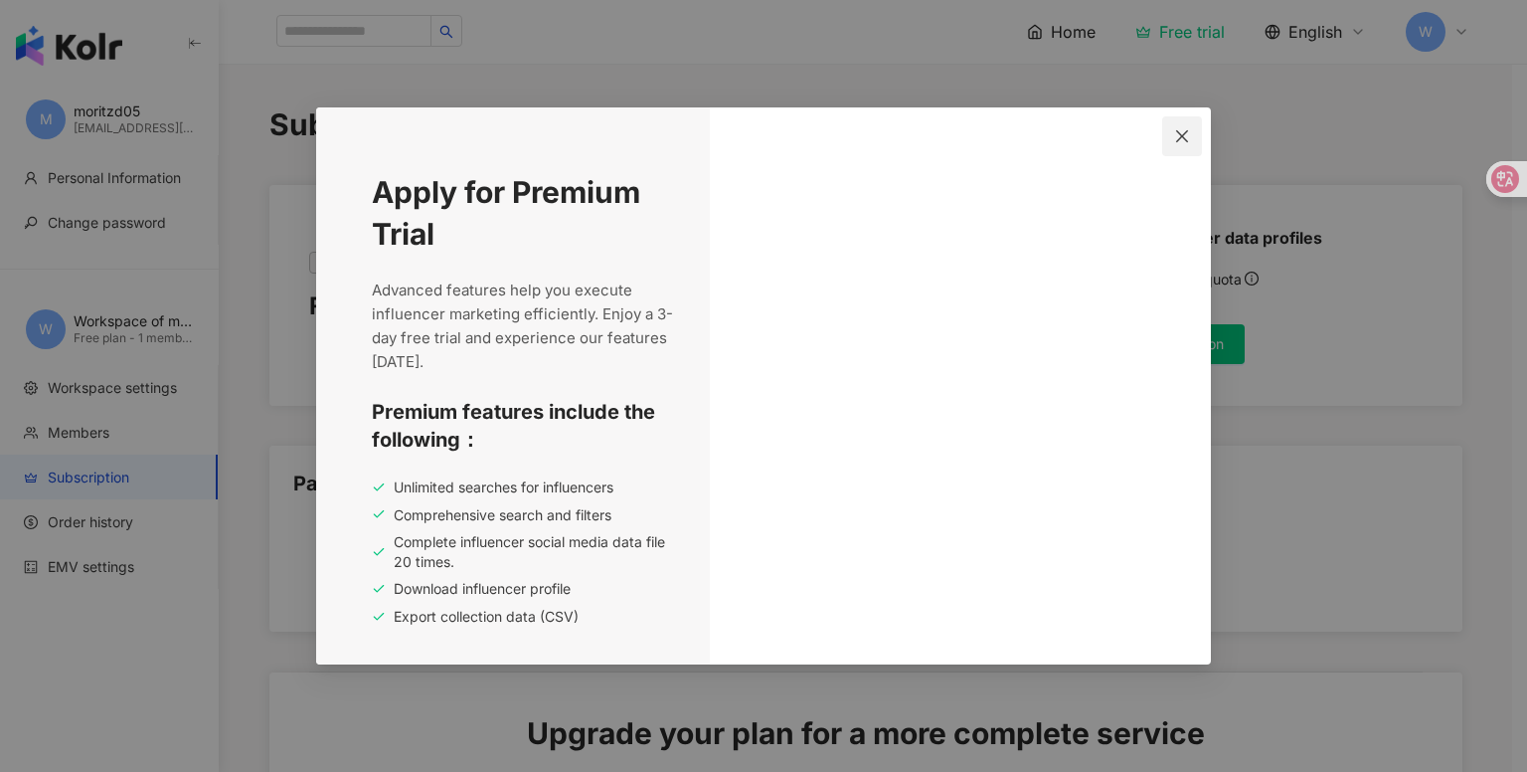
click at [1178, 142] on icon "close" at bounding box center [1182, 136] width 16 height 16
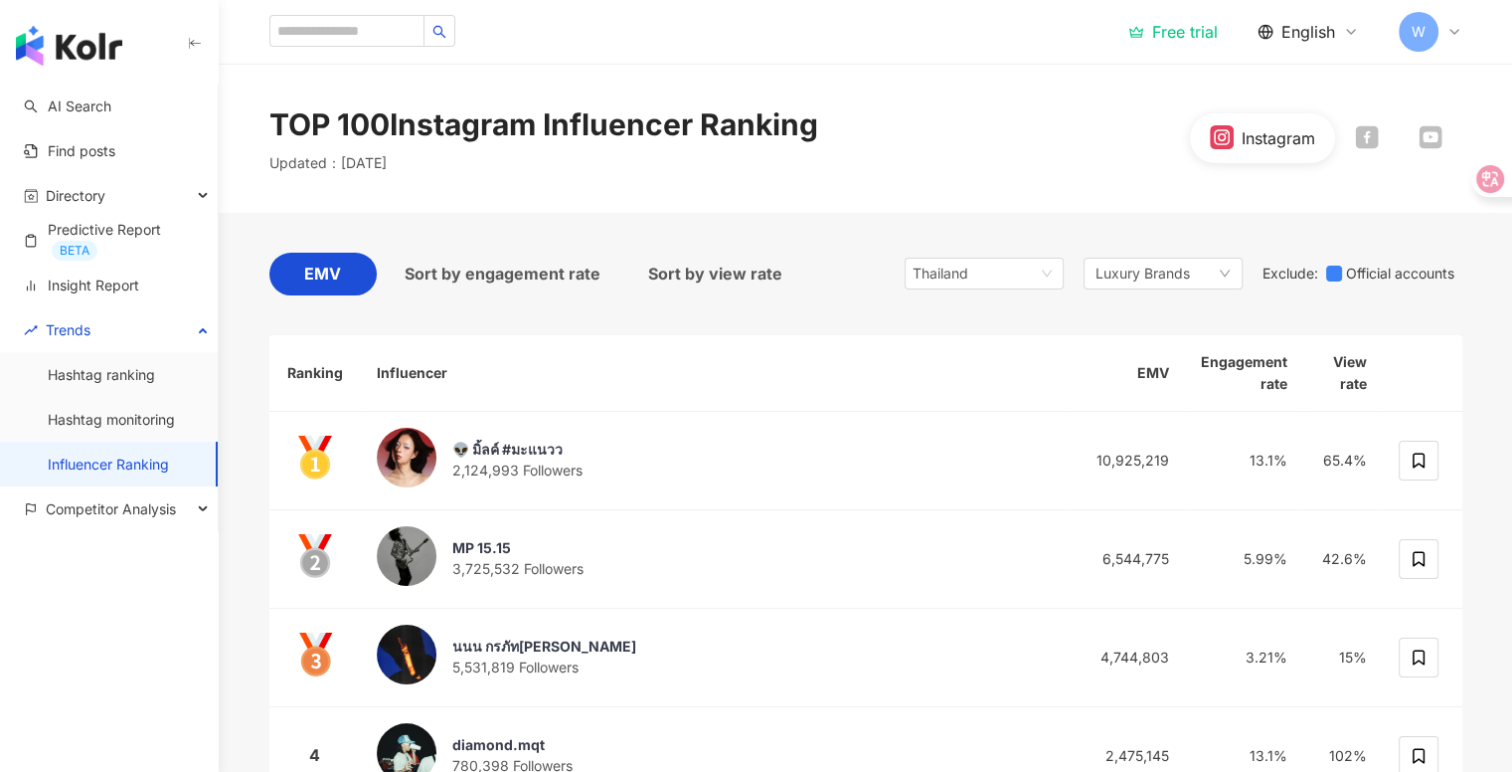
click at [162, 538] on div "AI Search Find posts Directory Predictive Report BETA Insight Report Trends Has…" at bounding box center [109, 428] width 219 height 688
click at [172, 514] on span "Competitor Analysis" at bounding box center [111, 508] width 130 height 45
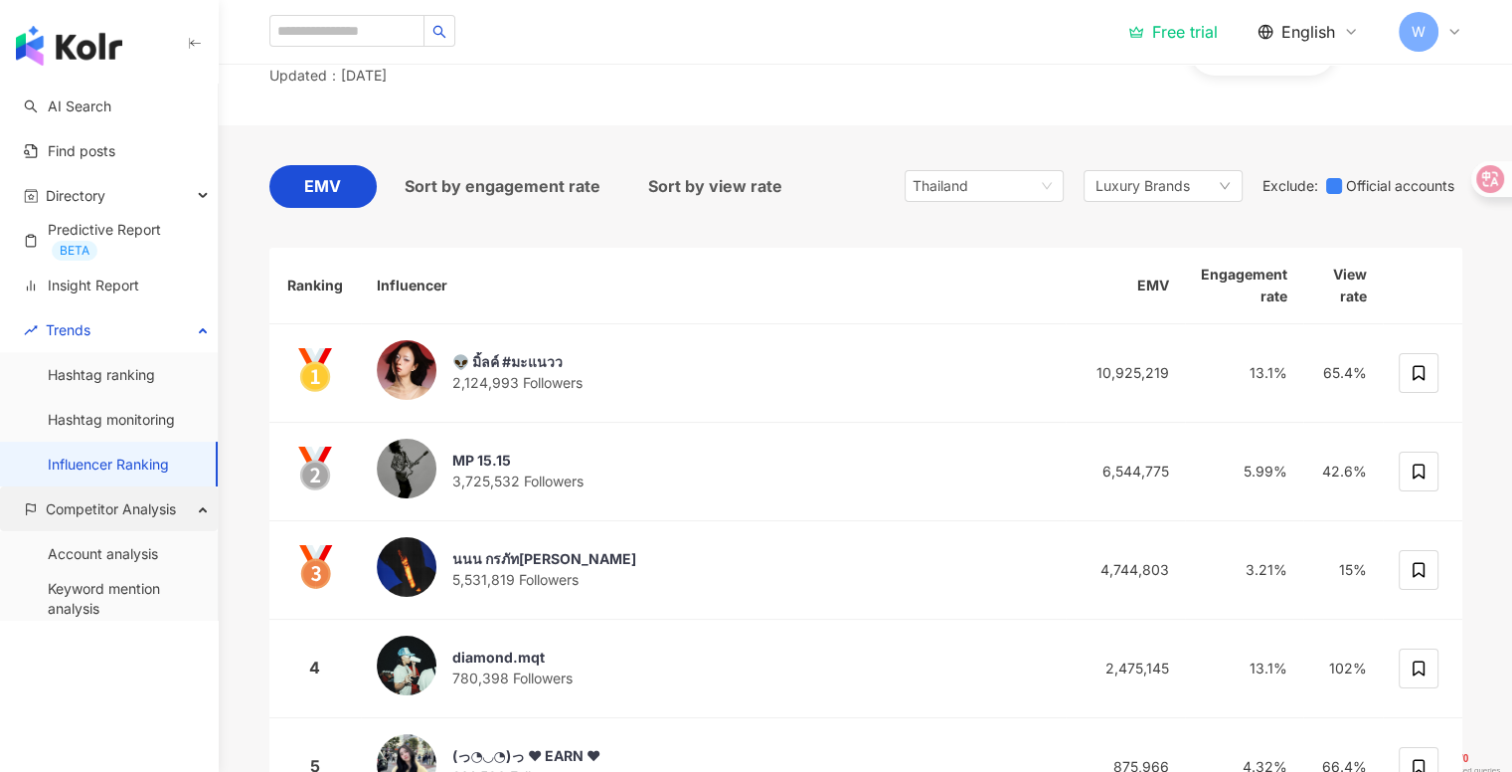
scroll to position [89, 0]
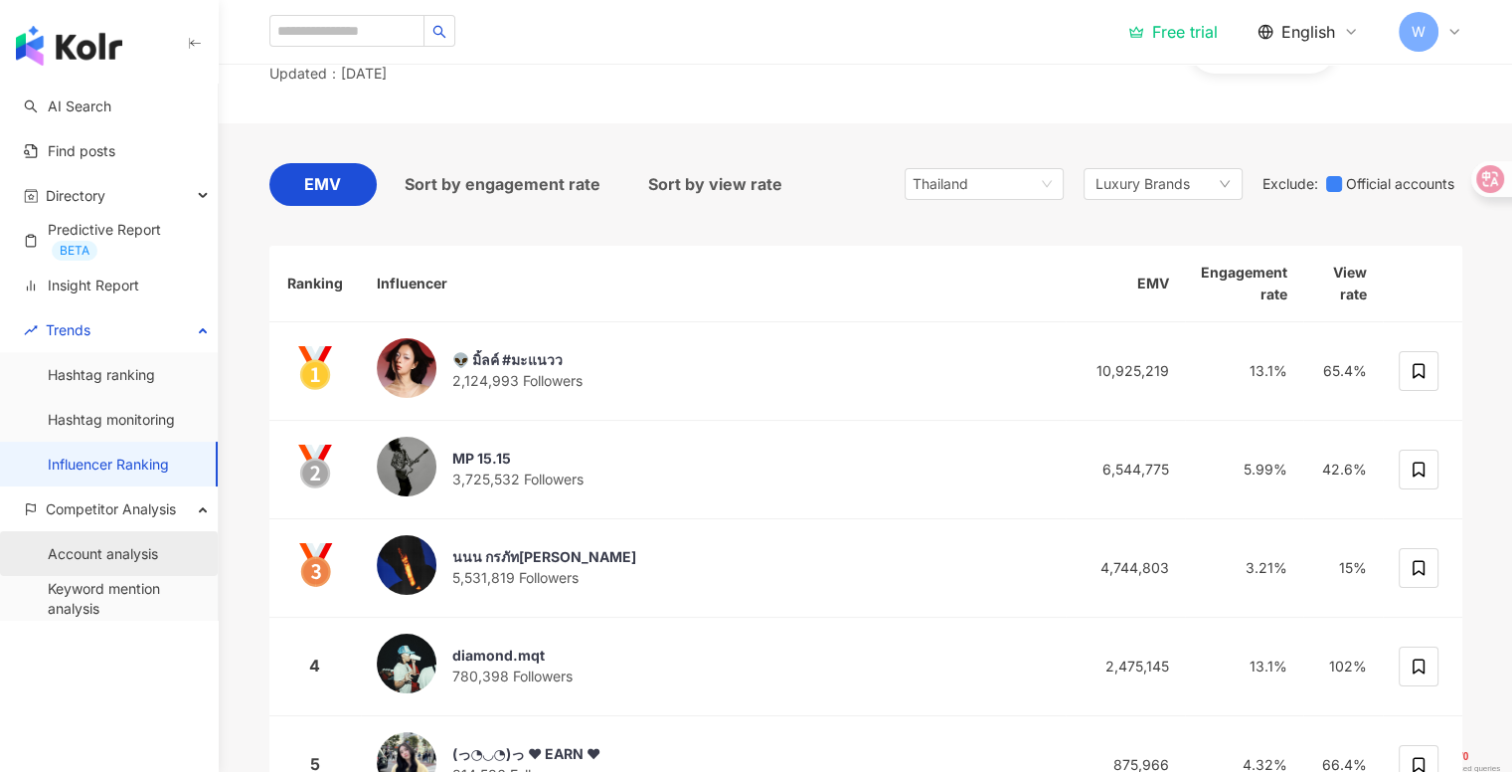
click at [131, 554] on link "Account analysis" at bounding box center [103, 554] width 110 height 20
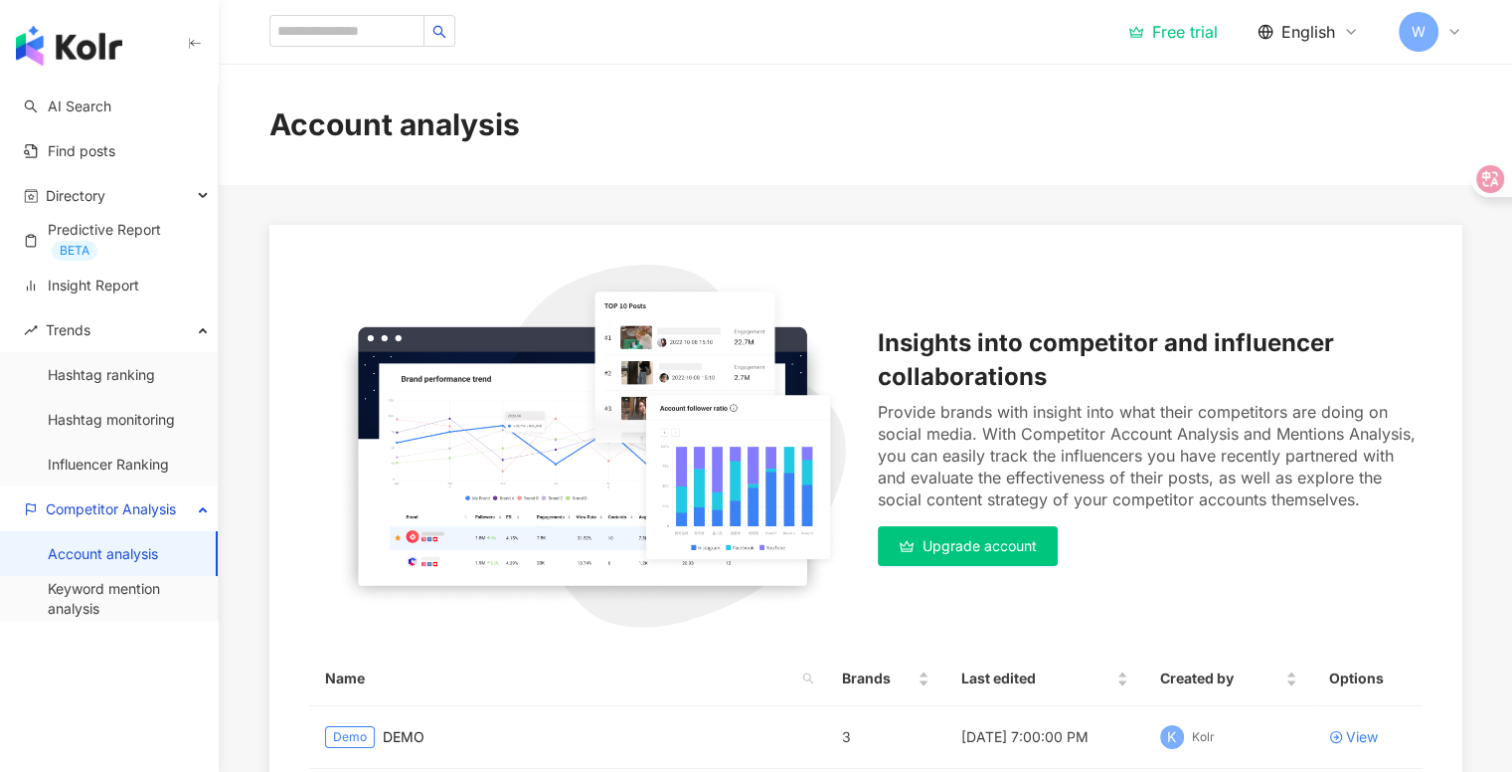
scroll to position [258, 0]
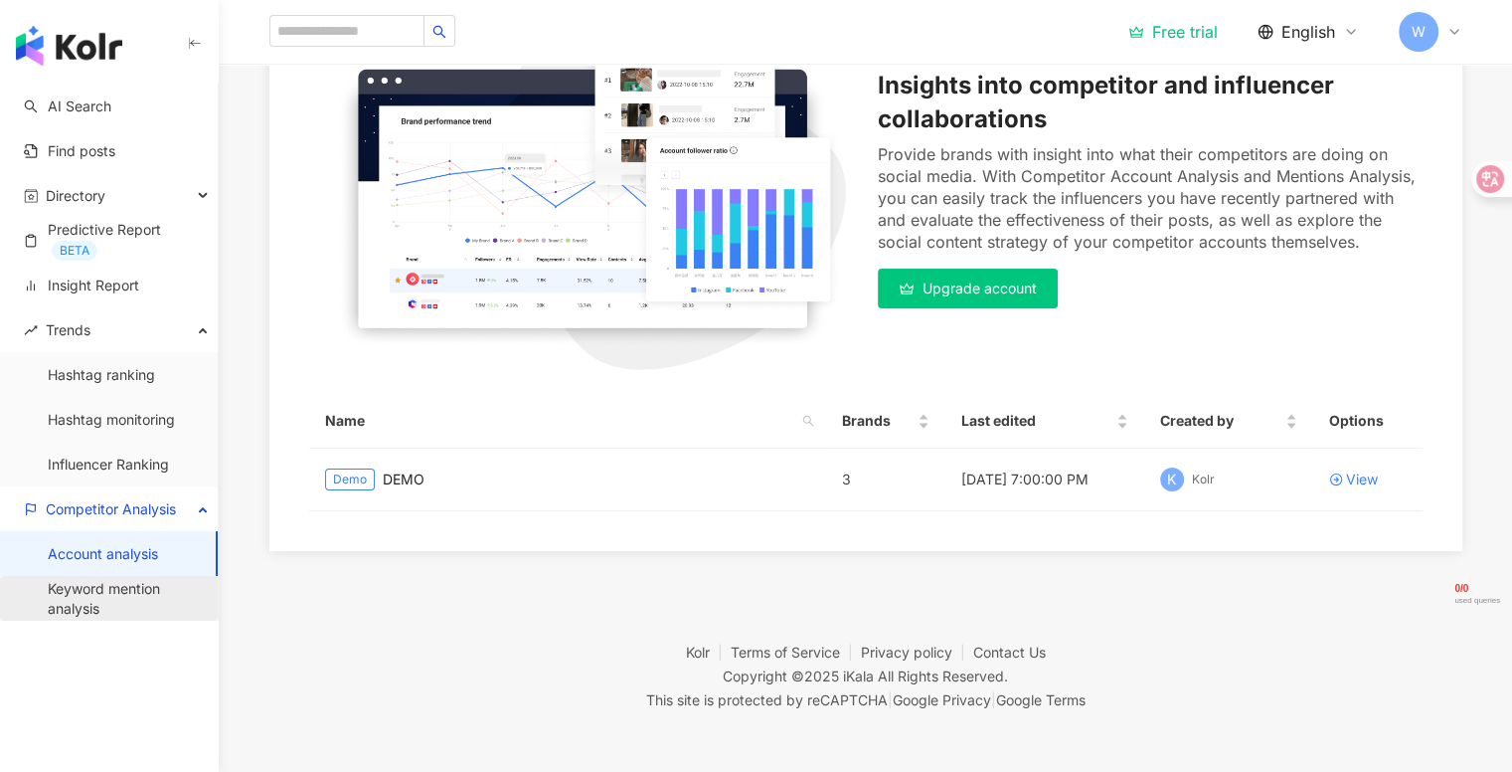
click at [165, 597] on link "Keyword mention analysis" at bounding box center [125, 598] width 154 height 39
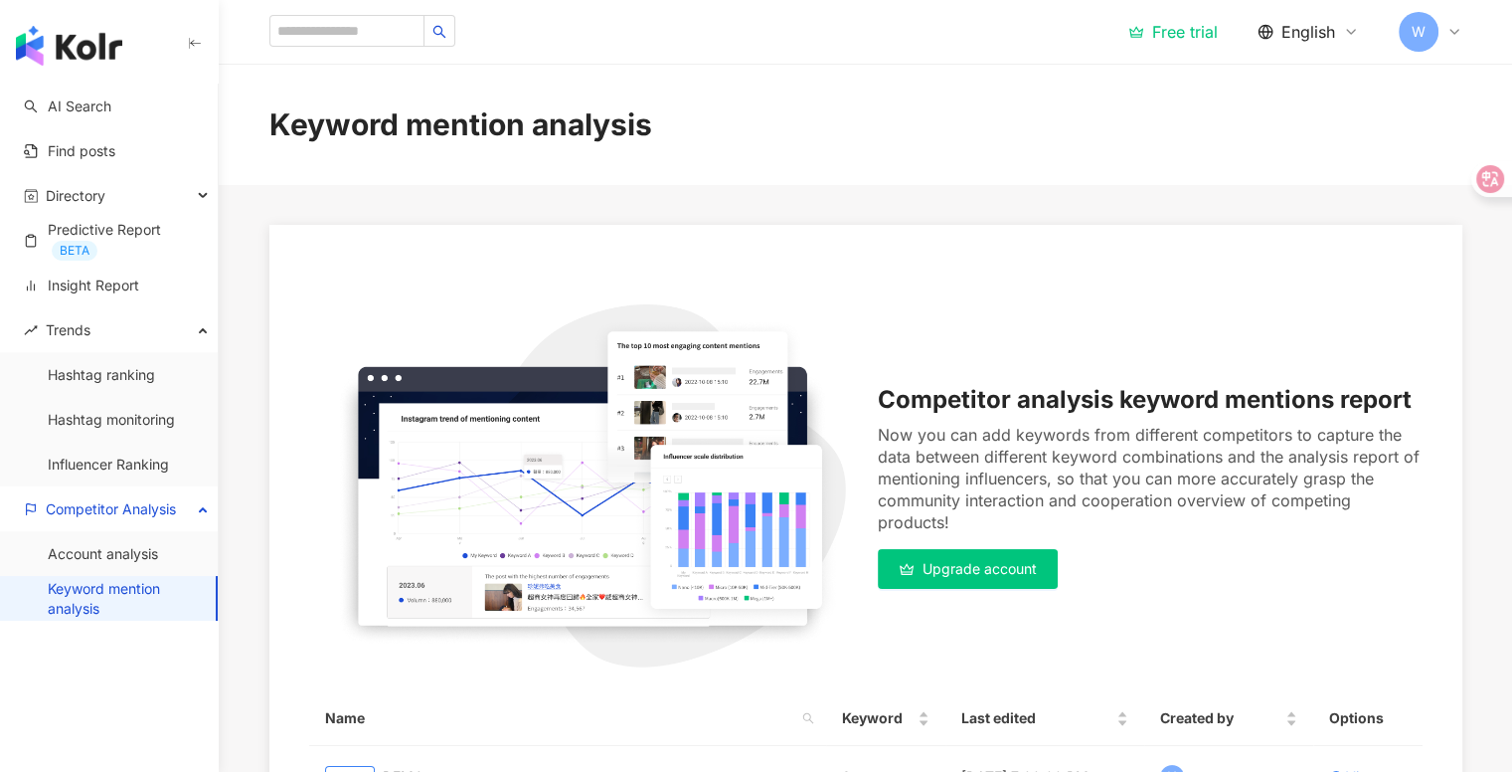
scroll to position [297, 0]
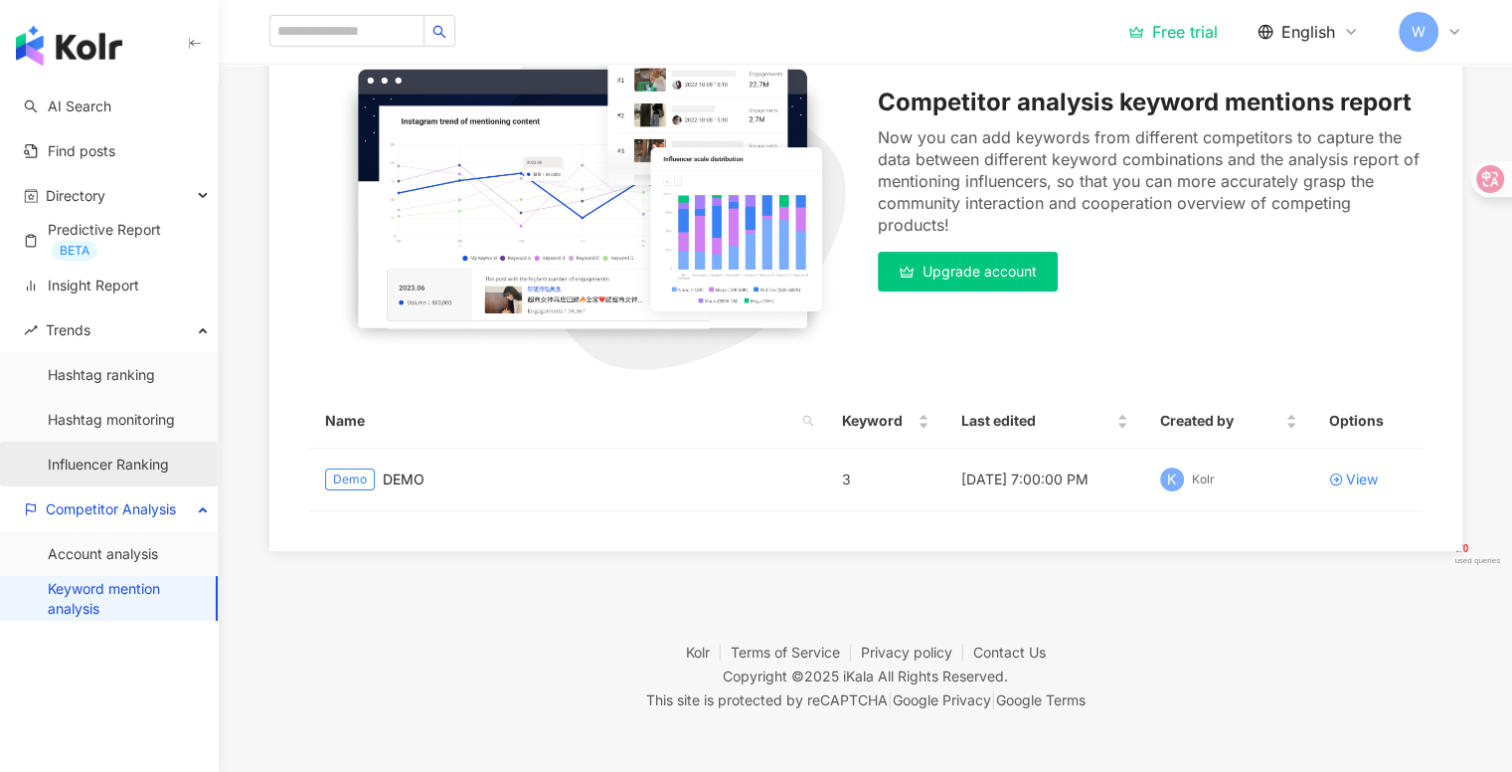
click at [132, 458] on link "Influencer Ranking" at bounding box center [108, 464] width 121 height 20
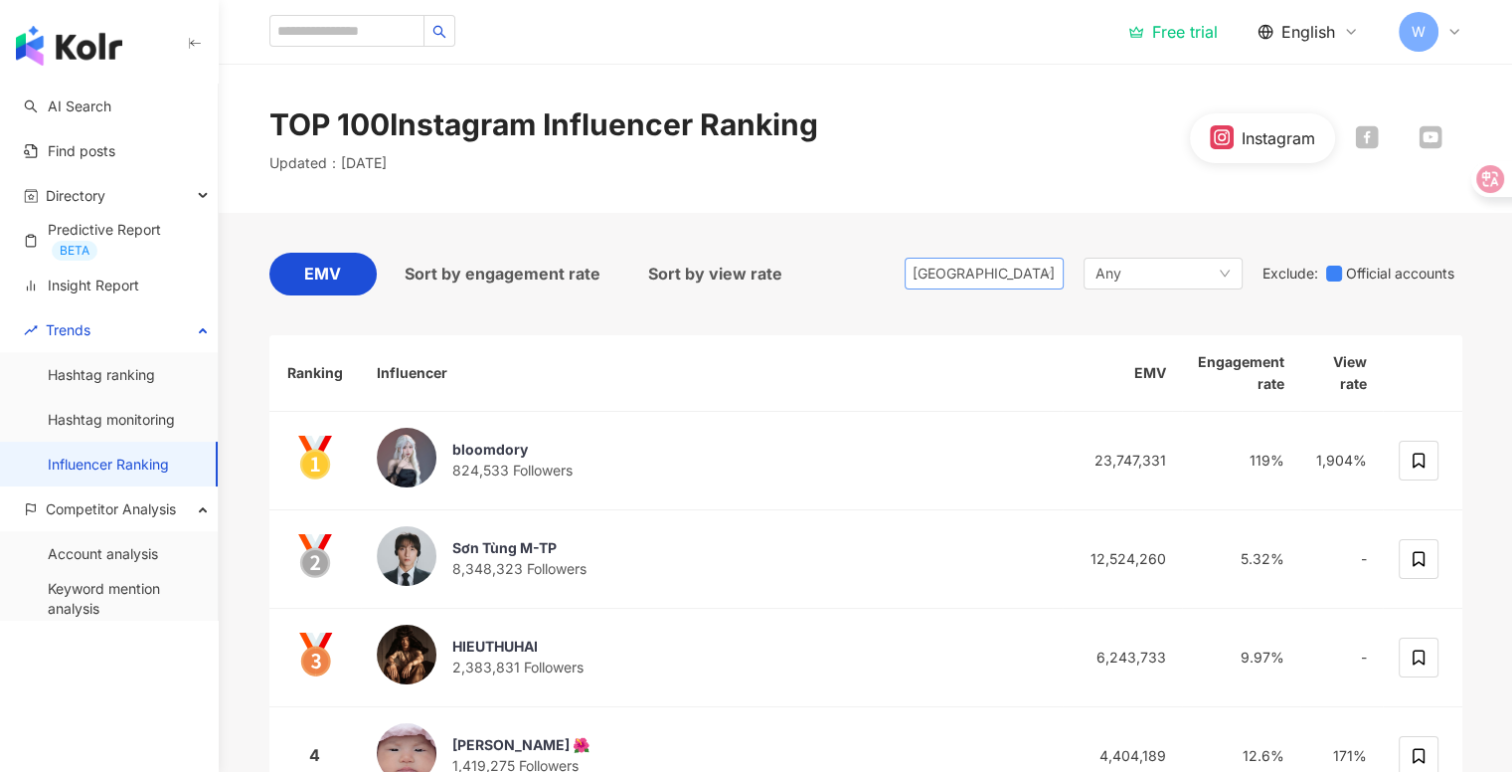
click at [965, 278] on div "[GEOGRAPHIC_DATA]" at bounding box center [945, 274] width 65 height 30
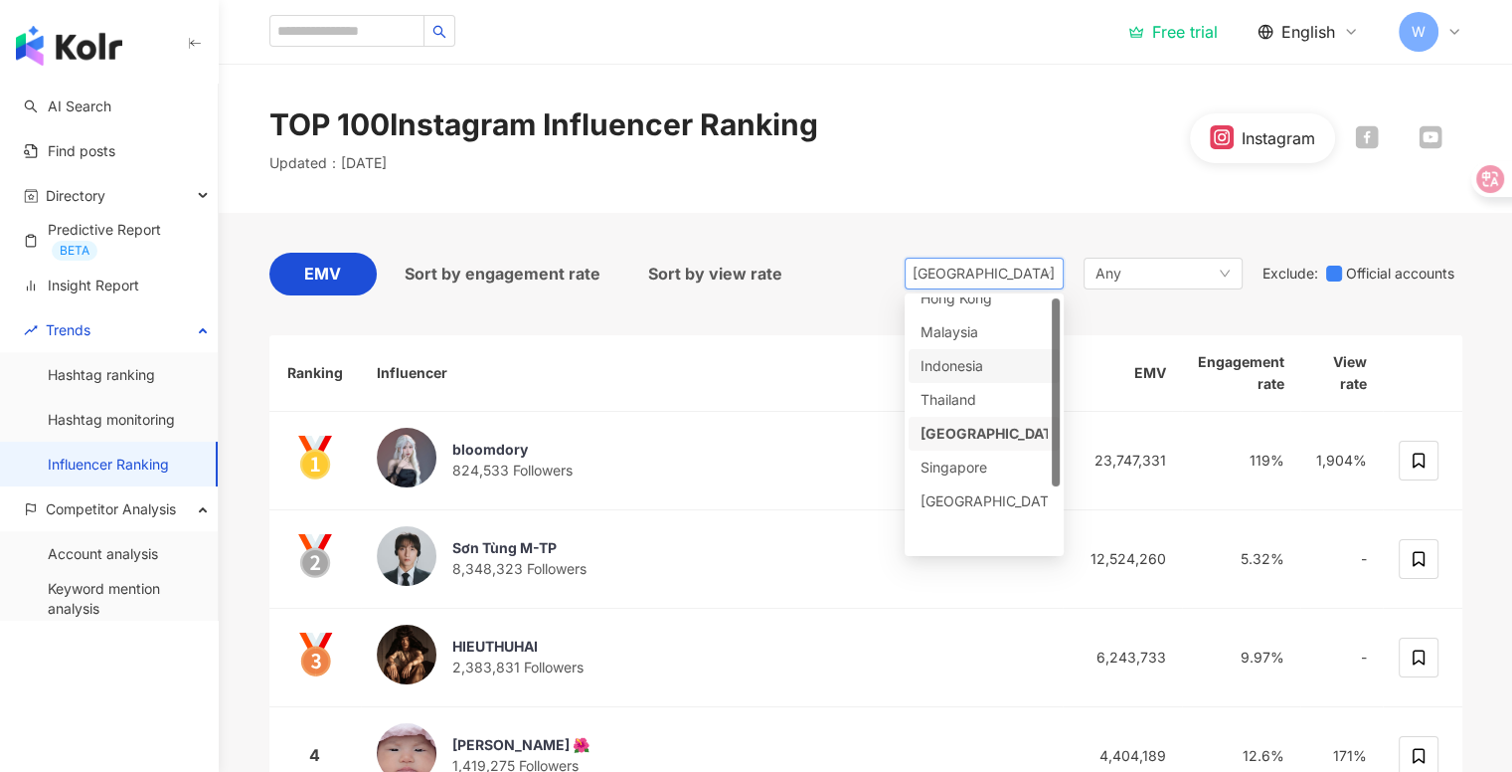
scroll to position [84, 0]
click at [978, 410] on div "Thailand" at bounding box center [953, 400] width 65 height 22
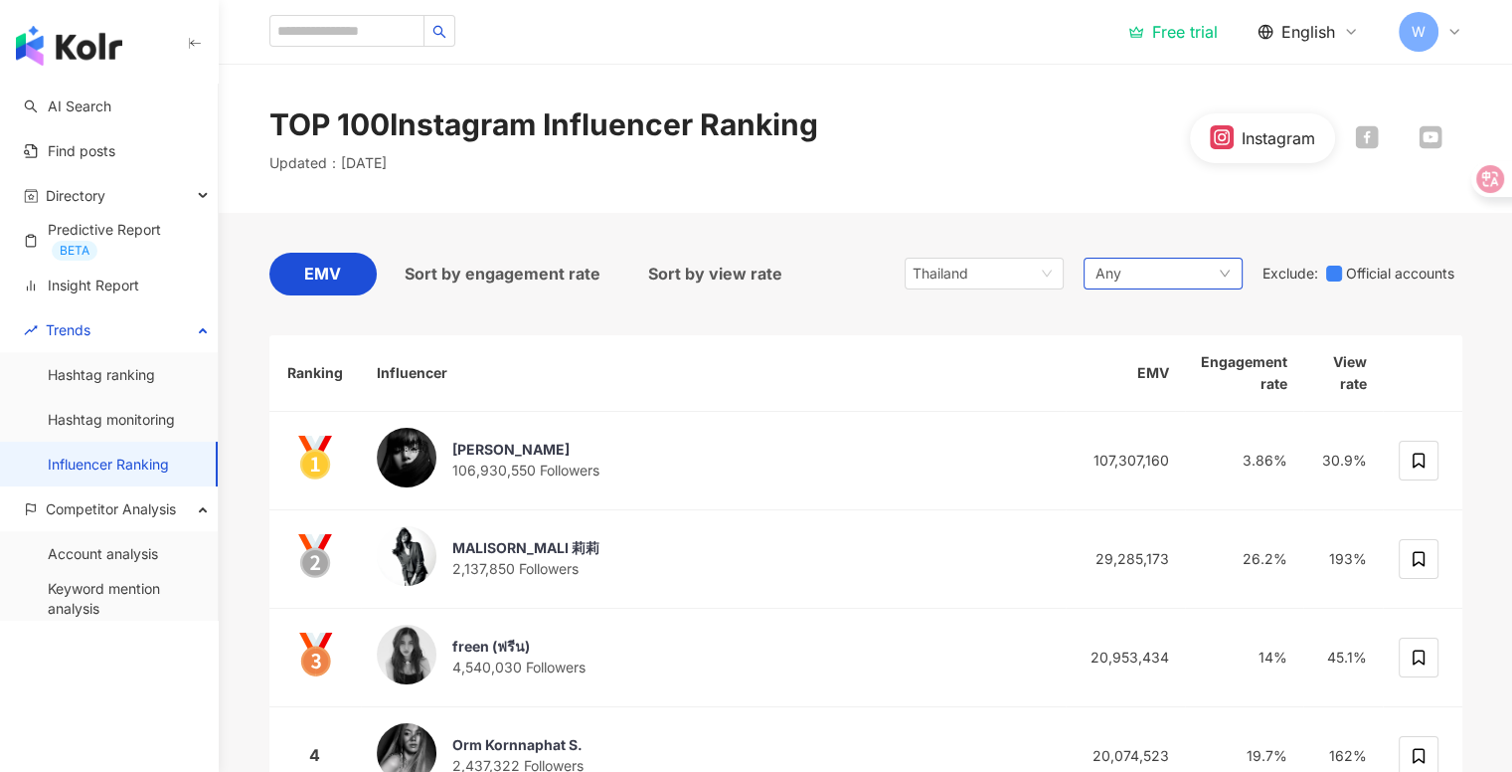
click at [1177, 263] on div "Any" at bounding box center [1163, 274] width 159 height 32
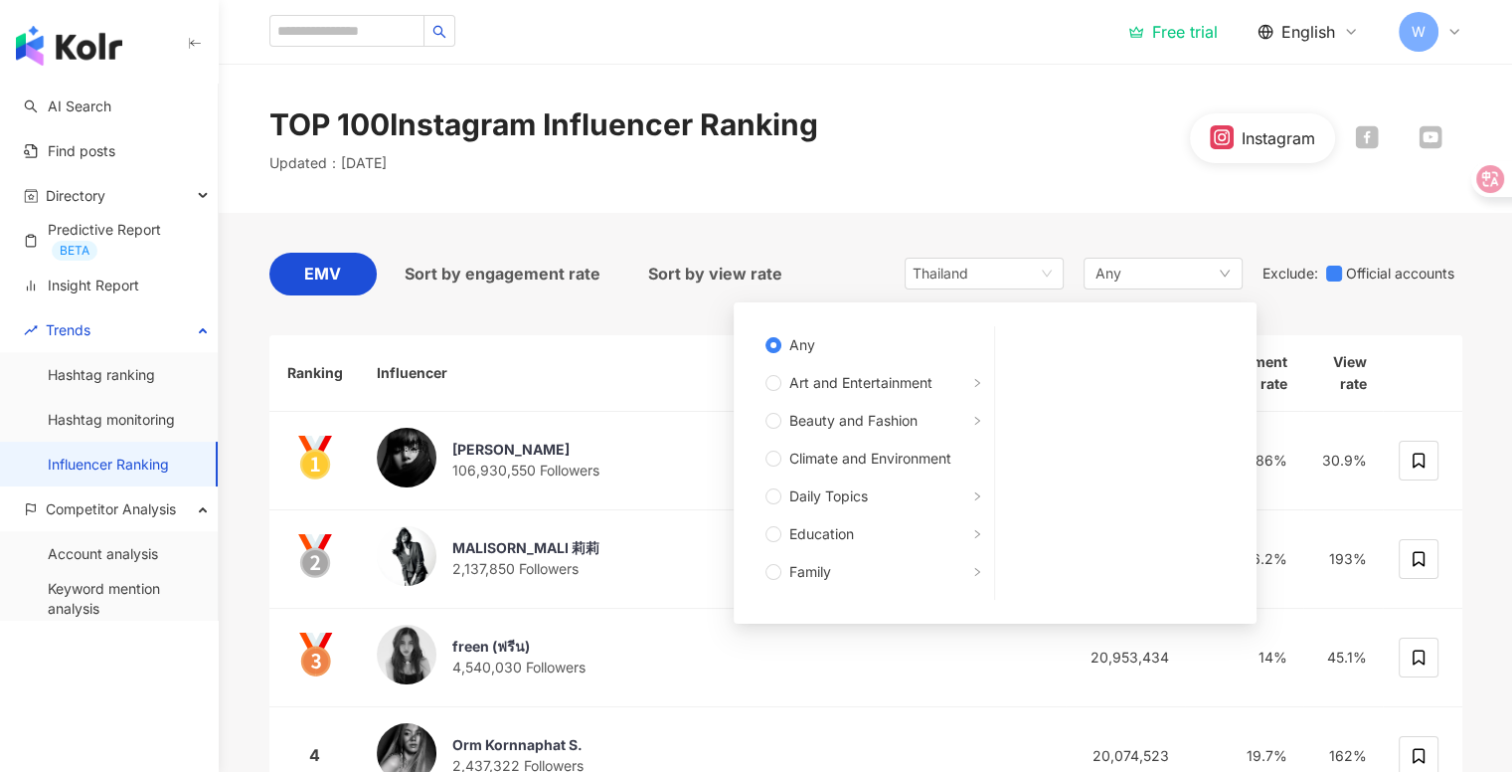
click at [832, 144] on div "TOP 100 Instagram Influencer Ranking Updated ： October 2025 Instagram" at bounding box center [866, 138] width 1273 height 70
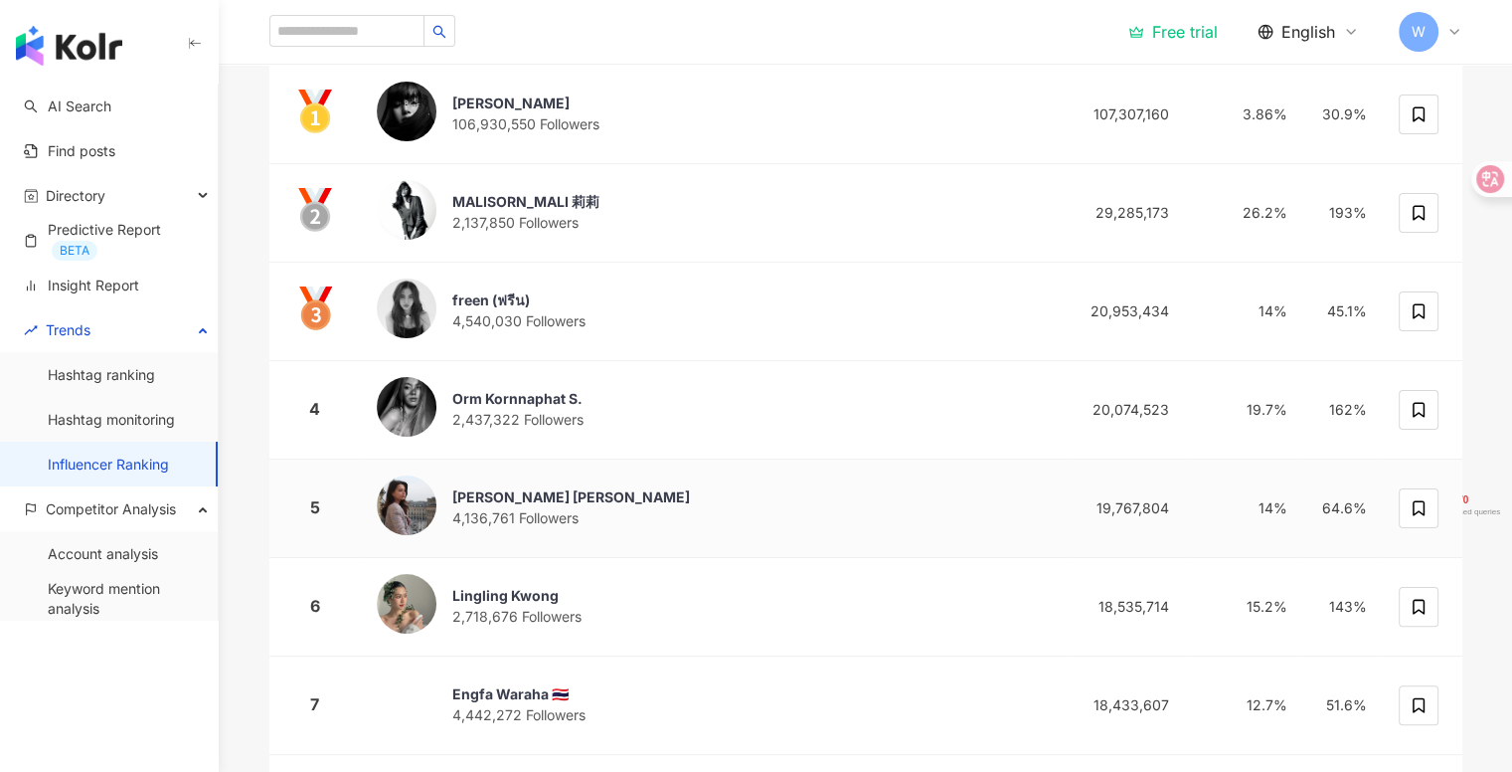
scroll to position [302, 0]
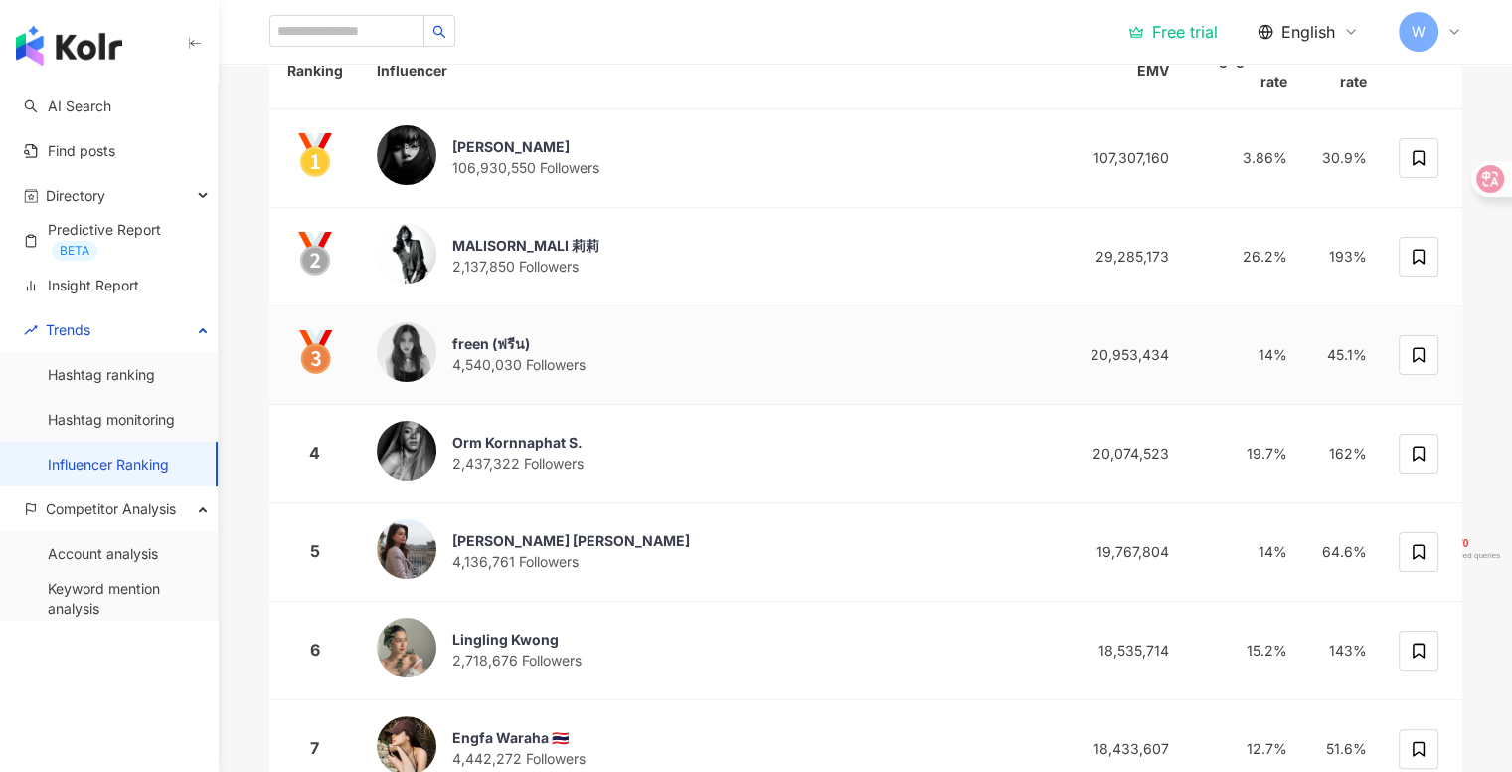
click at [467, 339] on div "freen (ฟรีน)" at bounding box center [518, 344] width 133 height 20
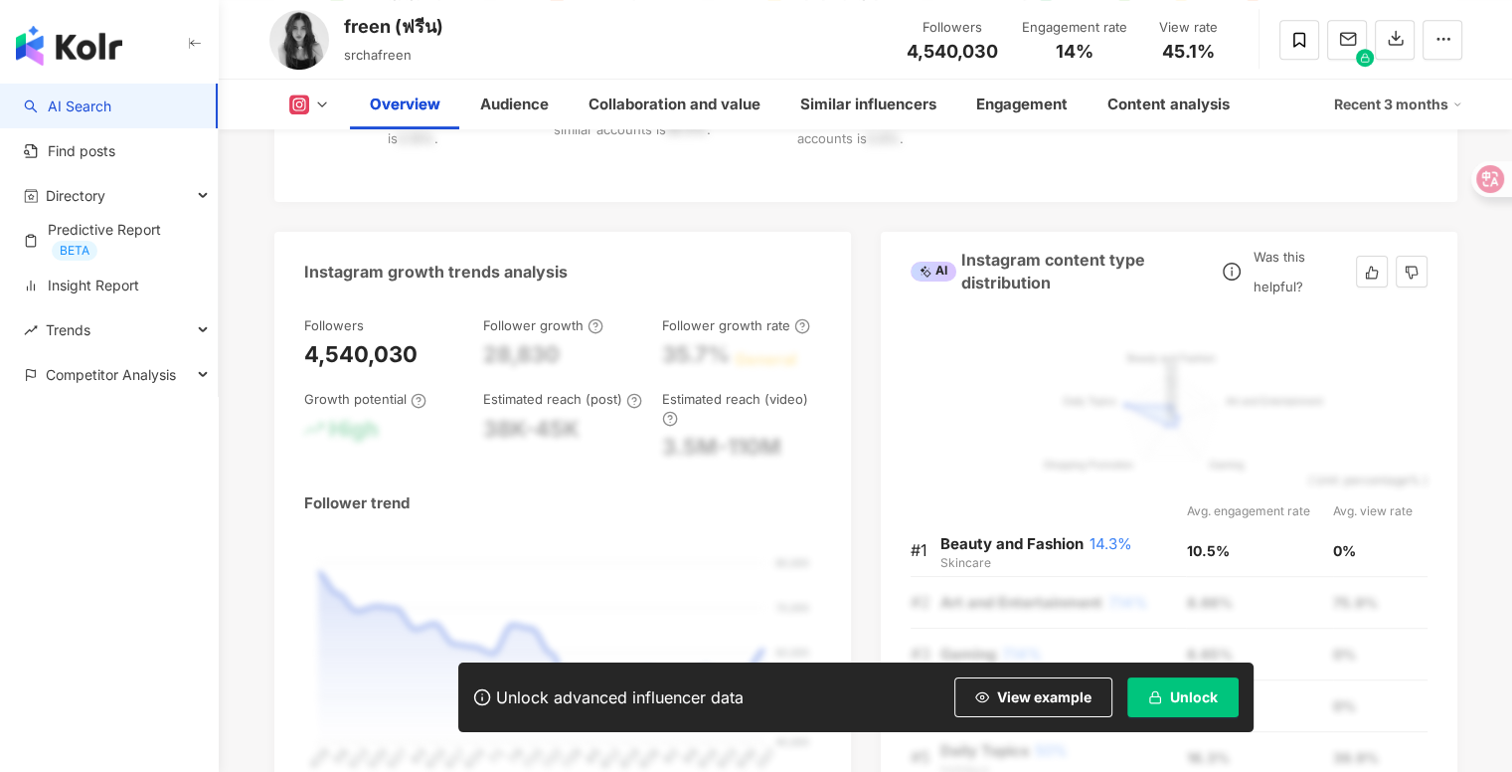
scroll to position [589, 0]
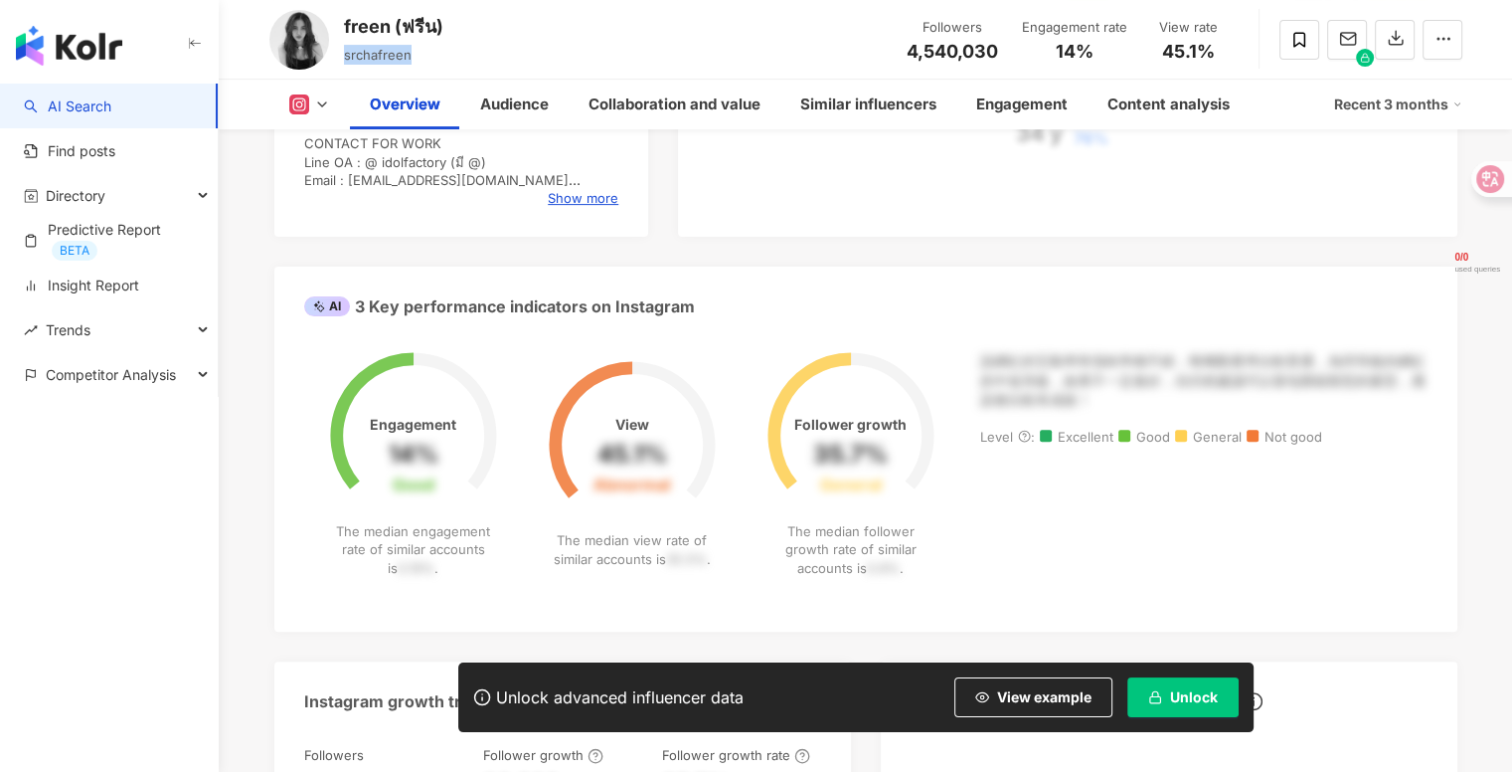
drag, startPoint x: 420, startPoint y: 54, endPoint x: 338, endPoint y: 55, distance: 81.5
click at [338, 55] on div "freen (ฟรีน) srchafreen Followers 4,540,030 Engagement rate 14% View rate 45.1%" at bounding box center [866, 39] width 1273 height 79
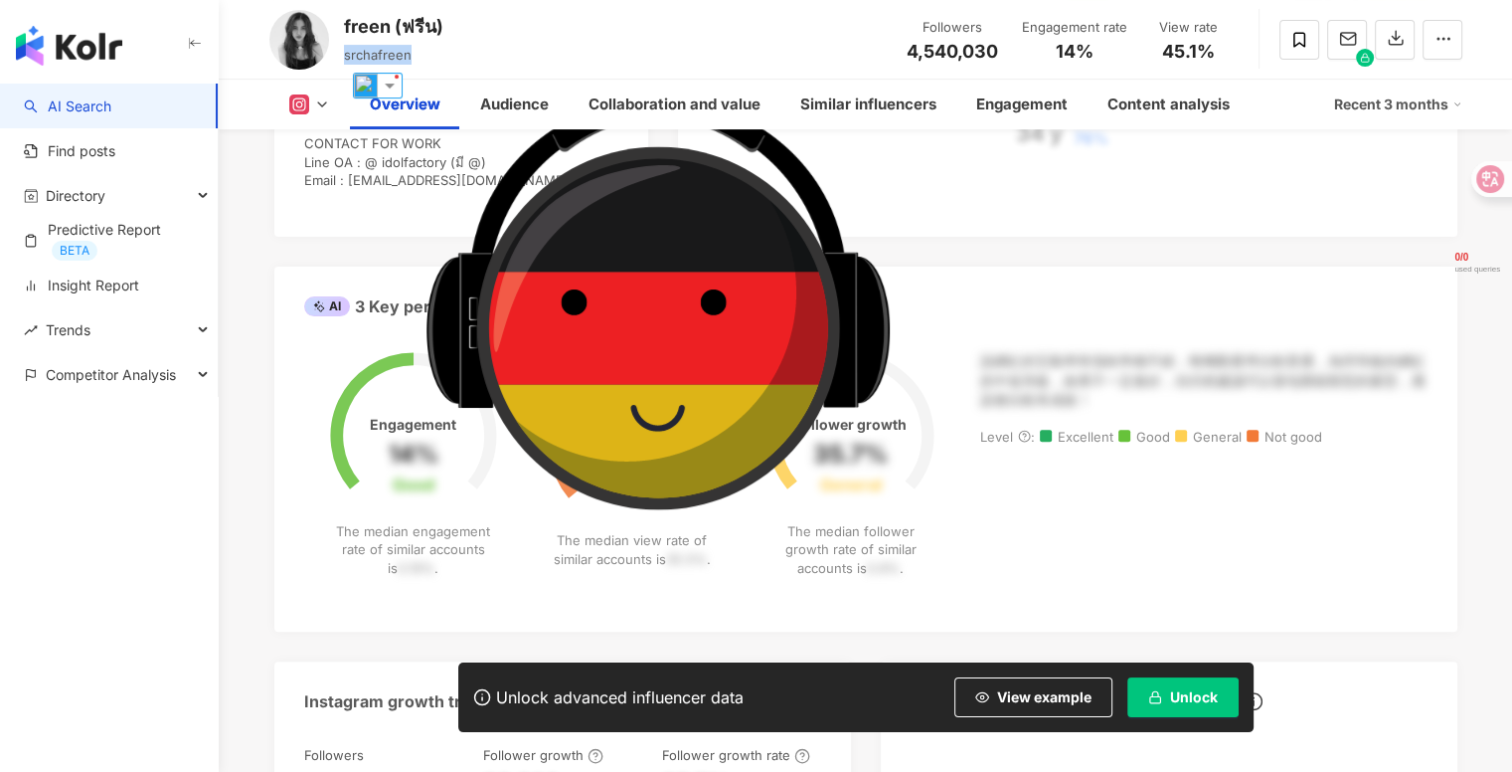
copy span "srchafreen"
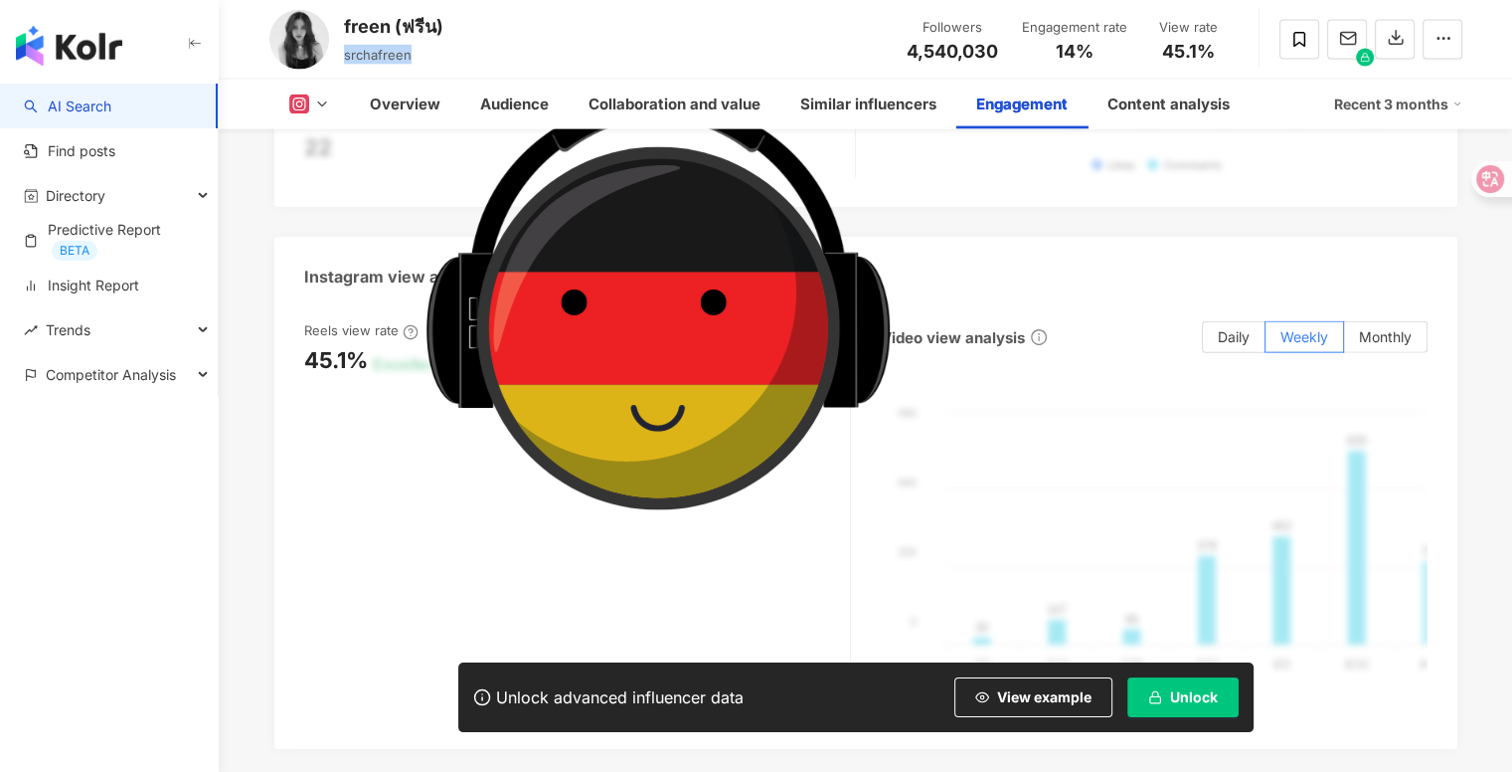
scroll to position [4408, 0]
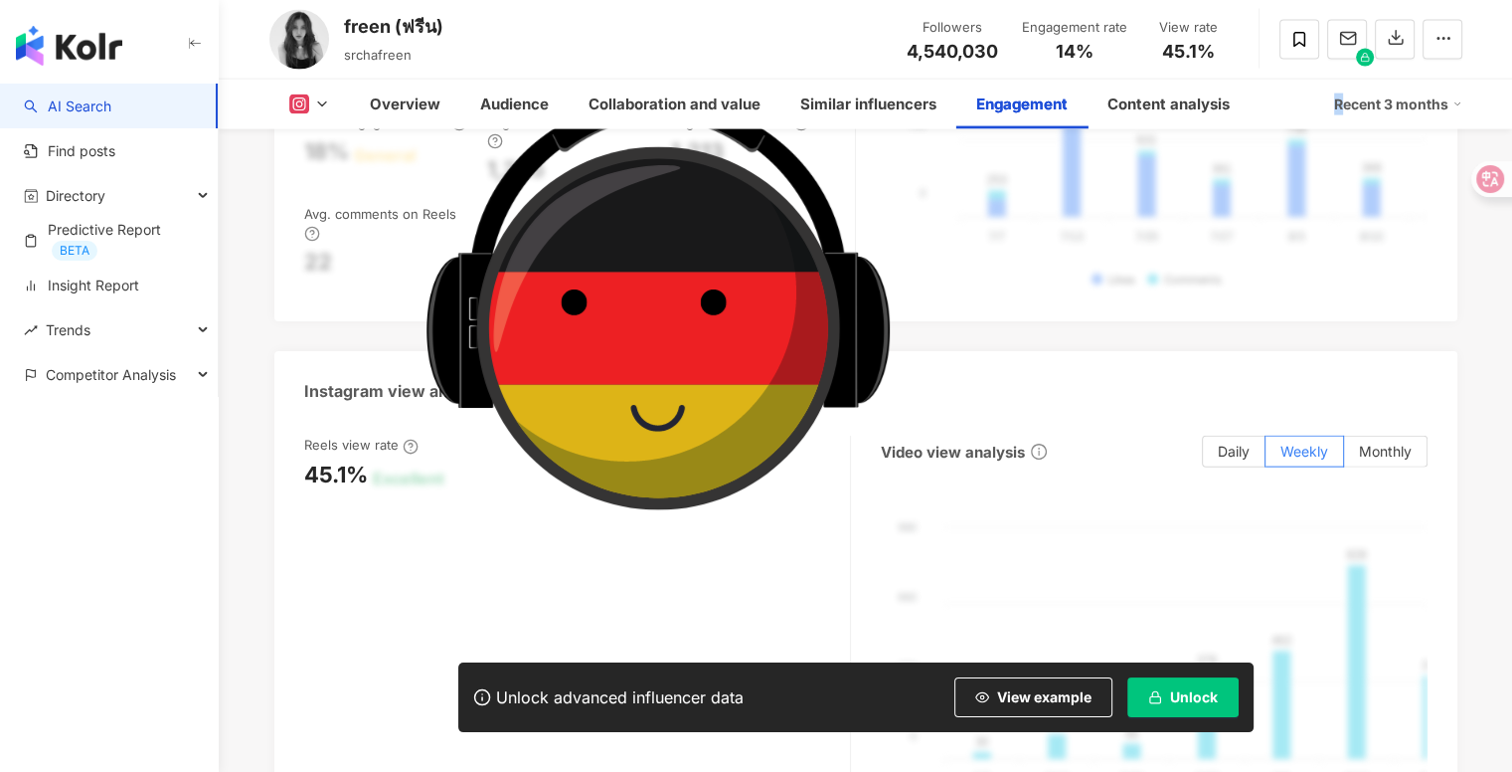
click at [1342, 104] on div "Recent 3 months" at bounding box center [1398, 104] width 128 height 32
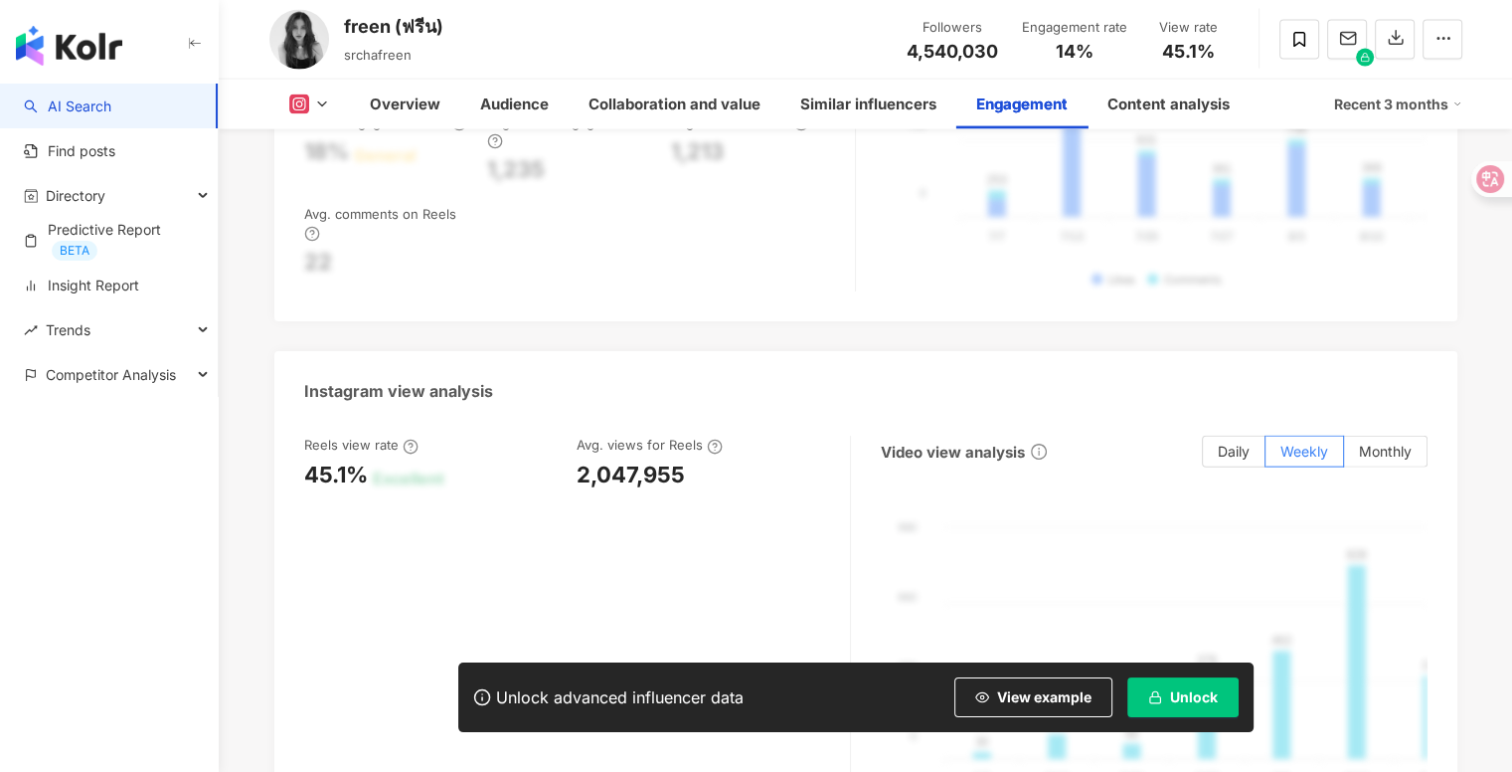
click at [1378, 104] on div "Recent 3 months" at bounding box center [1398, 104] width 128 height 32
click at [1349, 95] on div "Recent 3 months" at bounding box center [1398, 104] width 128 height 32
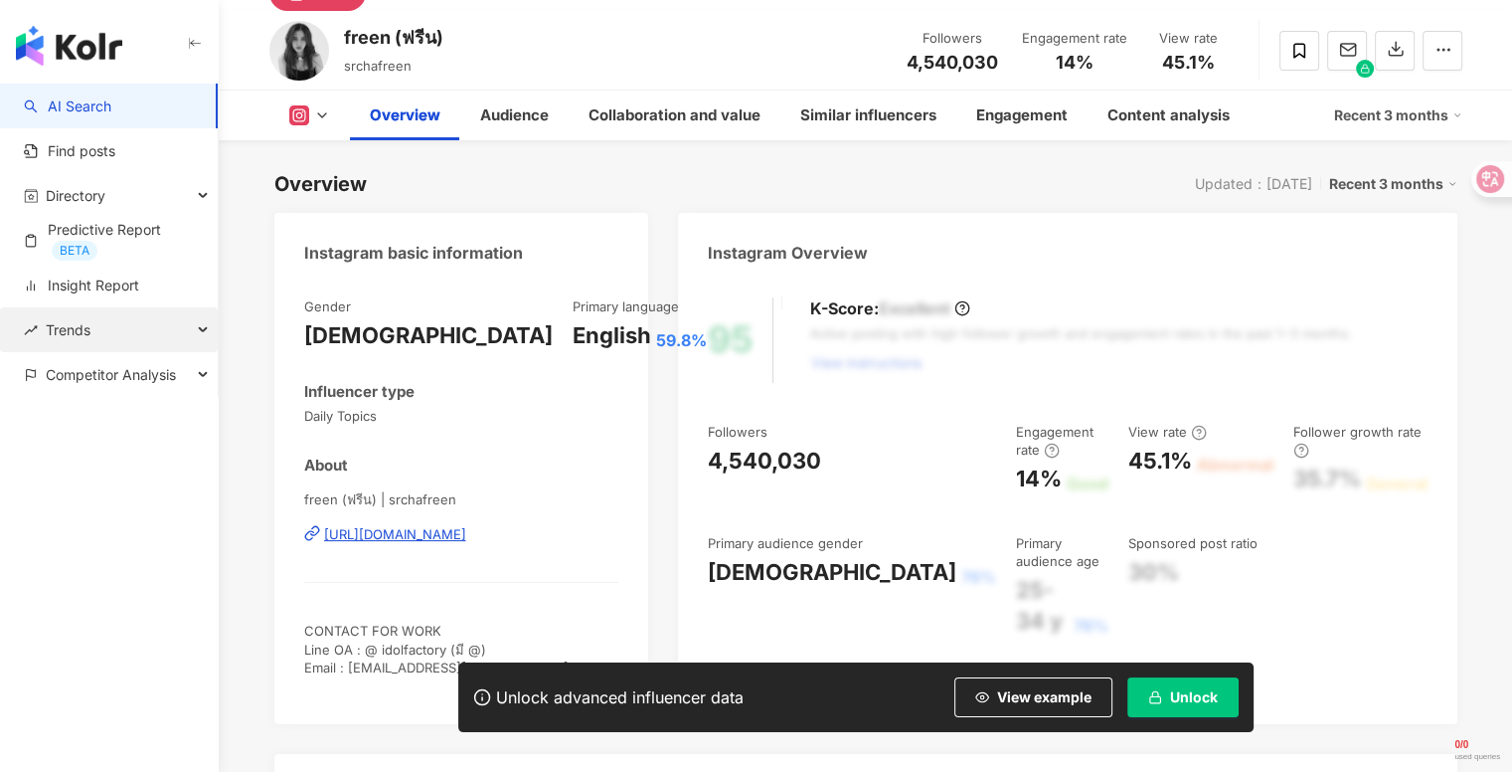
scroll to position [0, 0]
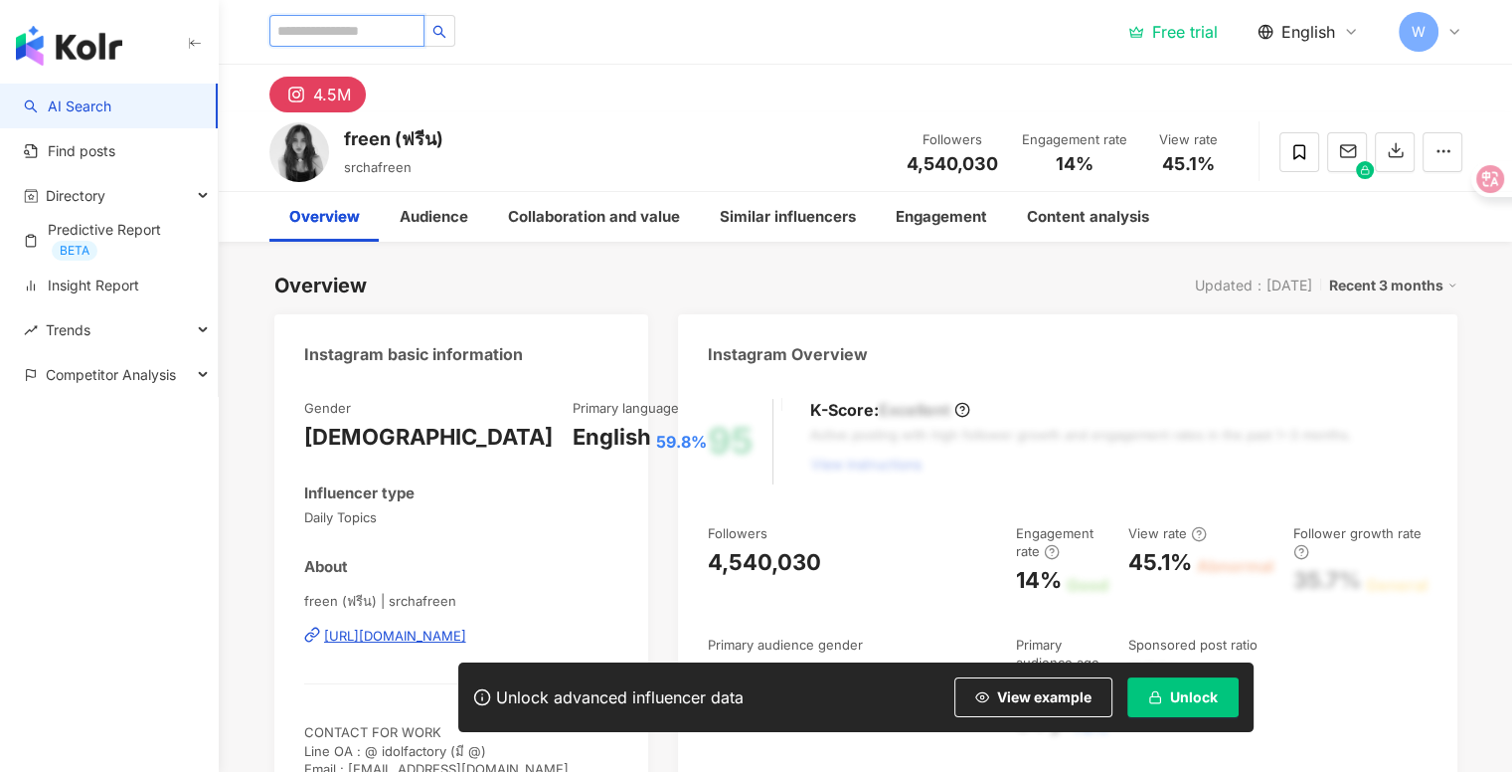
click at [296, 18] on input "search" at bounding box center [346, 31] width 155 height 32
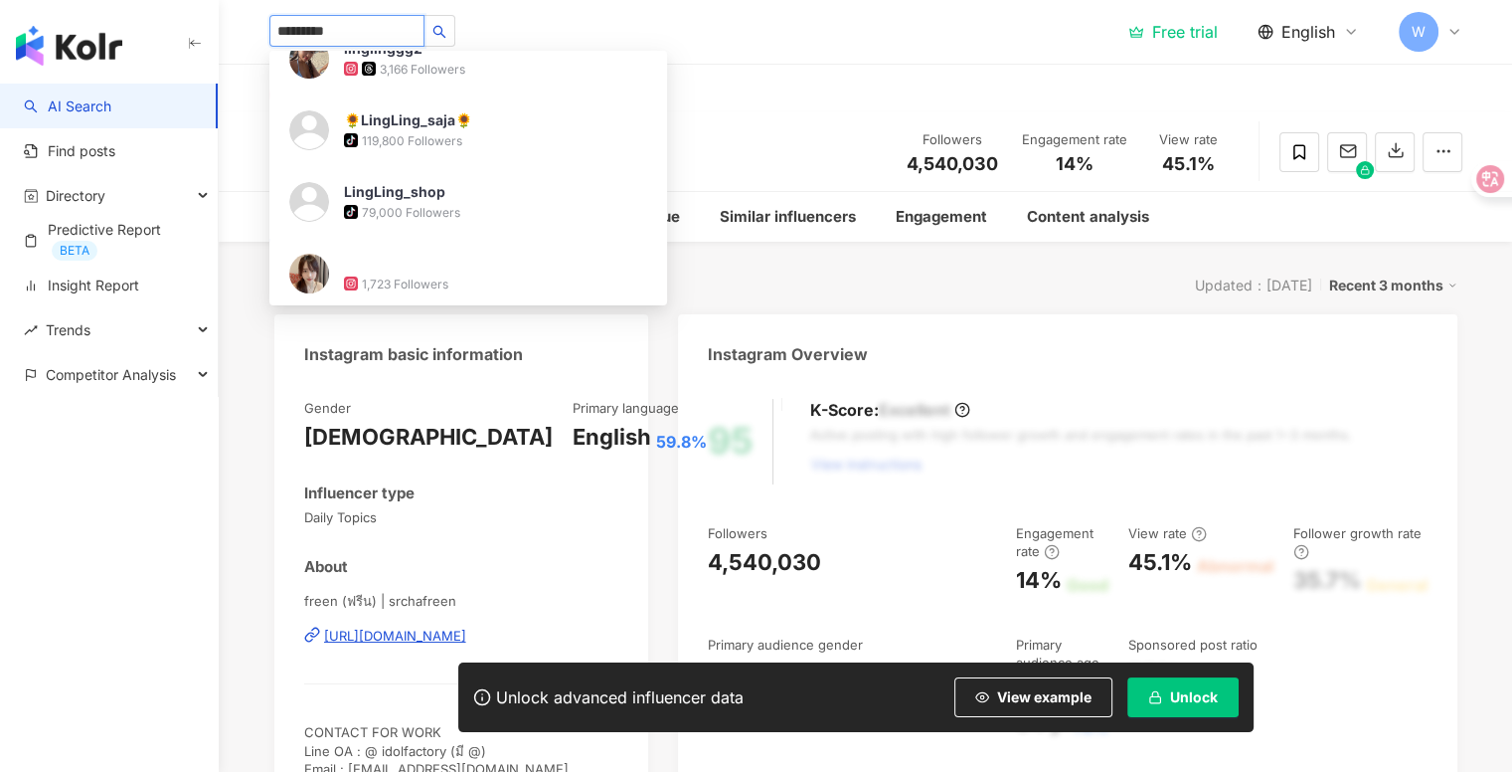
scroll to position [316, 0]
type input "**********"
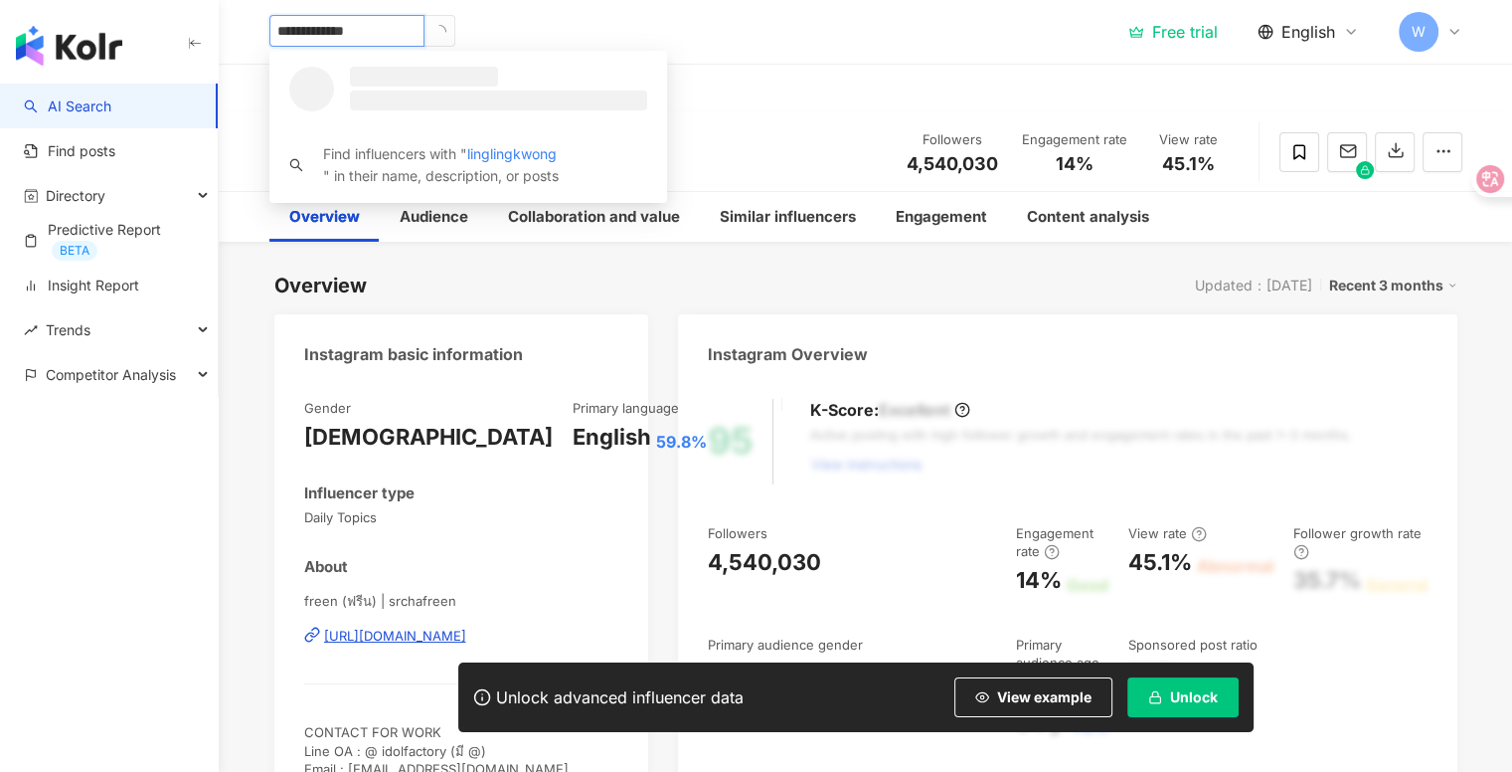
scroll to position [0, 0]
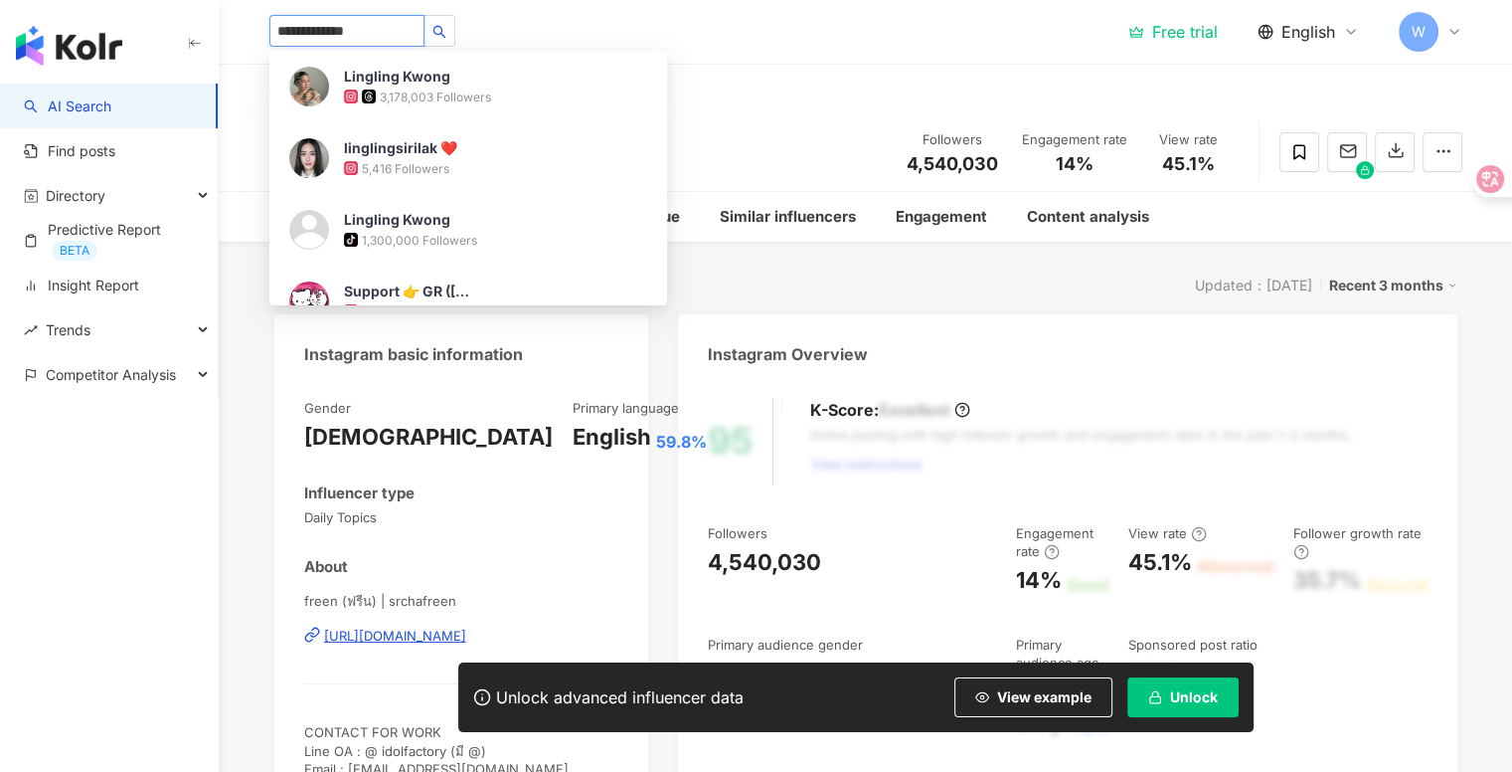
click at [405, 88] on div "3,178,003 Followers" at bounding box center [435, 96] width 111 height 17
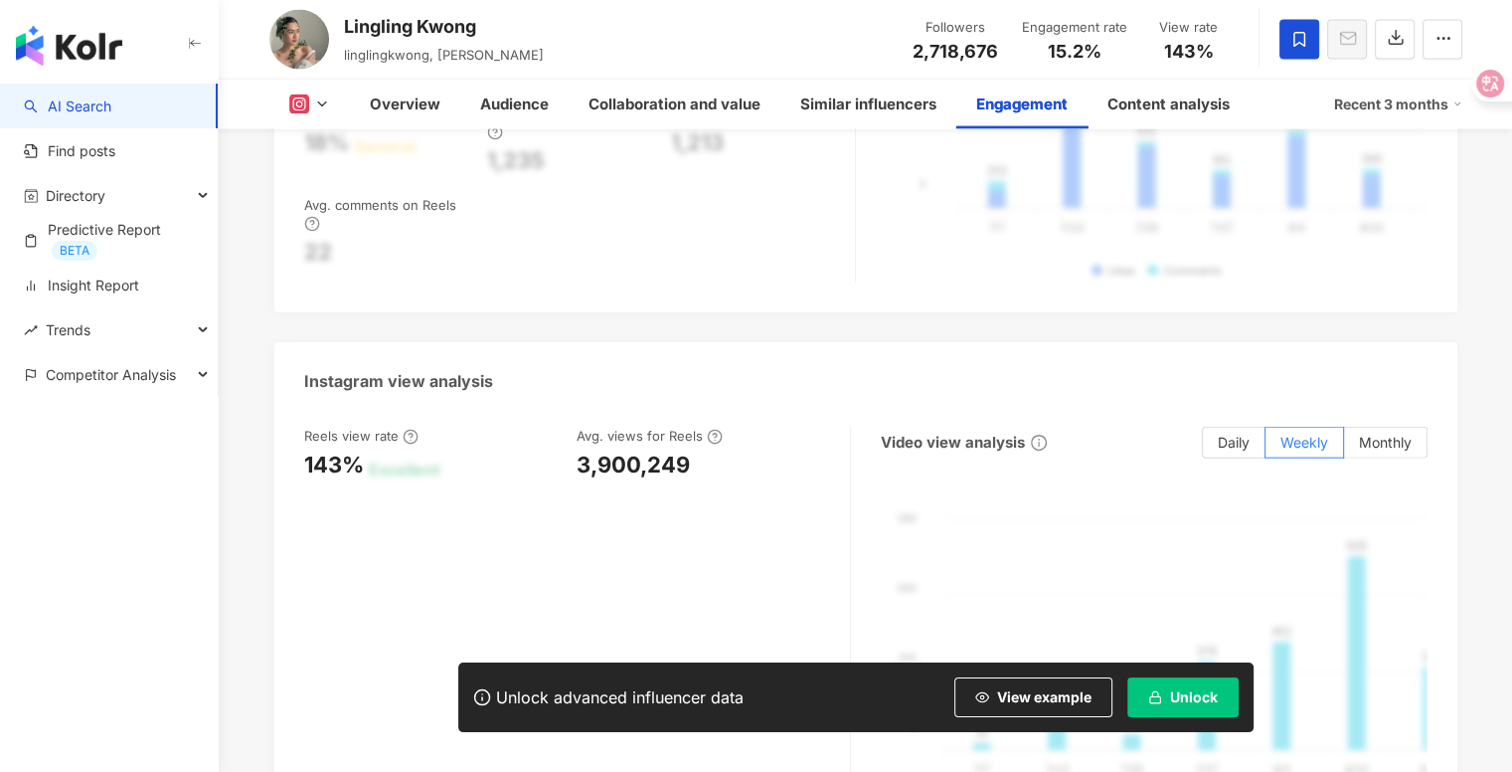
scroll to position [4379, 0]
click at [139, 295] on link "Insight Report" at bounding box center [81, 285] width 115 height 20
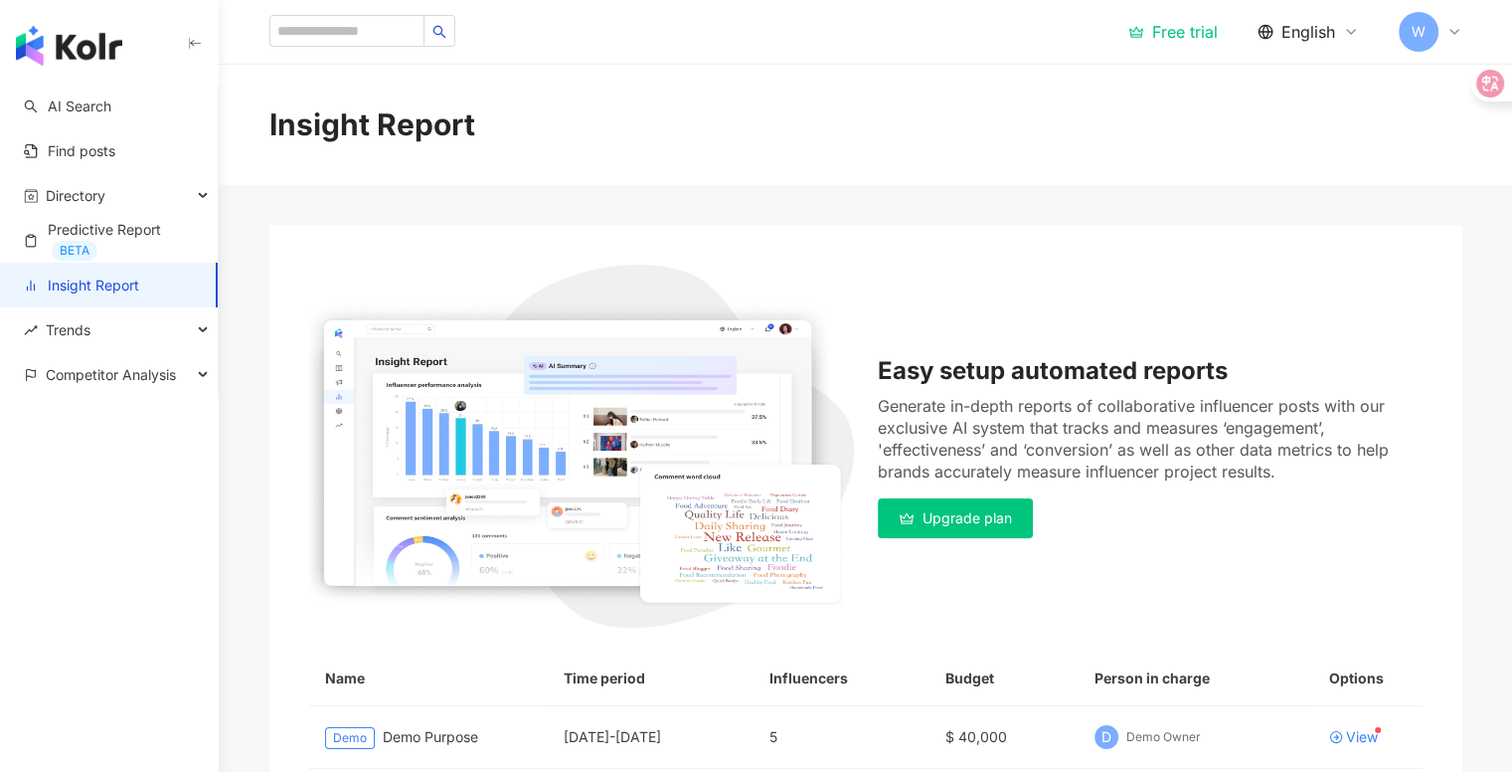
scroll to position [258, 0]
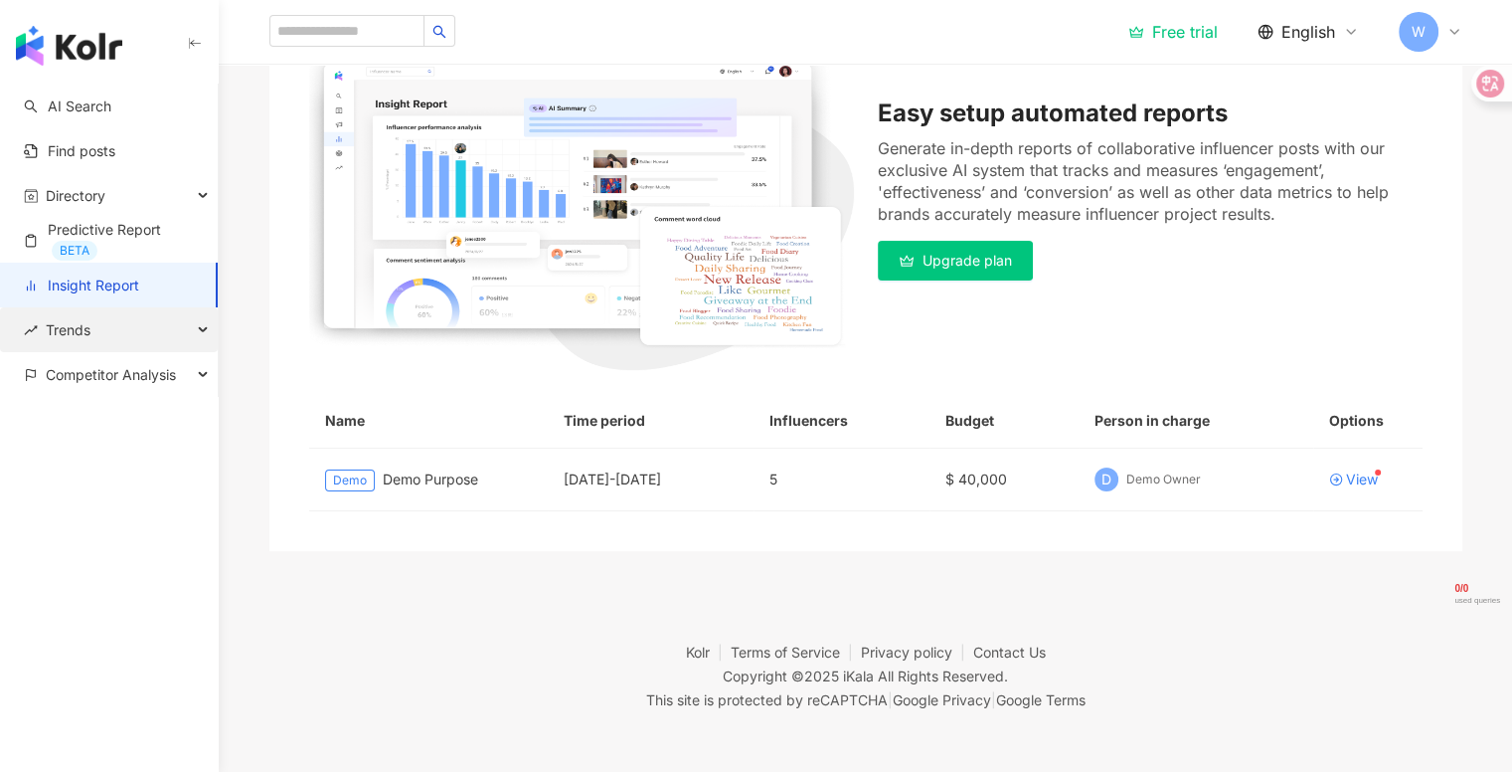
click at [190, 325] on div "Trends" at bounding box center [109, 329] width 218 height 45
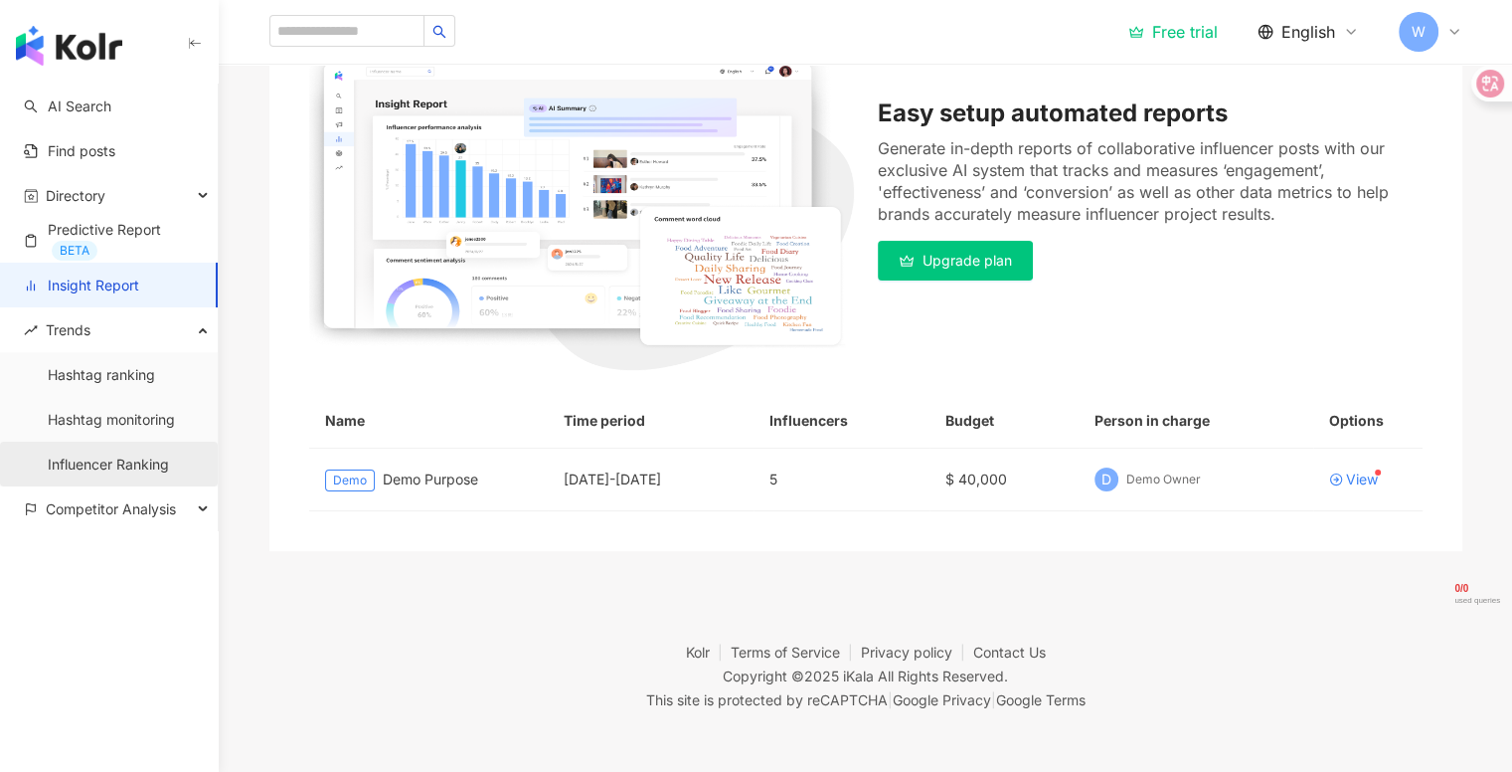
click at [169, 474] on link "Influencer Ranking" at bounding box center [108, 464] width 121 height 20
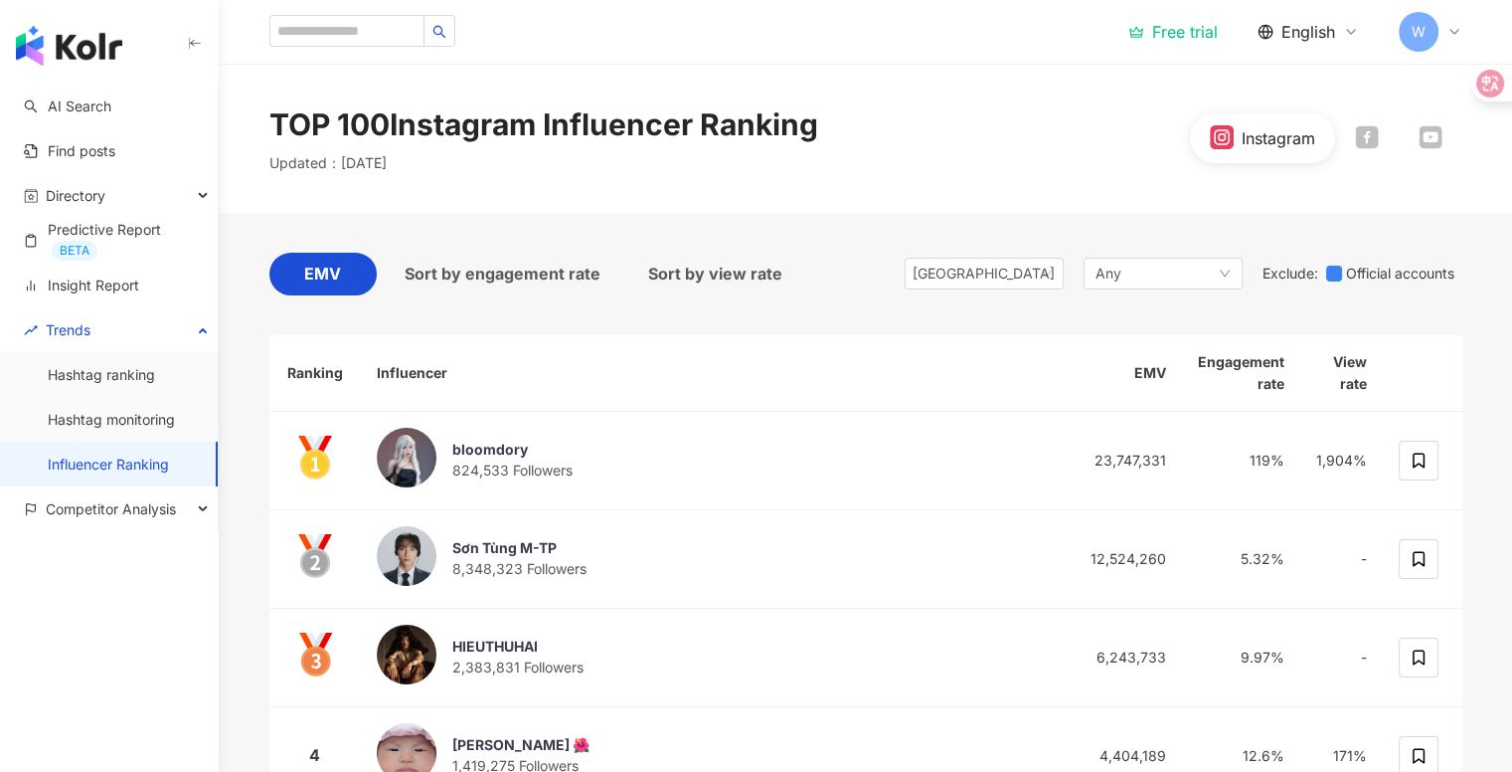
click at [1432, 44] on span "W" at bounding box center [1419, 32] width 40 height 40
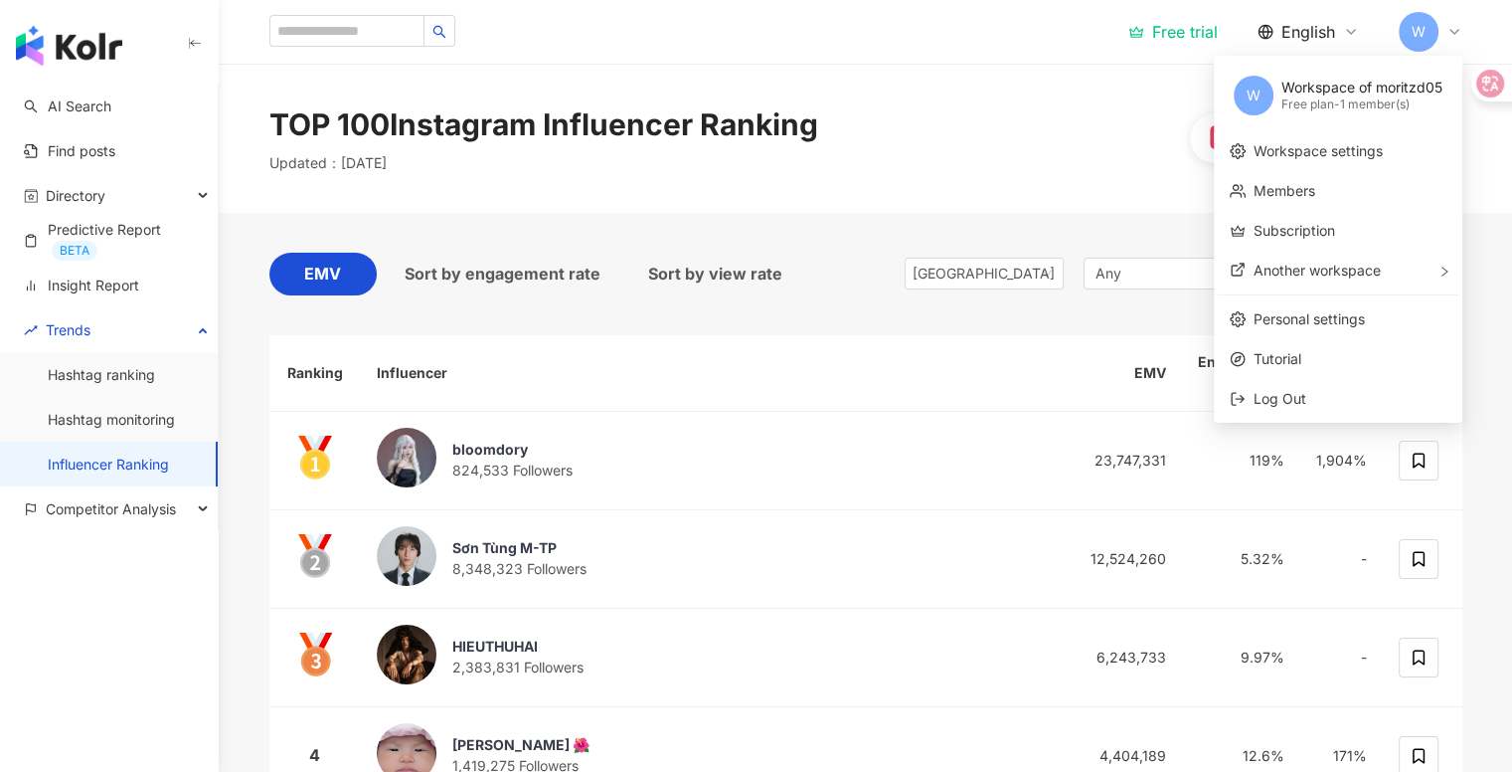
click at [1067, 163] on div "TOP 100 Instagram Influencer Ranking Updated ： [DATE] Instagram" at bounding box center [866, 138] width 1273 height 70
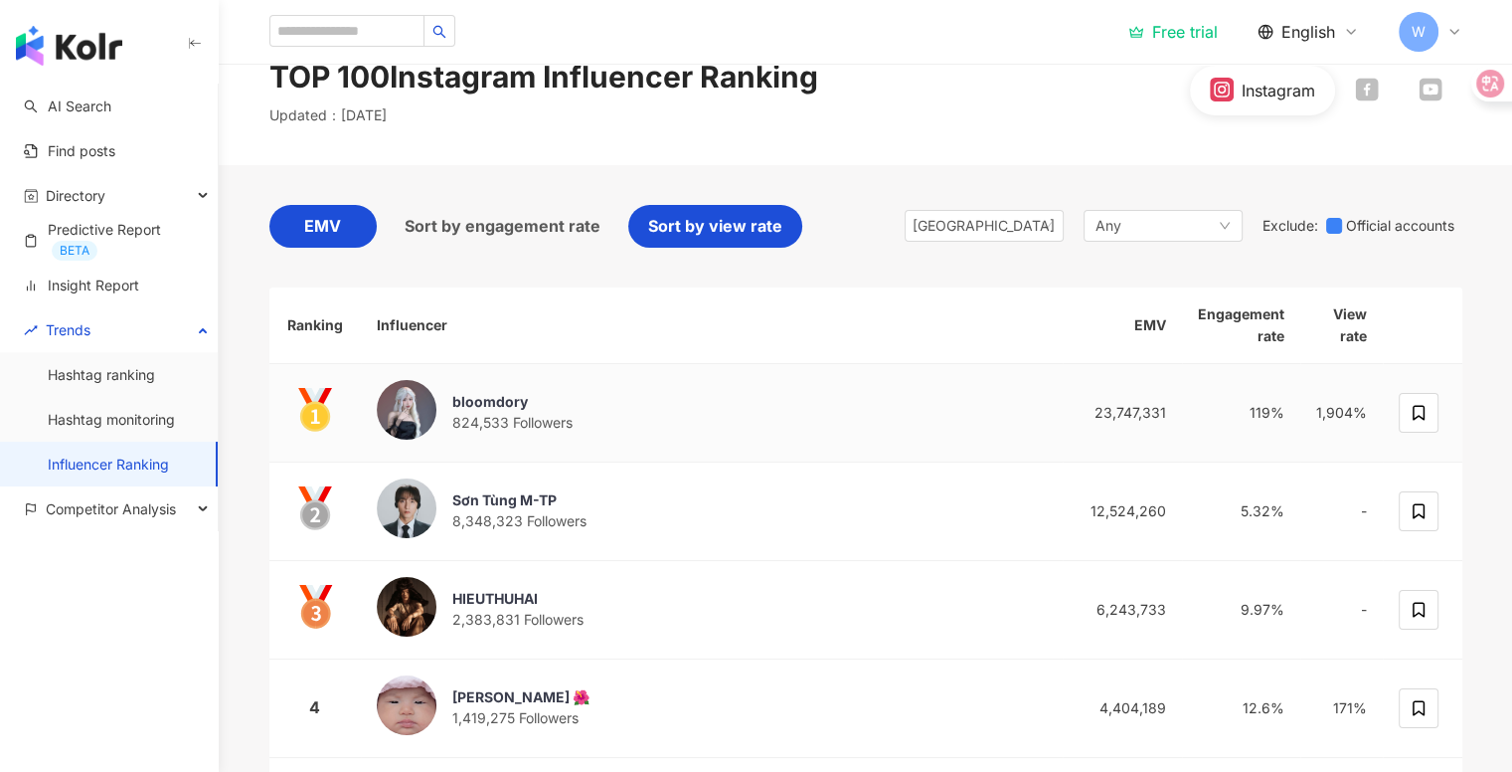
scroll to position [42, 0]
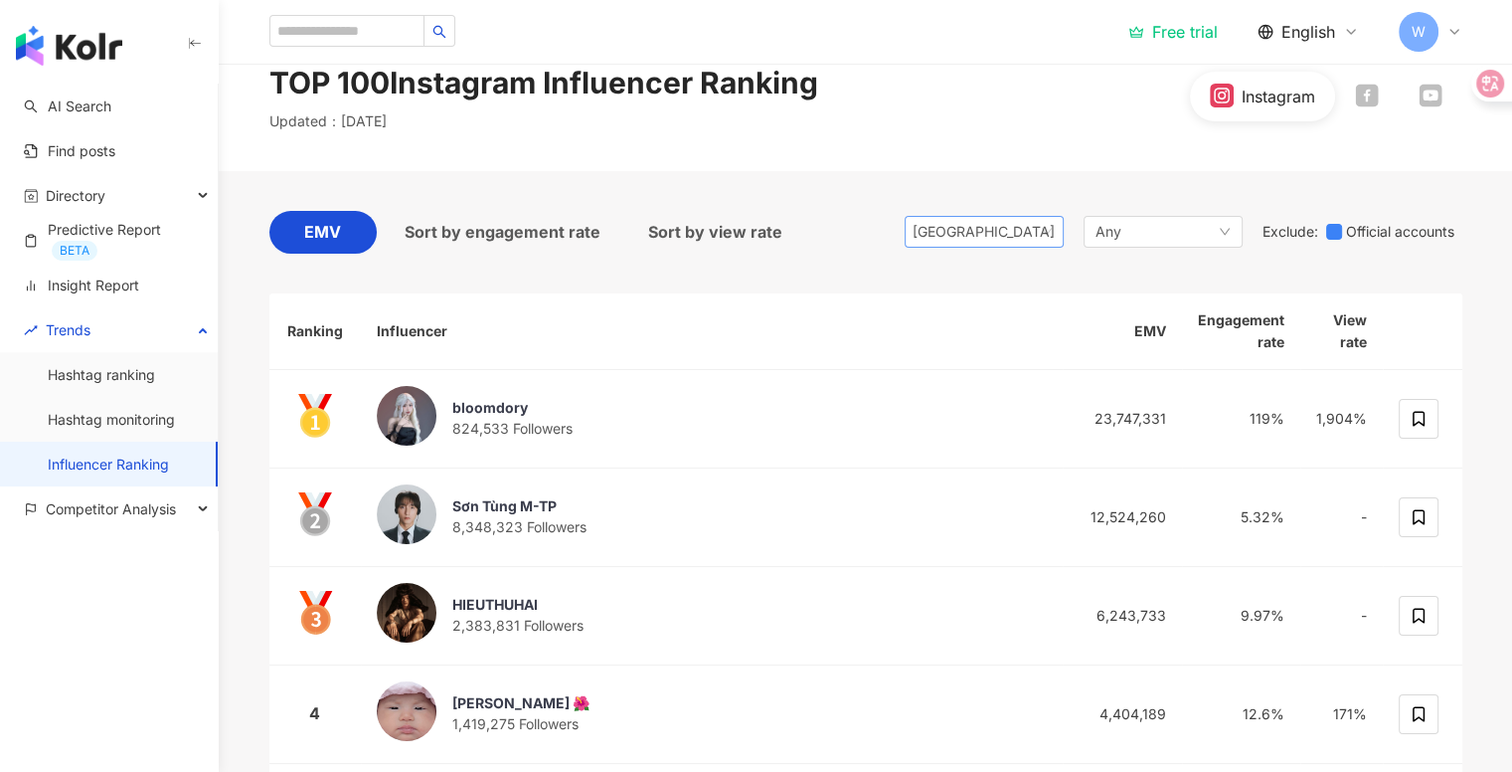
click at [962, 231] on div "[GEOGRAPHIC_DATA]" at bounding box center [945, 232] width 65 height 30
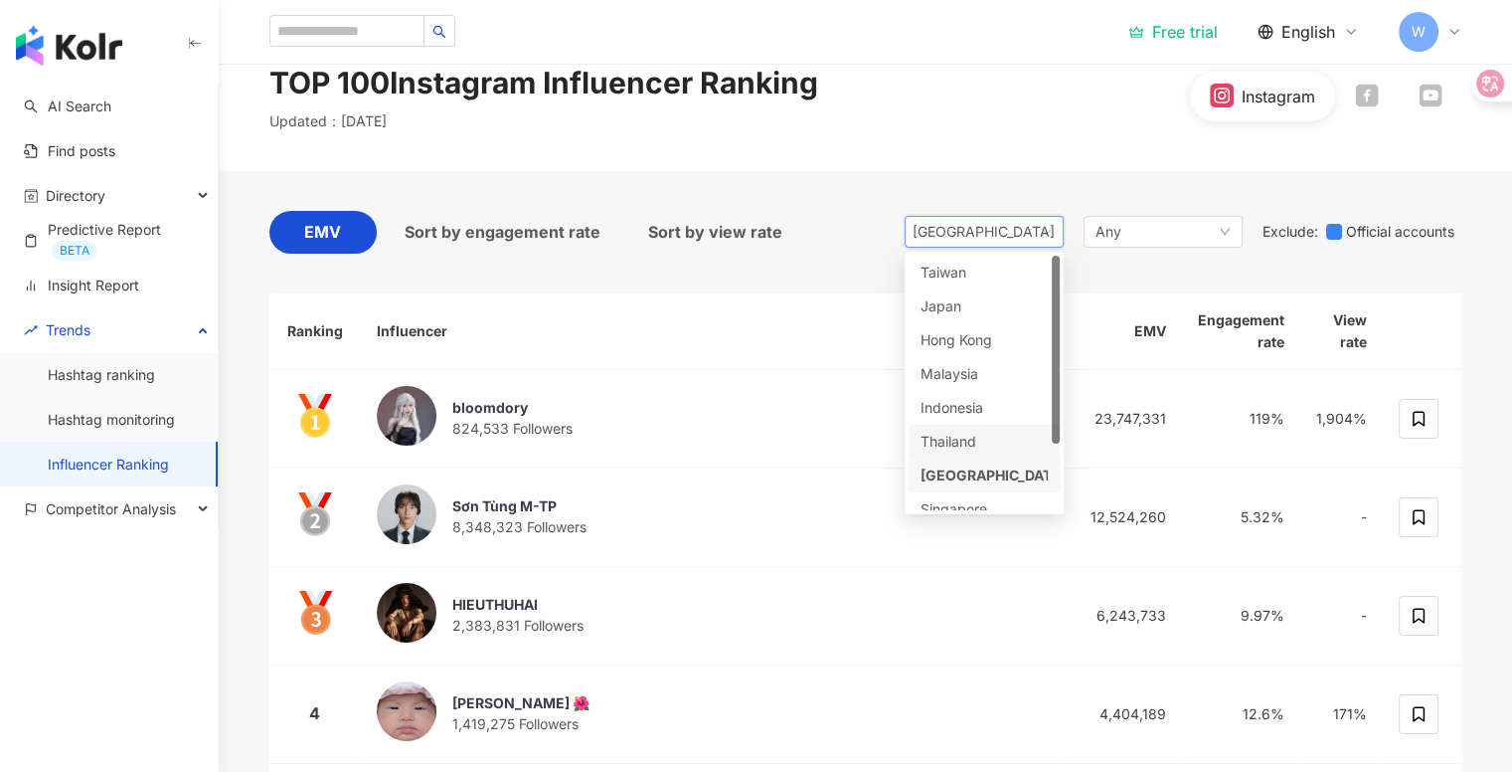
click at [962, 456] on div "Thailand" at bounding box center [984, 442] width 151 height 34
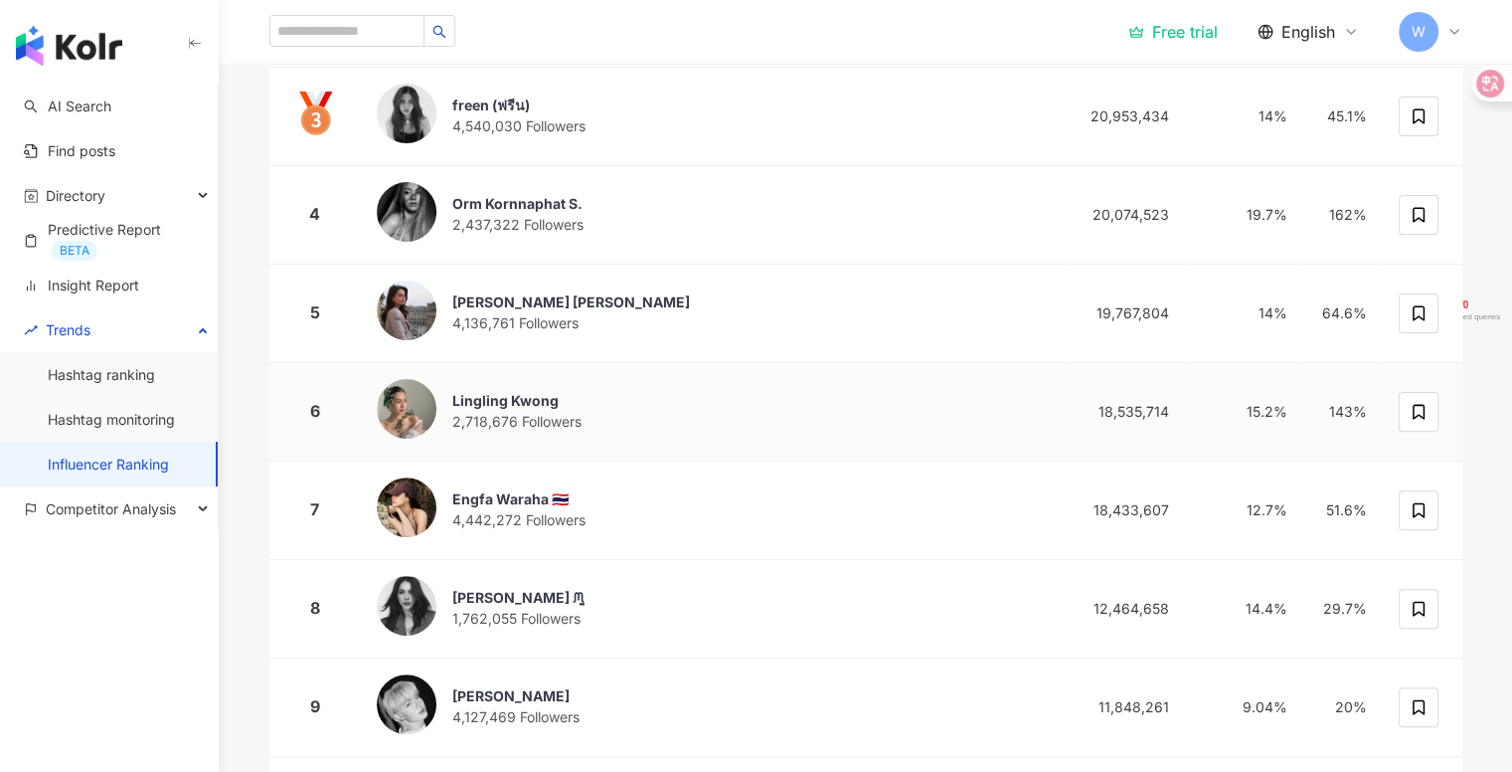
scroll to position [412, 0]
